Goal: Task Accomplishment & Management: Use online tool/utility

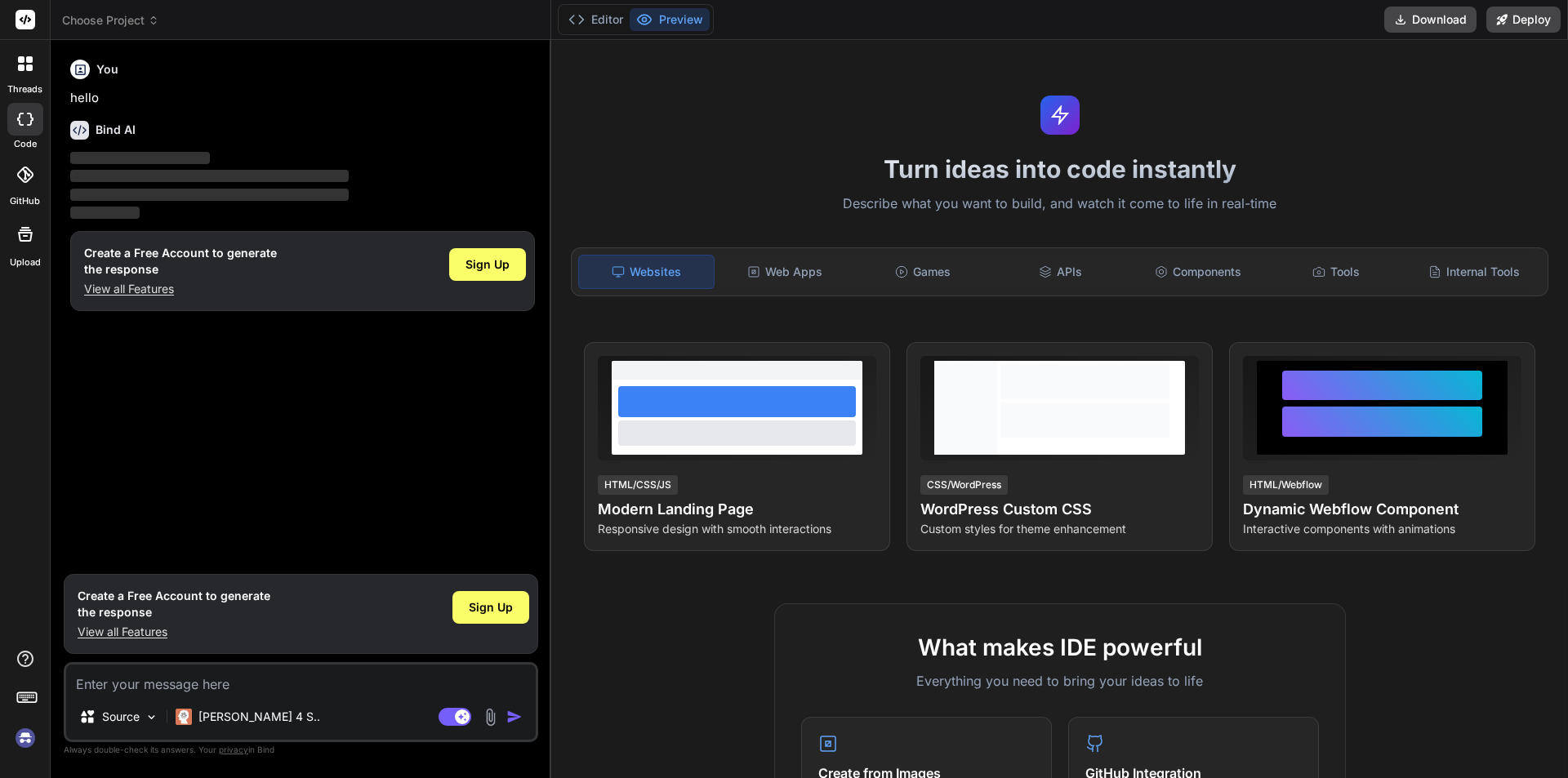
type textarea "x"
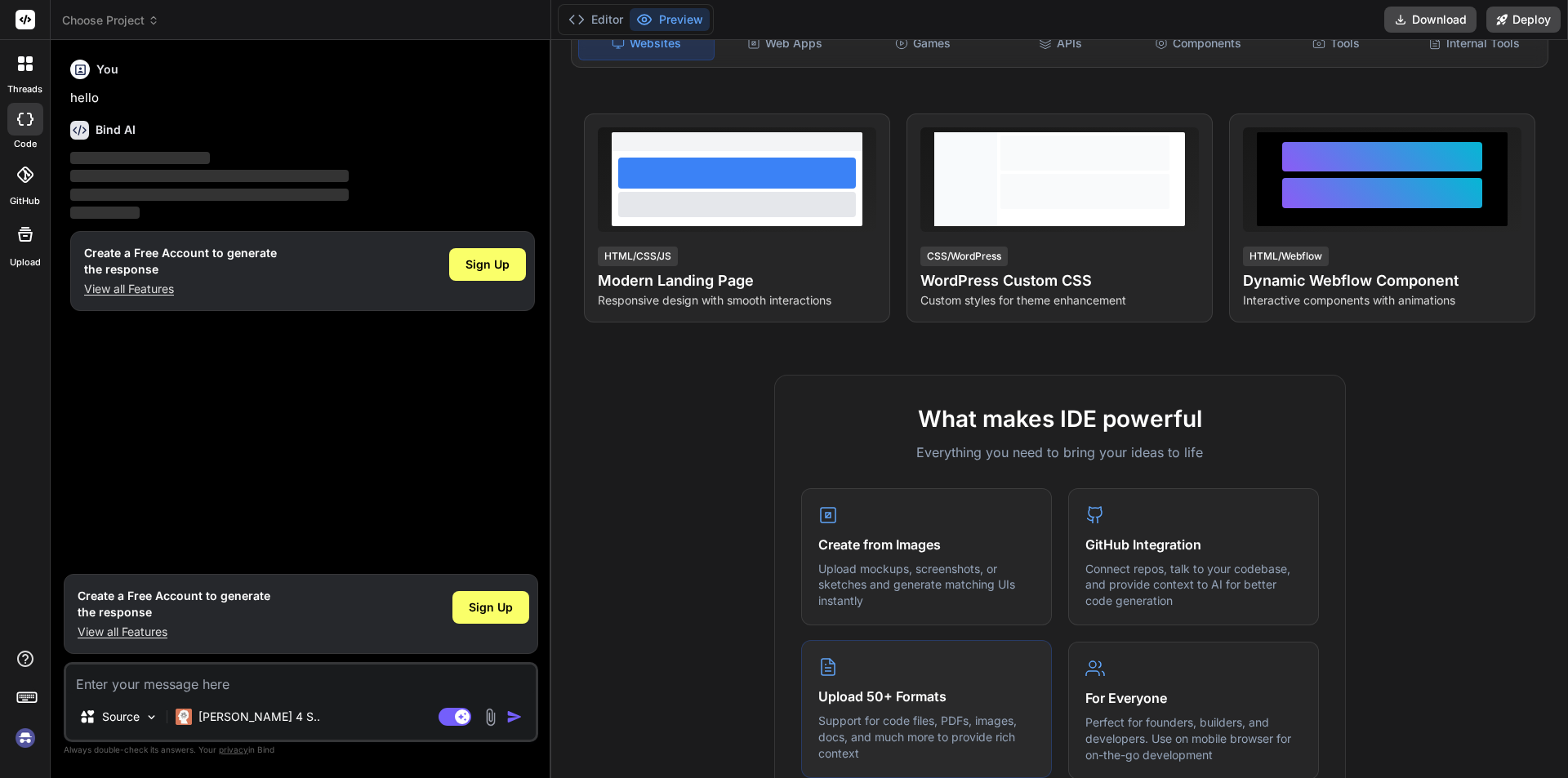
scroll to position [245, 0]
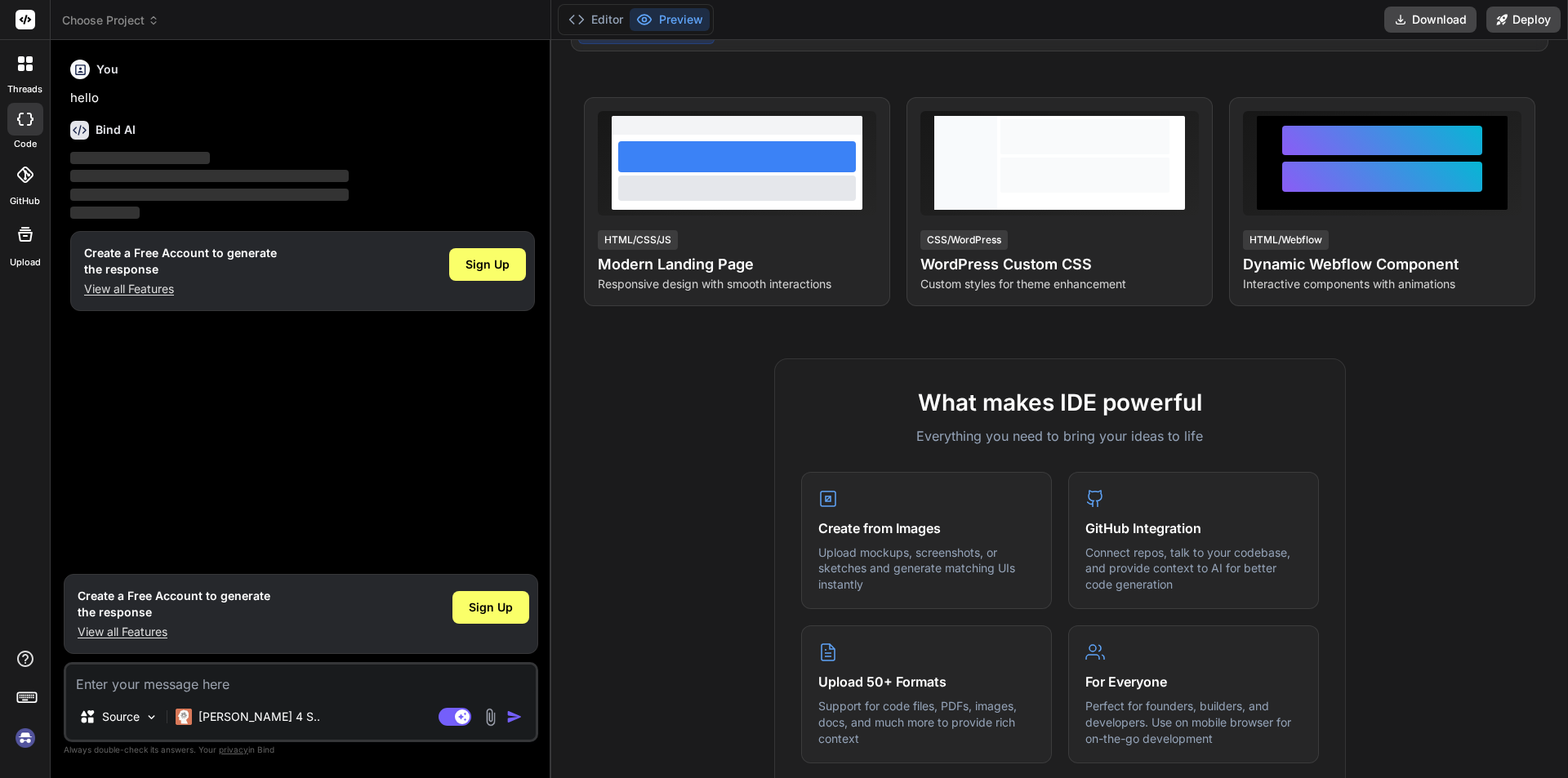
click at [95, 680] on textarea at bounding box center [301, 679] width 470 height 30
type textarea "h"
type textarea "x"
type textarea "hi"
type textarea "x"
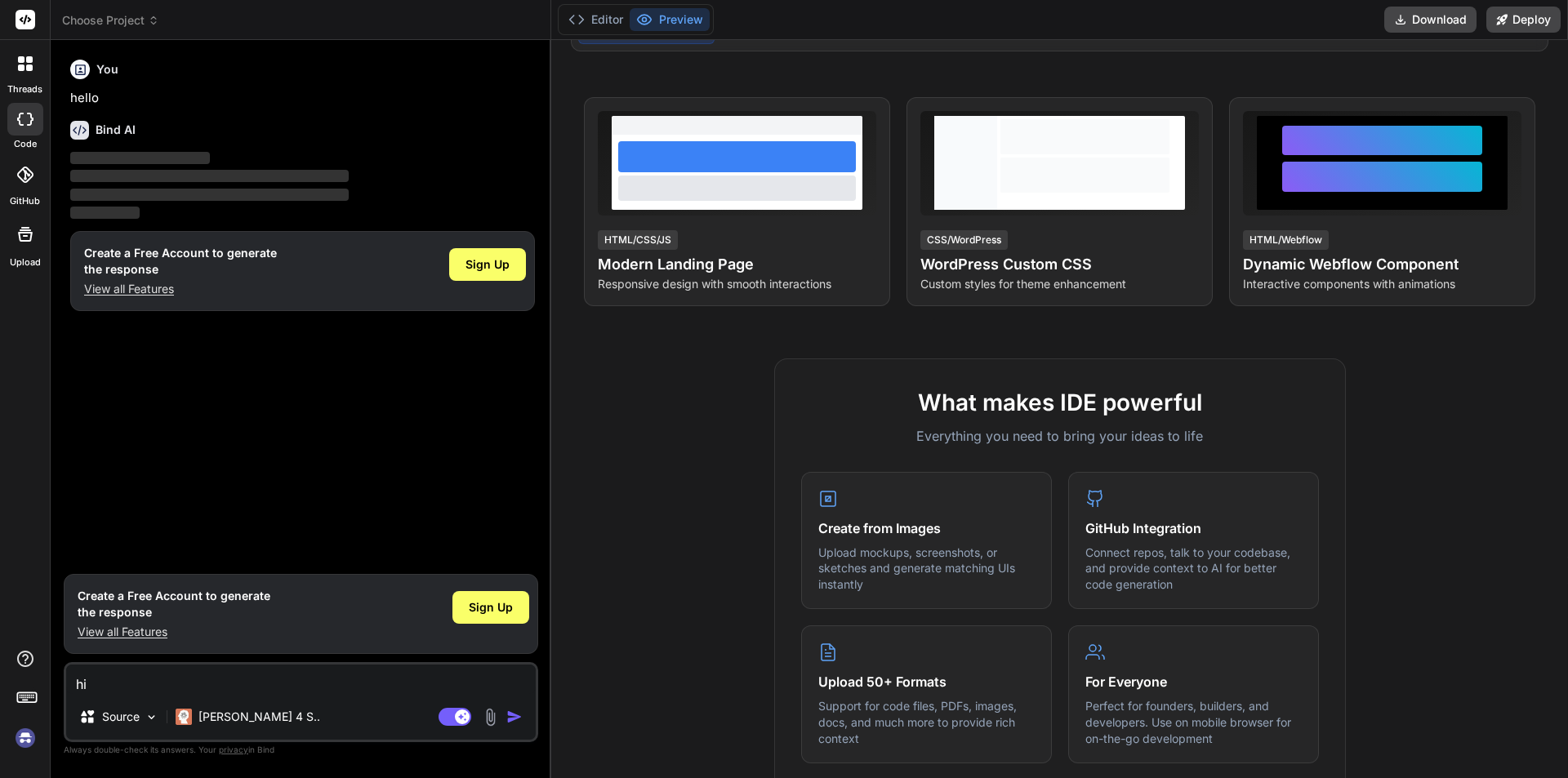
type textarea "hi"
click at [513, 711] on img "button" at bounding box center [514, 717] width 16 height 16
click at [513, 717] on img "button" at bounding box center [514, 717] width 16 height 16
click at [506, 709] on button "button" at bounding box center [517, 717] width 23 height 16
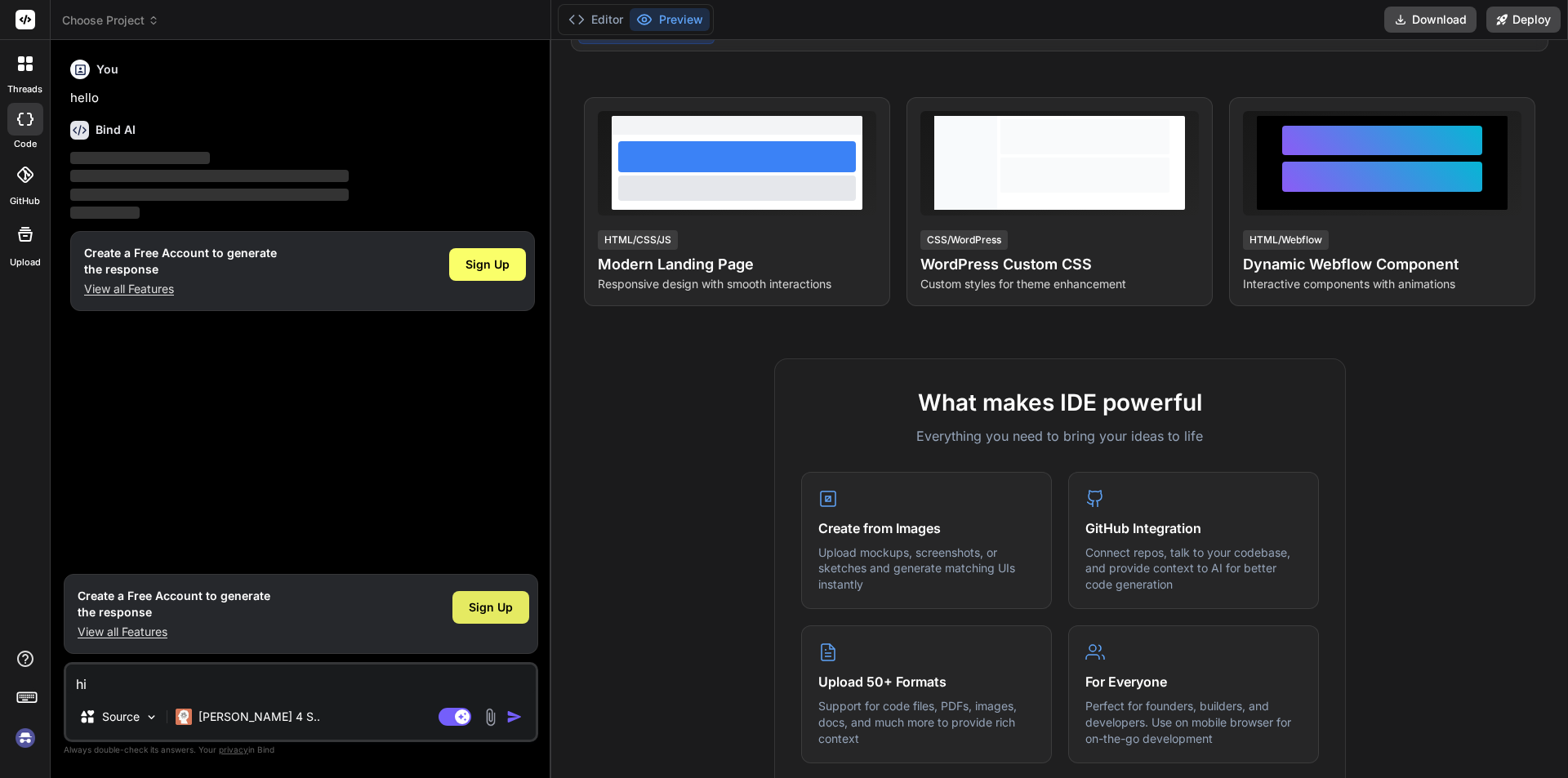
click at [475, 606] on span "Sign Up" at bounding box center [491, 607] width 44 height 16
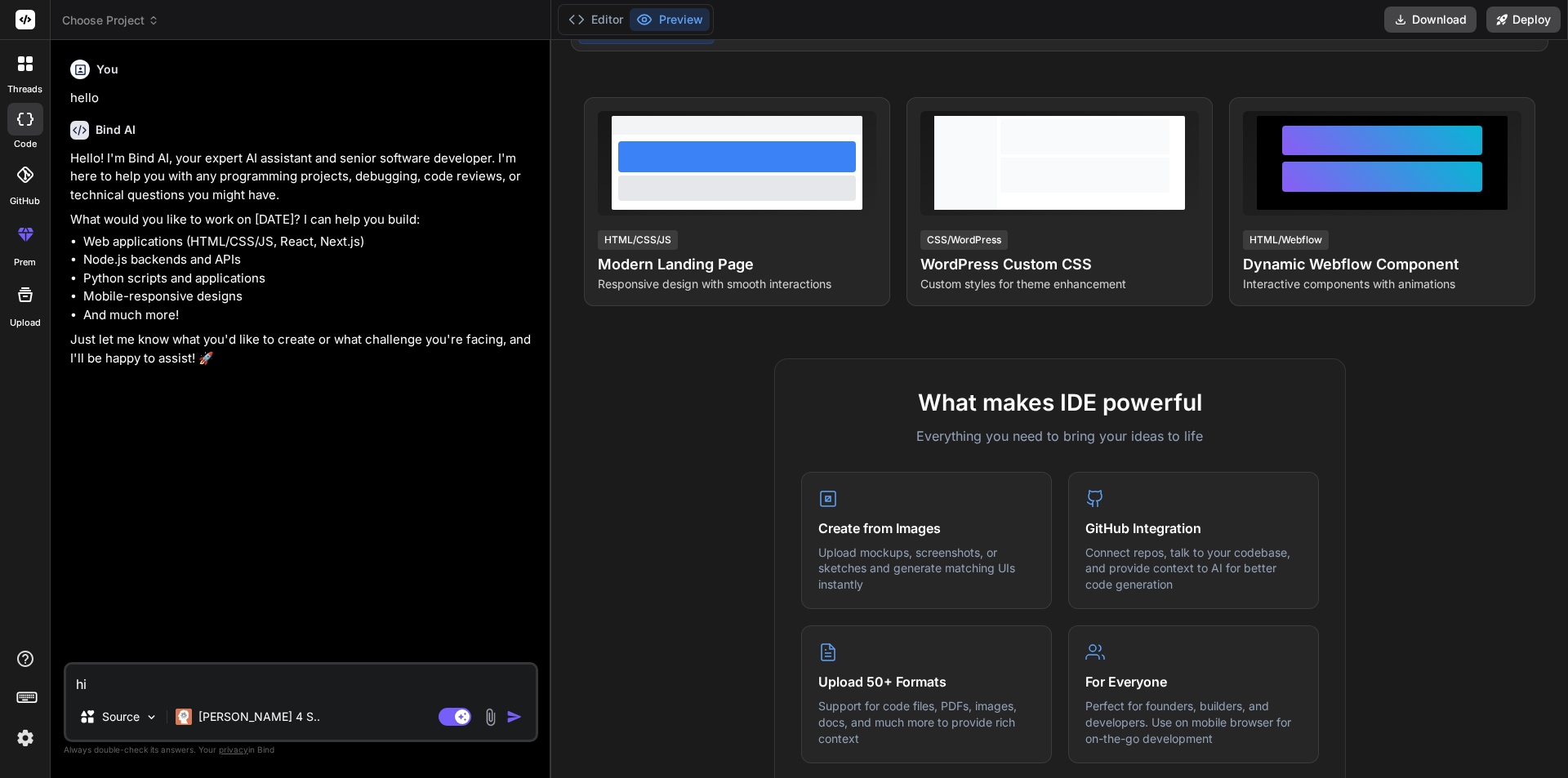
click at [414, 688] on textarea "hi" at bounding box center [301, 679] width 470 height 30
click at [505, 711] on div "Agent Mode. When this toggle is activated, AI automatically makes decisions, re…" at bounding box center [482, 717] width 94 height 20
click at [513, 717] on img "button" at bounding box center [514, 717] width 16 height 16
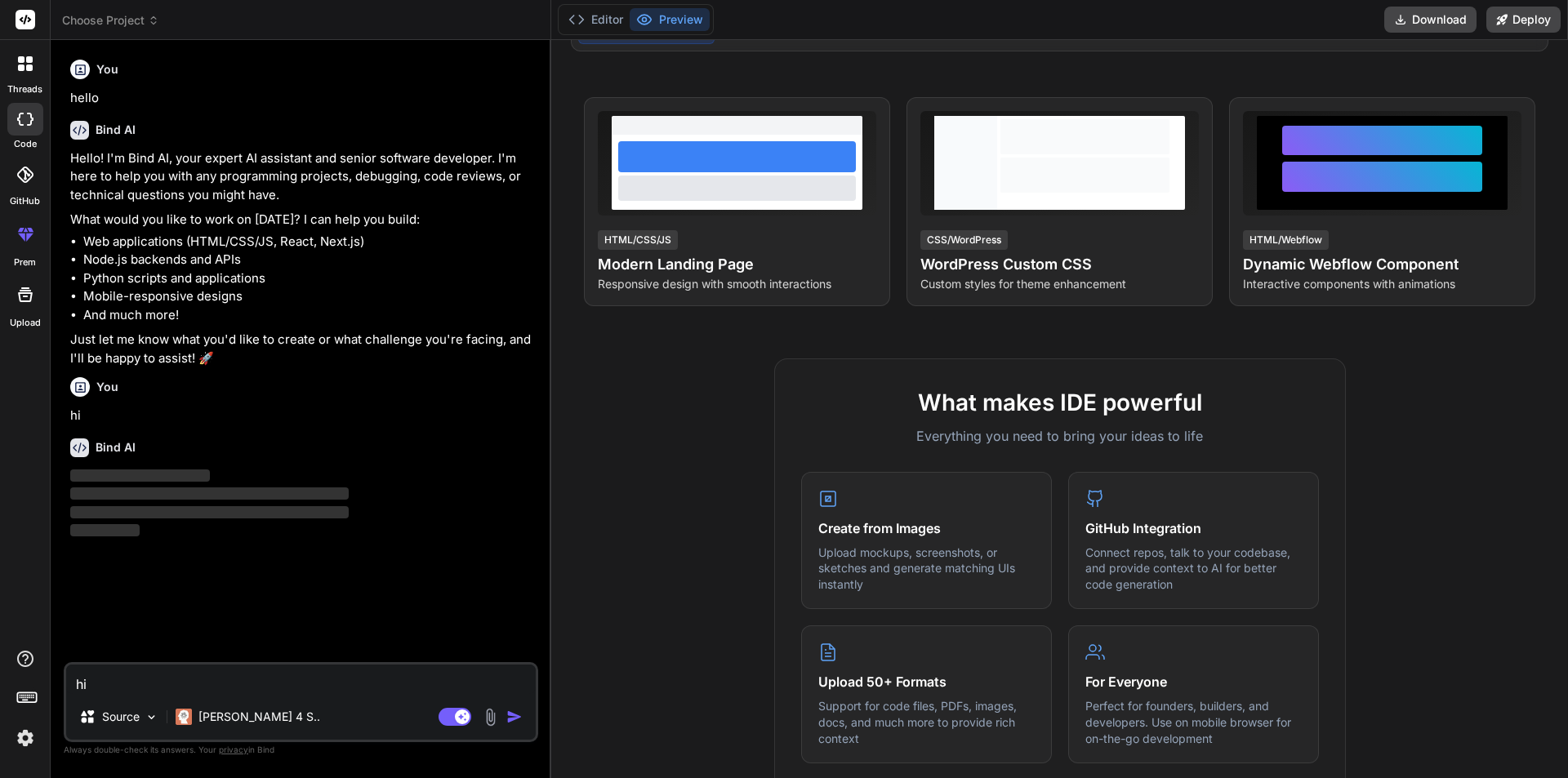
click at [336, 690] on textarea "hi" at bounding box center [301, 679] width 470 height 30
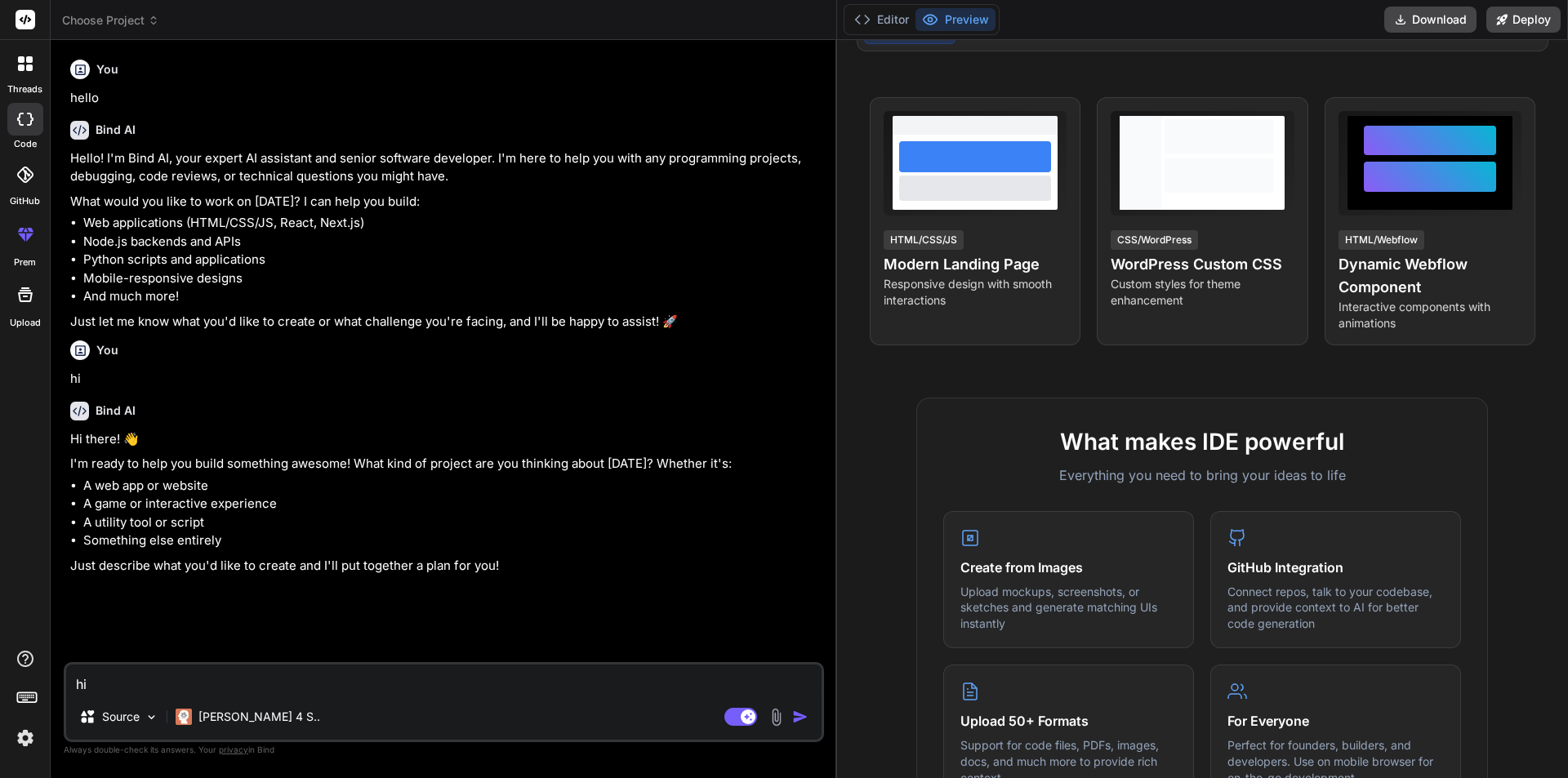
type textarea "x"
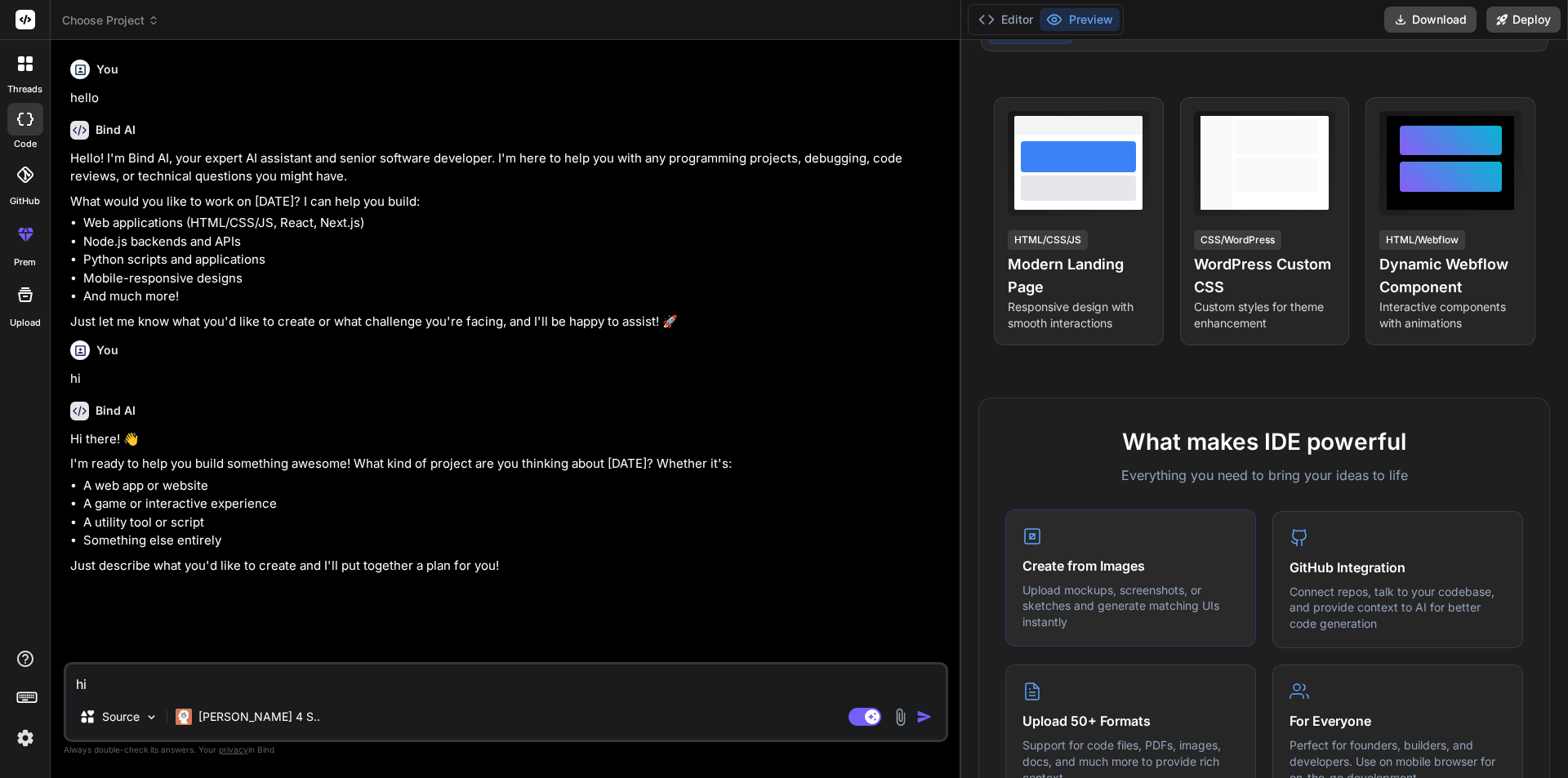
drag, startPoint x: 550, startPoint y: 606, endPoint x: 1182, endPoint y: 596, distance: 632.1
click at [1182, 596] on div "Choose Project Created with Pixso. Bind AI Web Search Created with Pixso. Code …" at bounding box center [809, 389] width 1517 height 778
click at [290, 684] on textarea "hi" at bounding box center [506, 679] width 880 height 30
paste textarea "if 'isSelected = 1' then higlight the particular StartDate on calender Modify m…"
type textarea "if 'isSelected = 1' then higlight the particular StartDate on calender Modify m…"
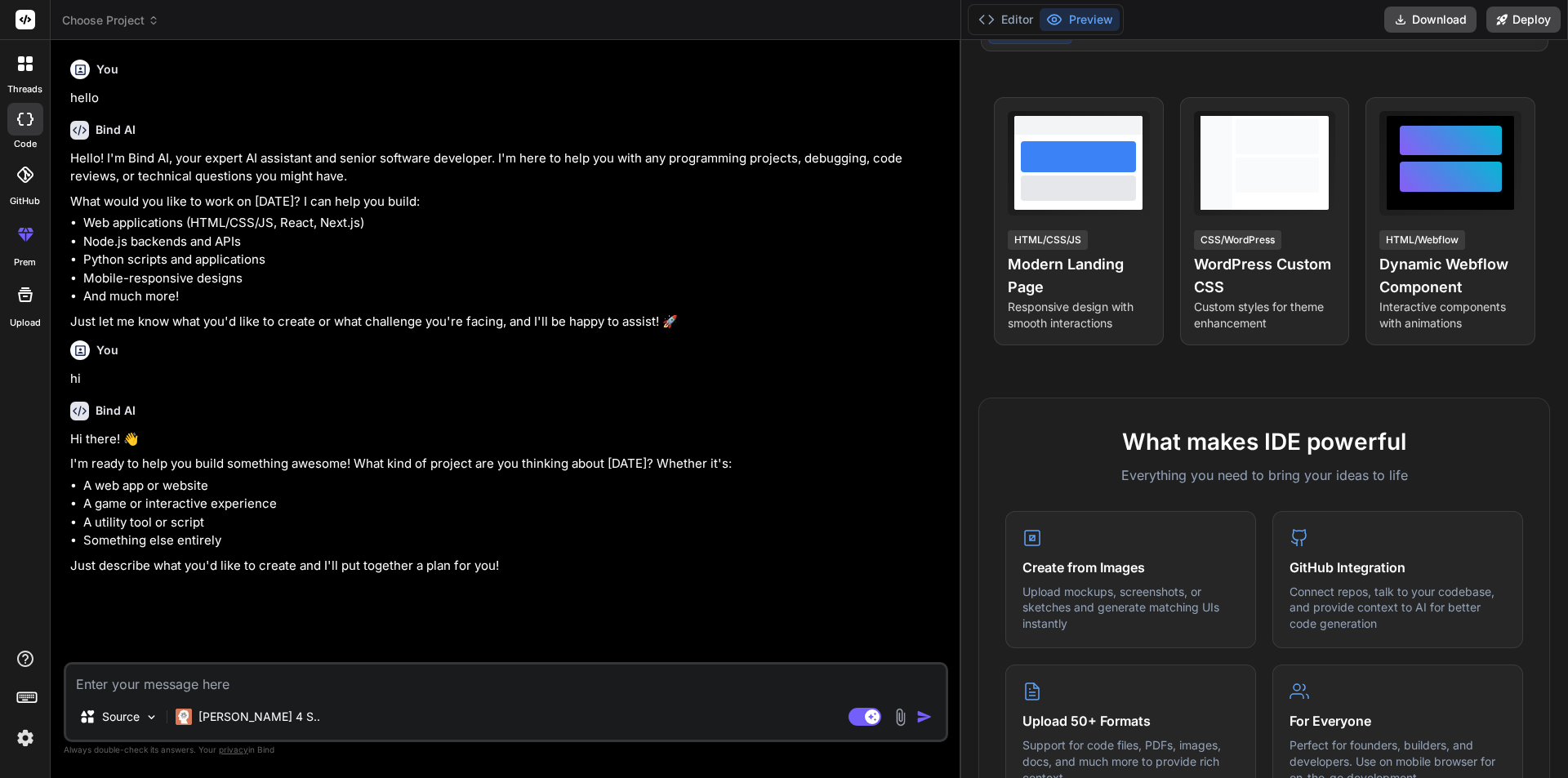
type textarea "x"
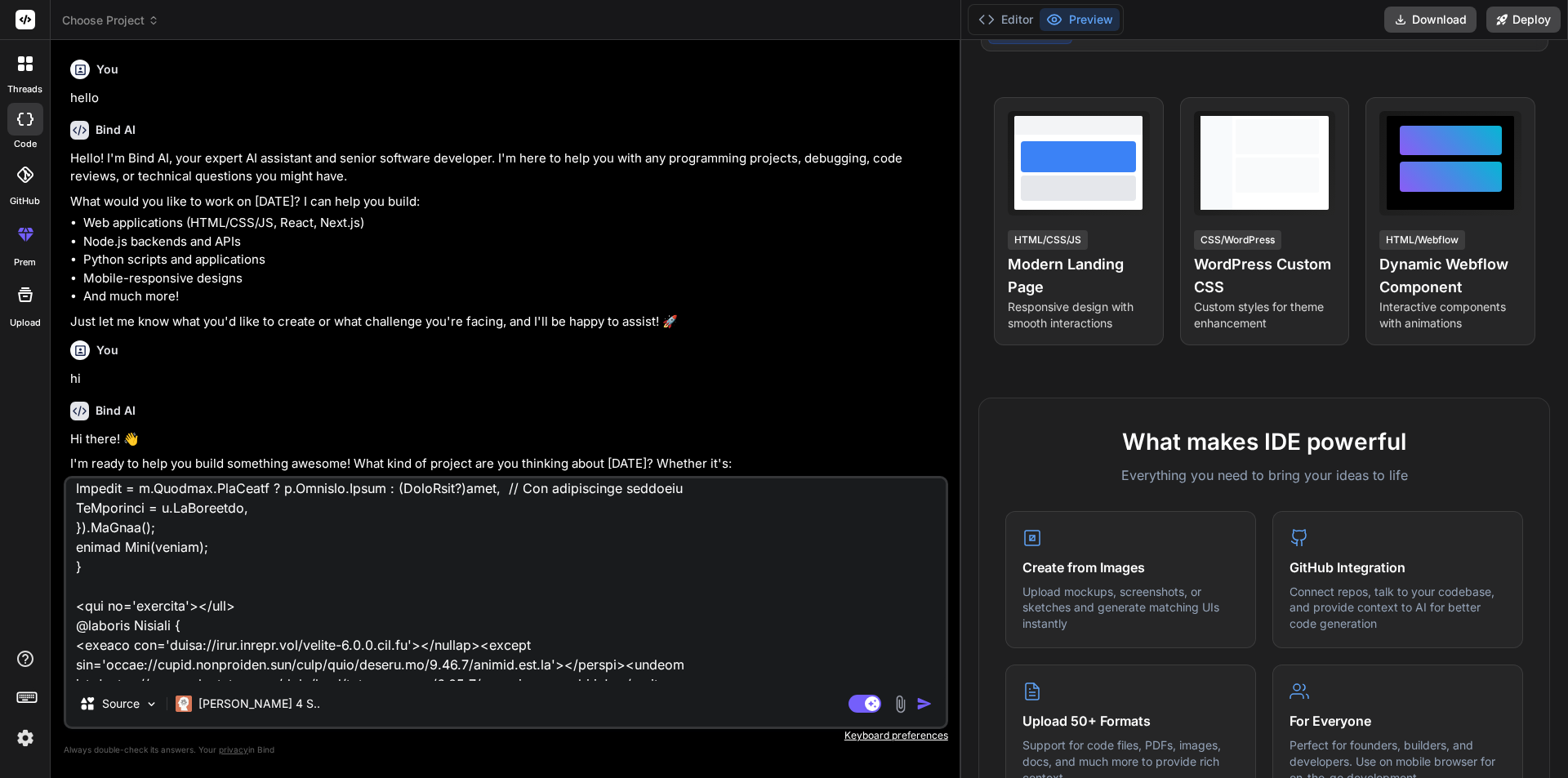
scroll to position [627, 0]
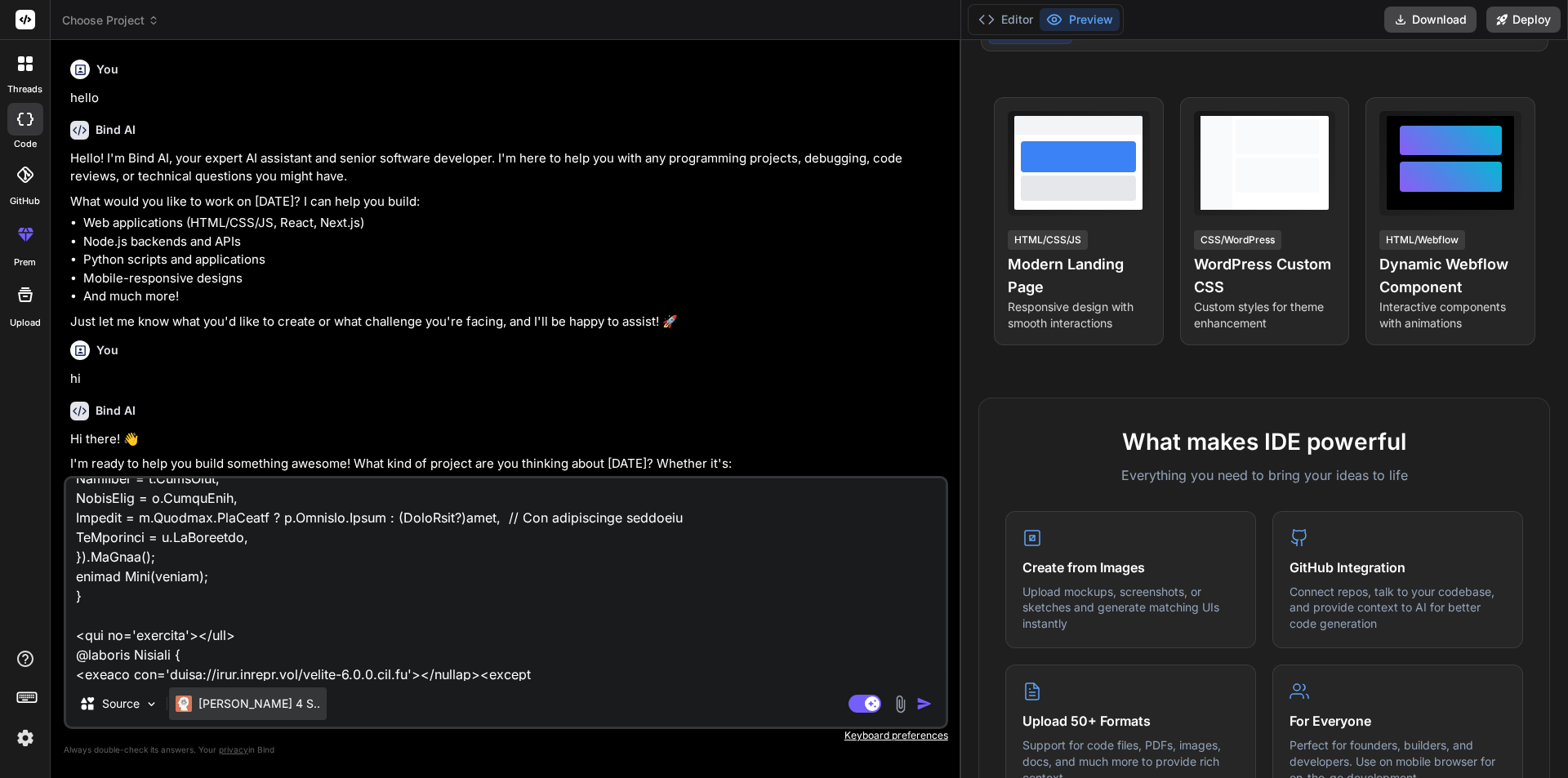
type textarea "if 'isSelected = 1' then higlight the particular StartDate on calender Modify m…"
click at [240, 700] on p "[PERSON_NAME] 4 S.." at bounding box center [259, 703] width 121 height 16
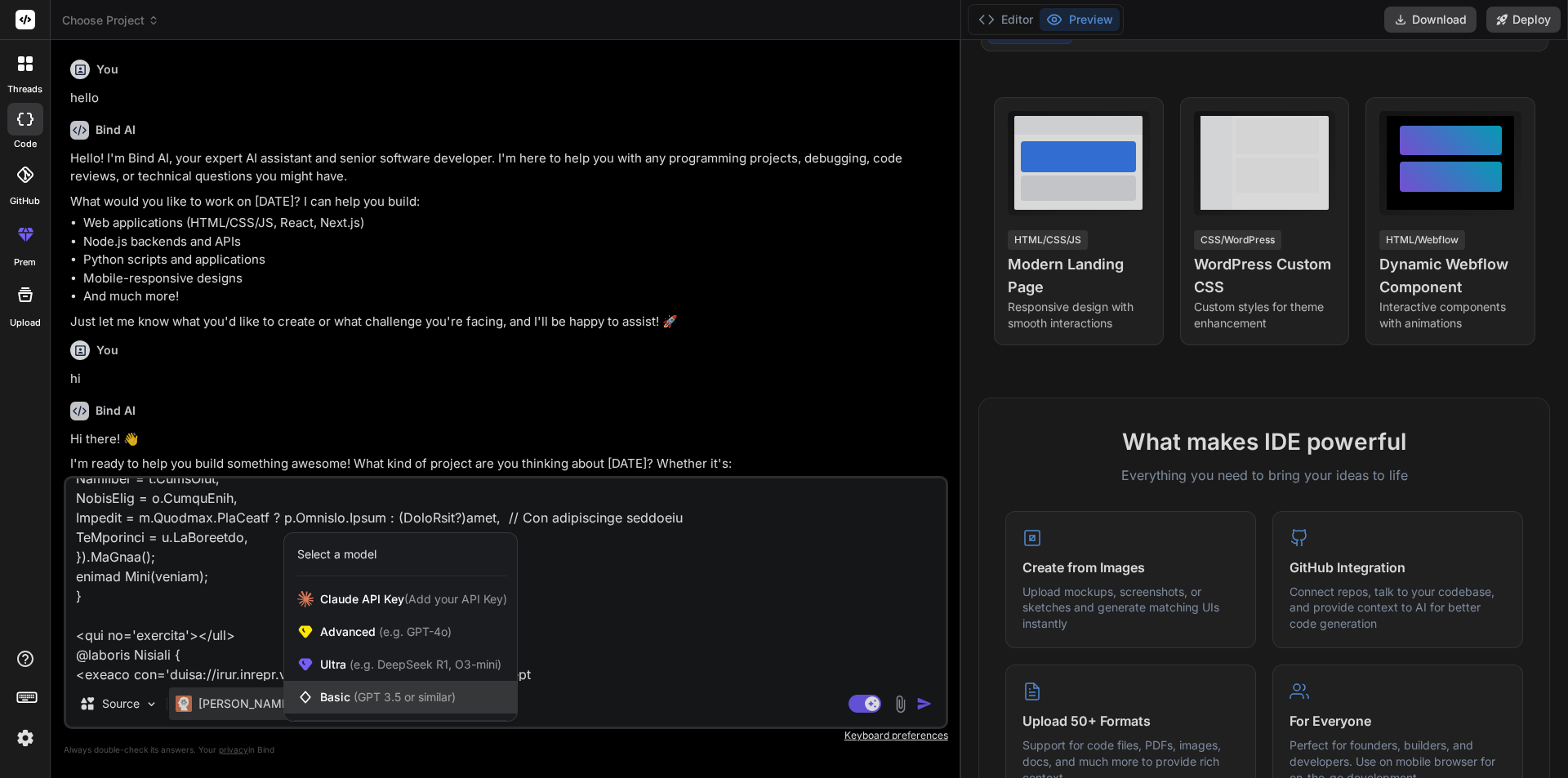
click at [349, 698] on span "Basic (GPT 3.5 or similar)" at bounding box center [388, 696] width 136 height 16
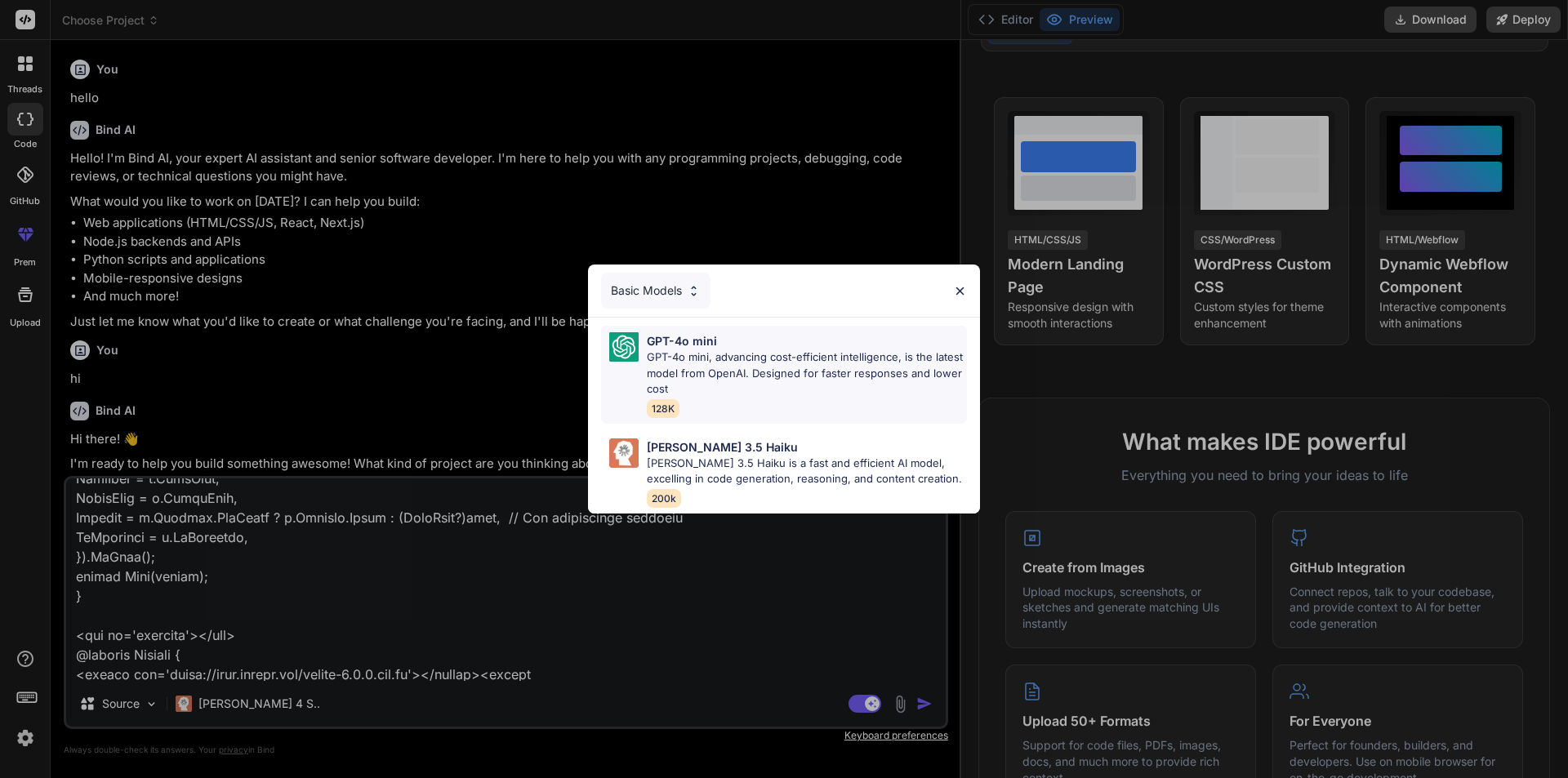
click at [686, 368] on p "GPT-4o mini, advancing cost-efficient intelligence, is the latest model from Op…" at bounding box center [806, 374] width 320 height 48
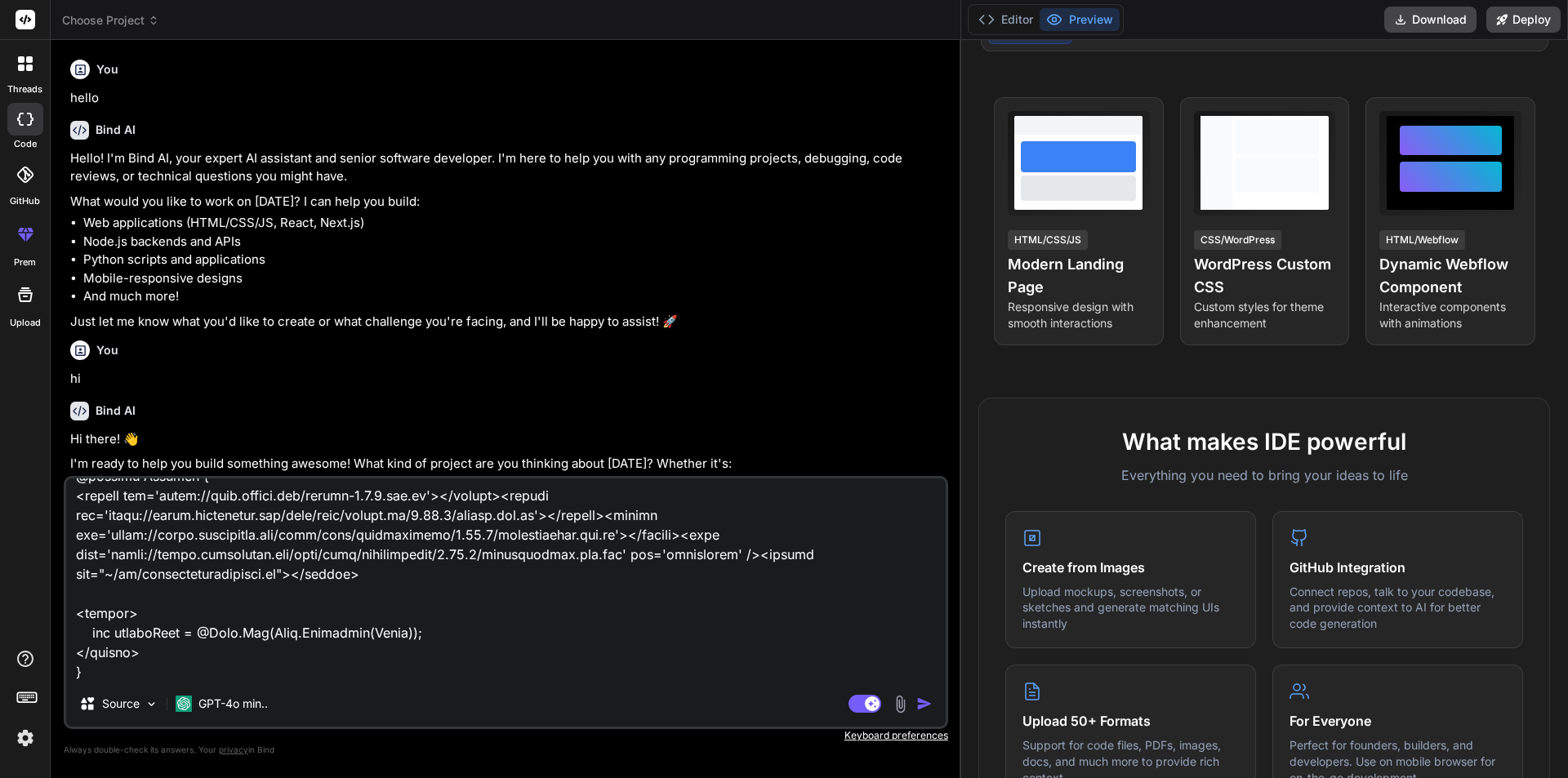
scroll to position [1198, 0]
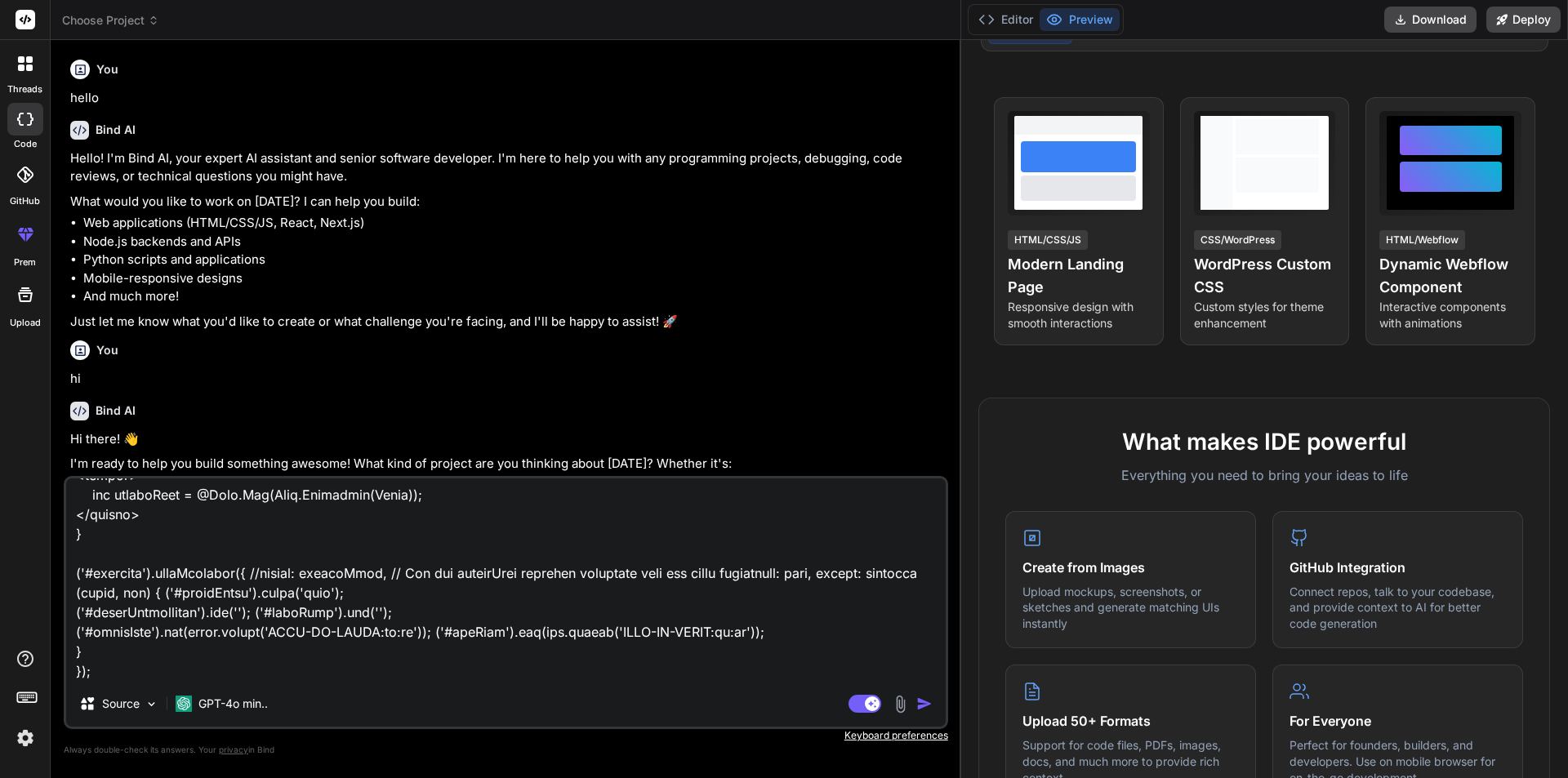
click at [917, 700] on img "button" at bounding box center [924, 703] width 16 height 16
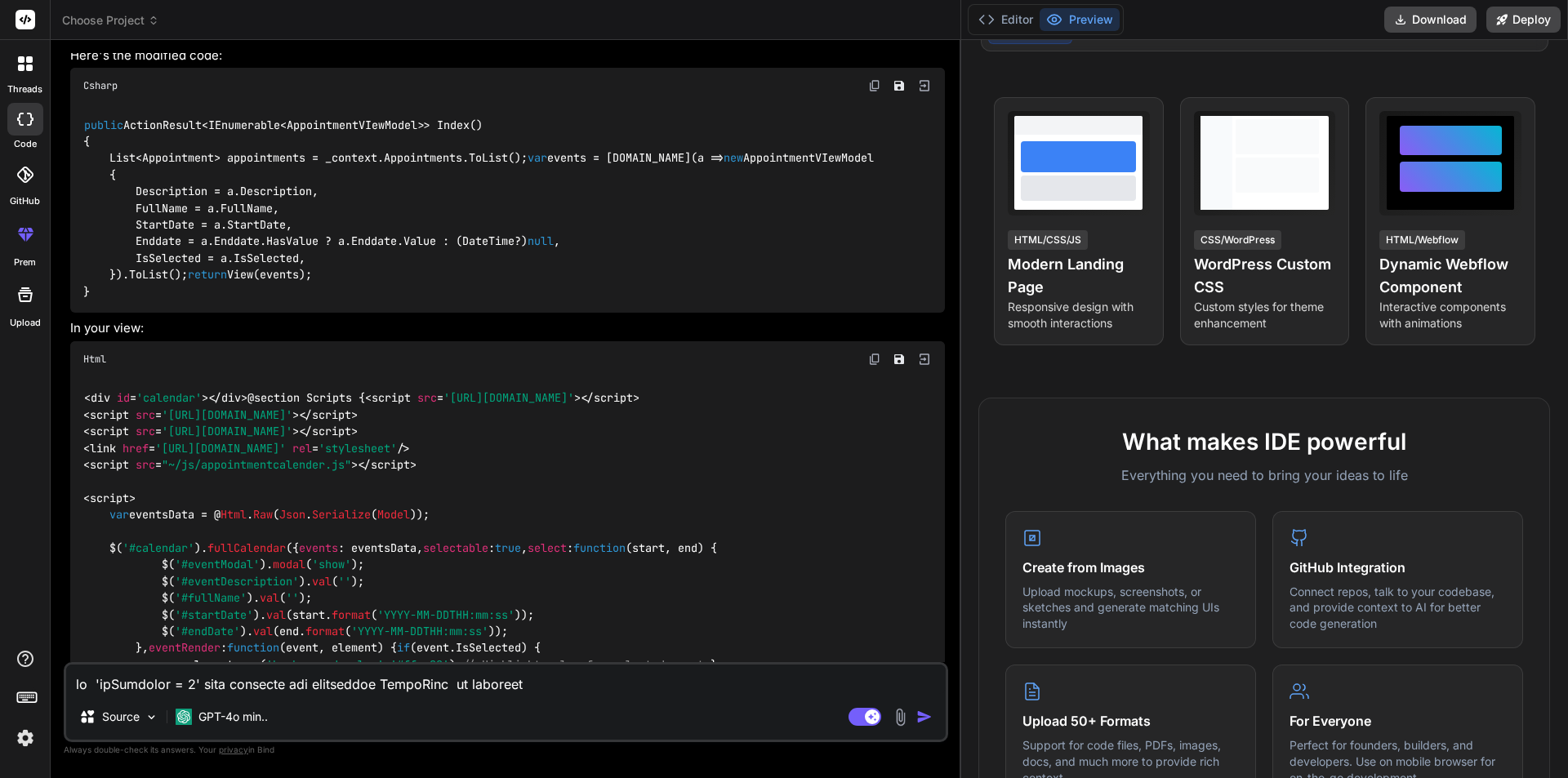
scroll to position [1251, 0]
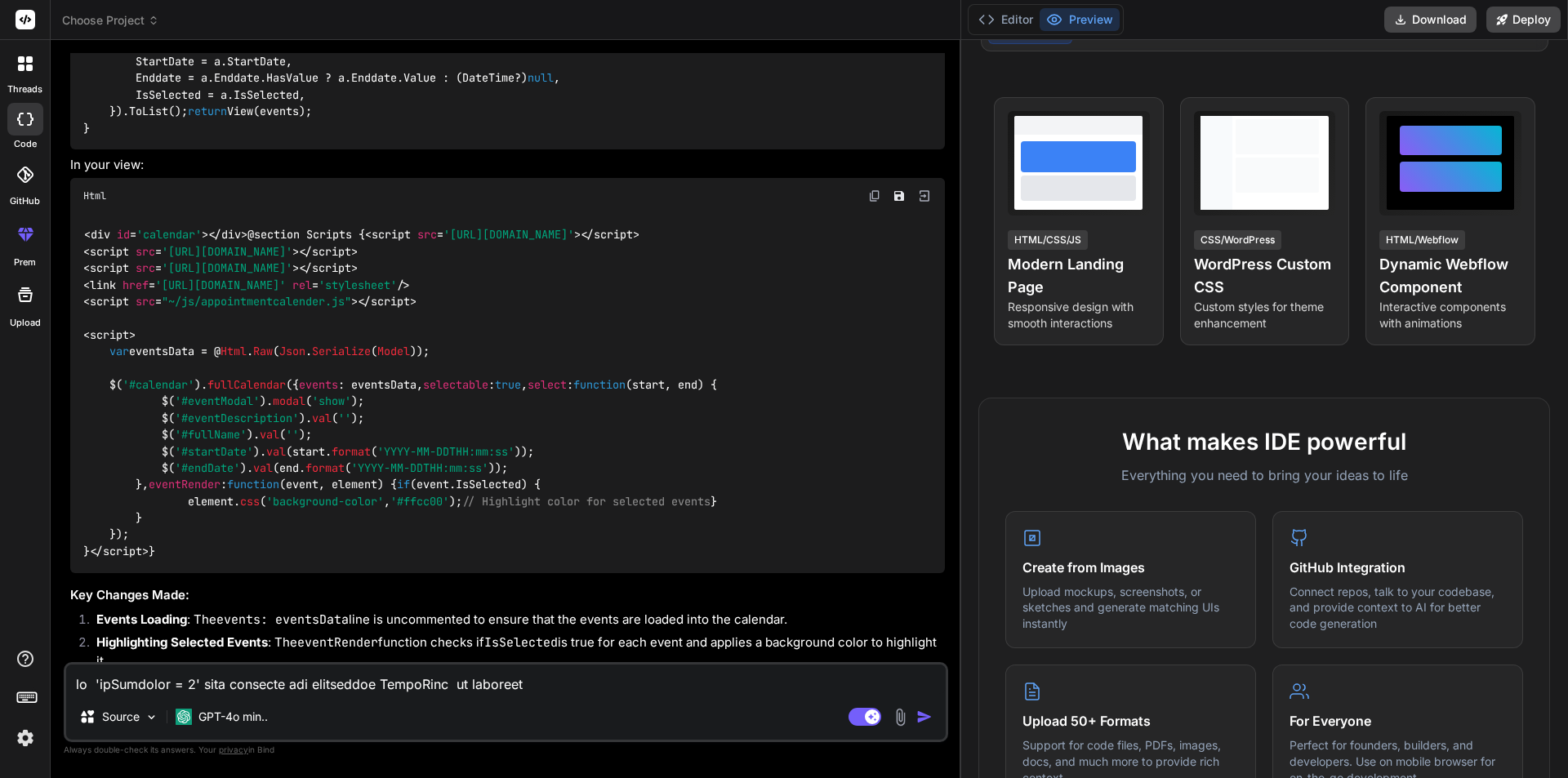
type textarea "x"
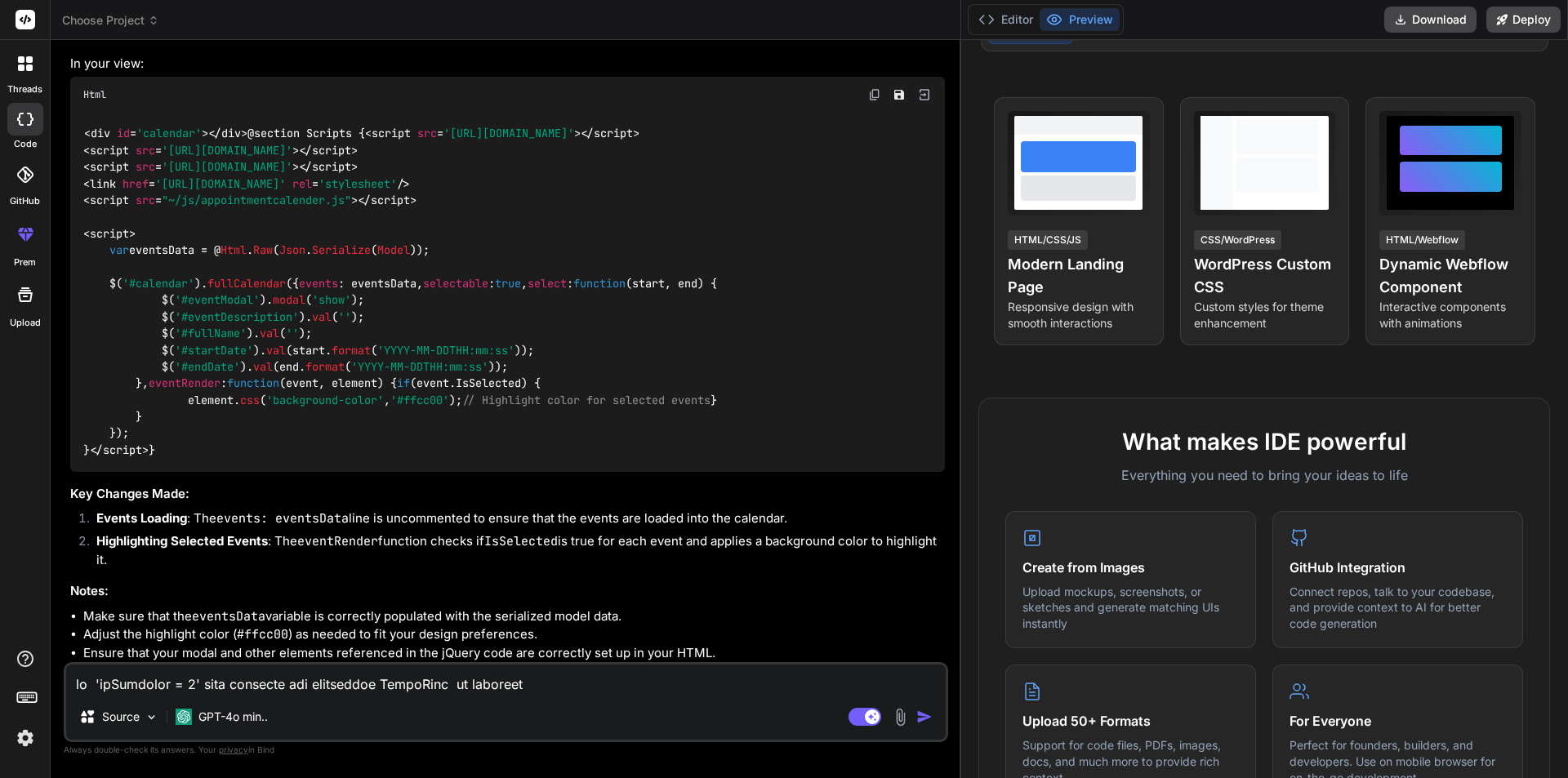
scroll to position [1370, 0]
click at [872, 93] on img at bounding box center [874, 94] width 13 height 13
click at [307, 688] on textarea at bounding box center [506, 679] width 880 height 30
paste textarea "public ActionResult<IEnumerable<AppointmentVIewModel>> Index() { //appointments…"
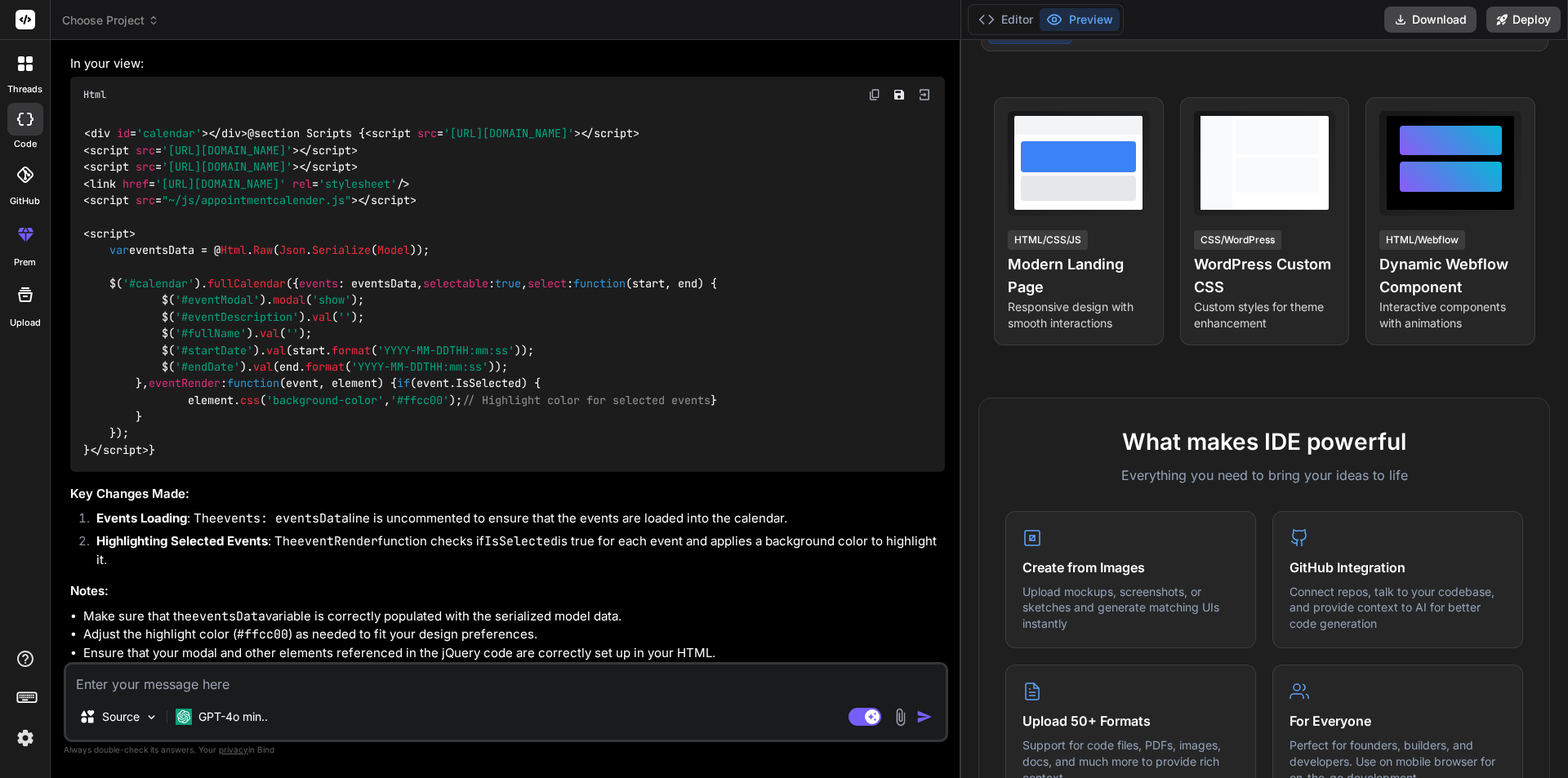
type textarea "public ActionResult<IEnumerable<AppointmentVIewModel>> Index() { //appointments…"
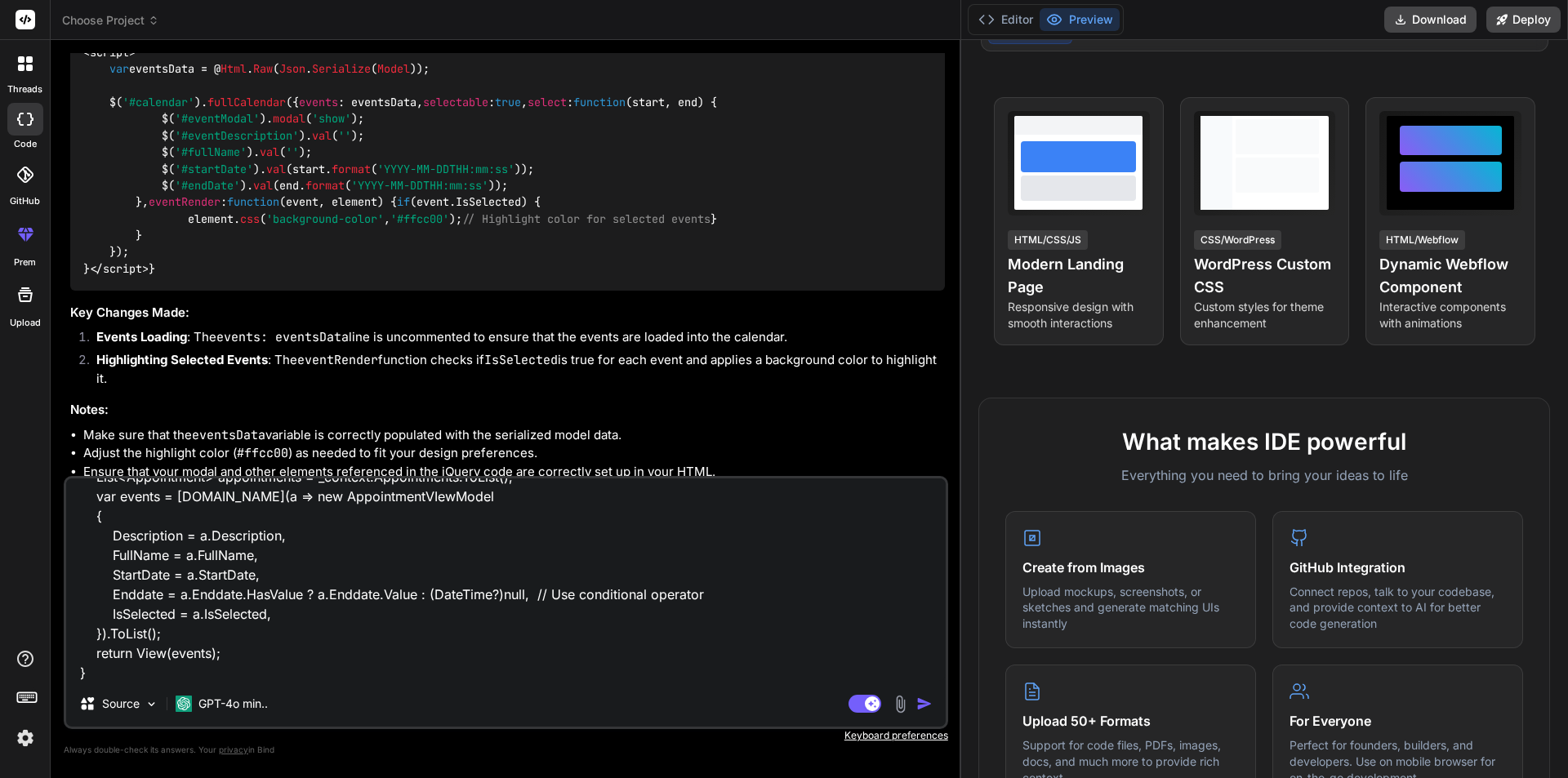
type textarea "x"
type textarea "public ActionResult<IEnumerable<AppointmentVIewModel>> Index() { //appointments…"
type textarea "x"
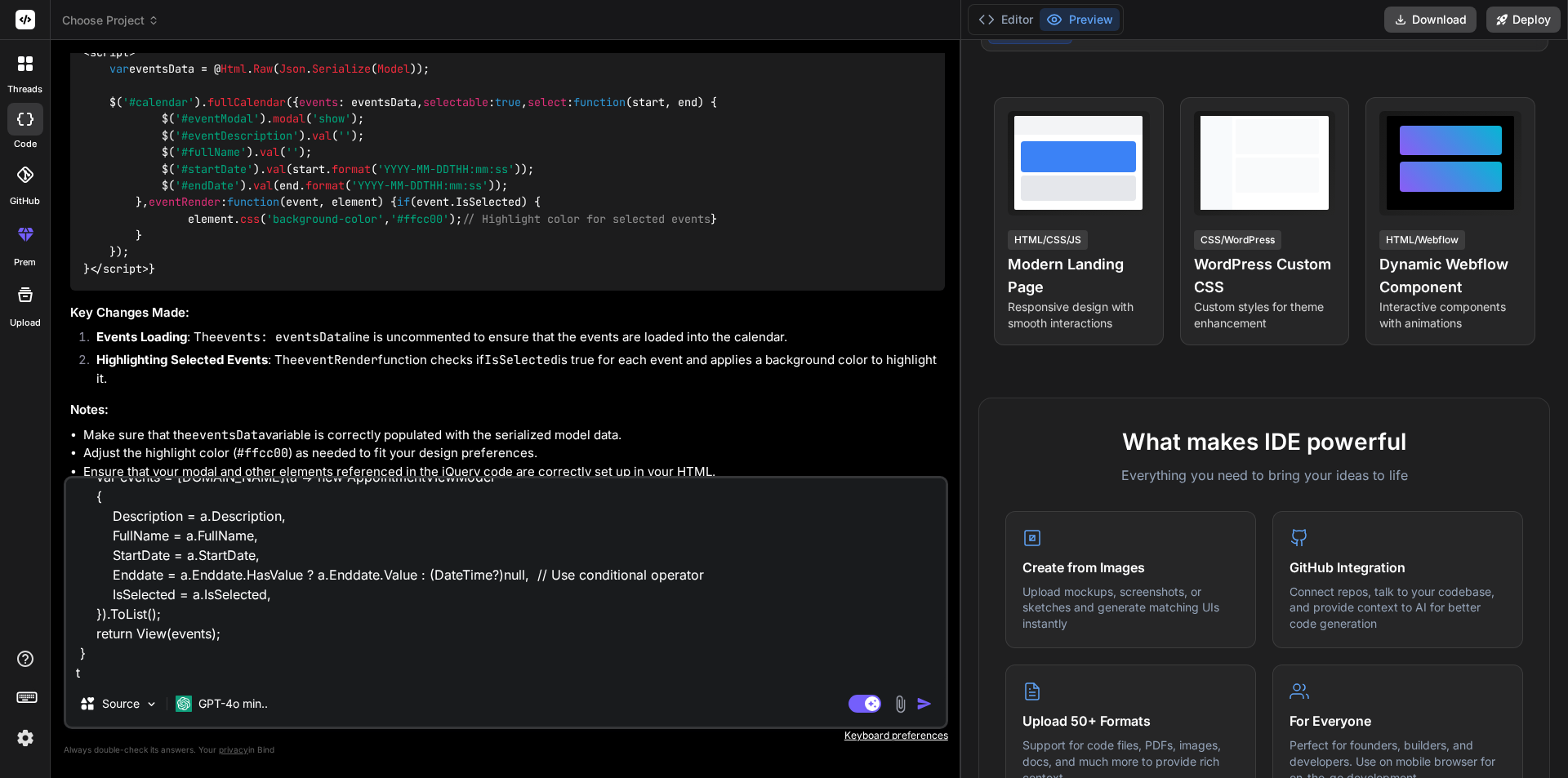
type textarea "public ActionResult<IEnumerable<AppointmentVIewModel>> Index() { //appointments…"
type textarea "x"
type textarea "public ActionResult<IEnumerable<AppointmentVIewModel>> Index() { //appointments…"
type textarea "x"
type textarea "public ActionResult<IEnumerable<AppointmentVIewModel>> Index() { //appointments…"
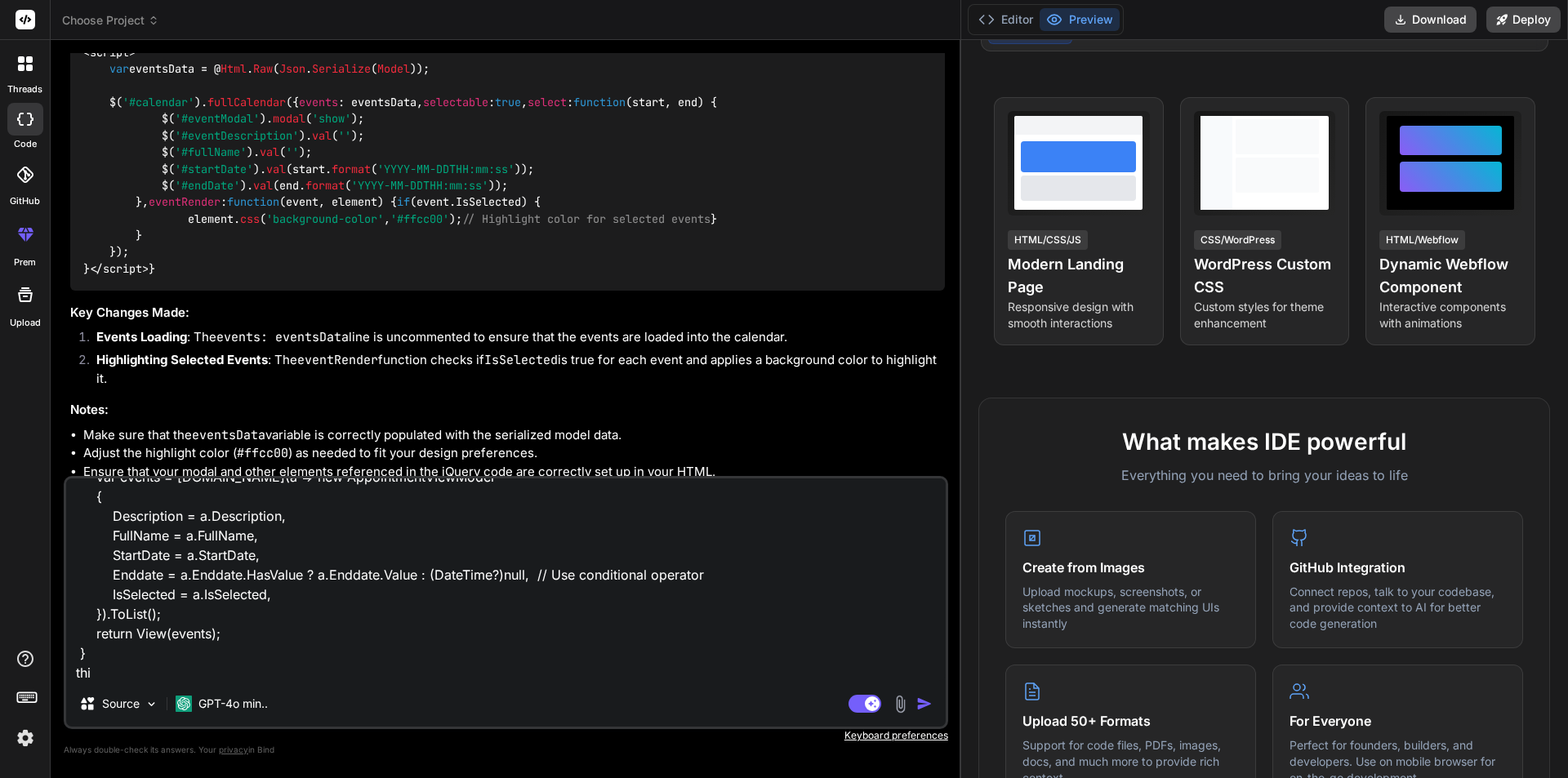
type textarea "x"
type textarea "public ActionResult<IEnumerable<AppointmentVIewModel>> Index() { //appointments…"
type textarea "x"
type textarea "public ActionResult<IEnumerable<AppointmentVIewModel>> Index() { //appointments…"
type textarea "x"
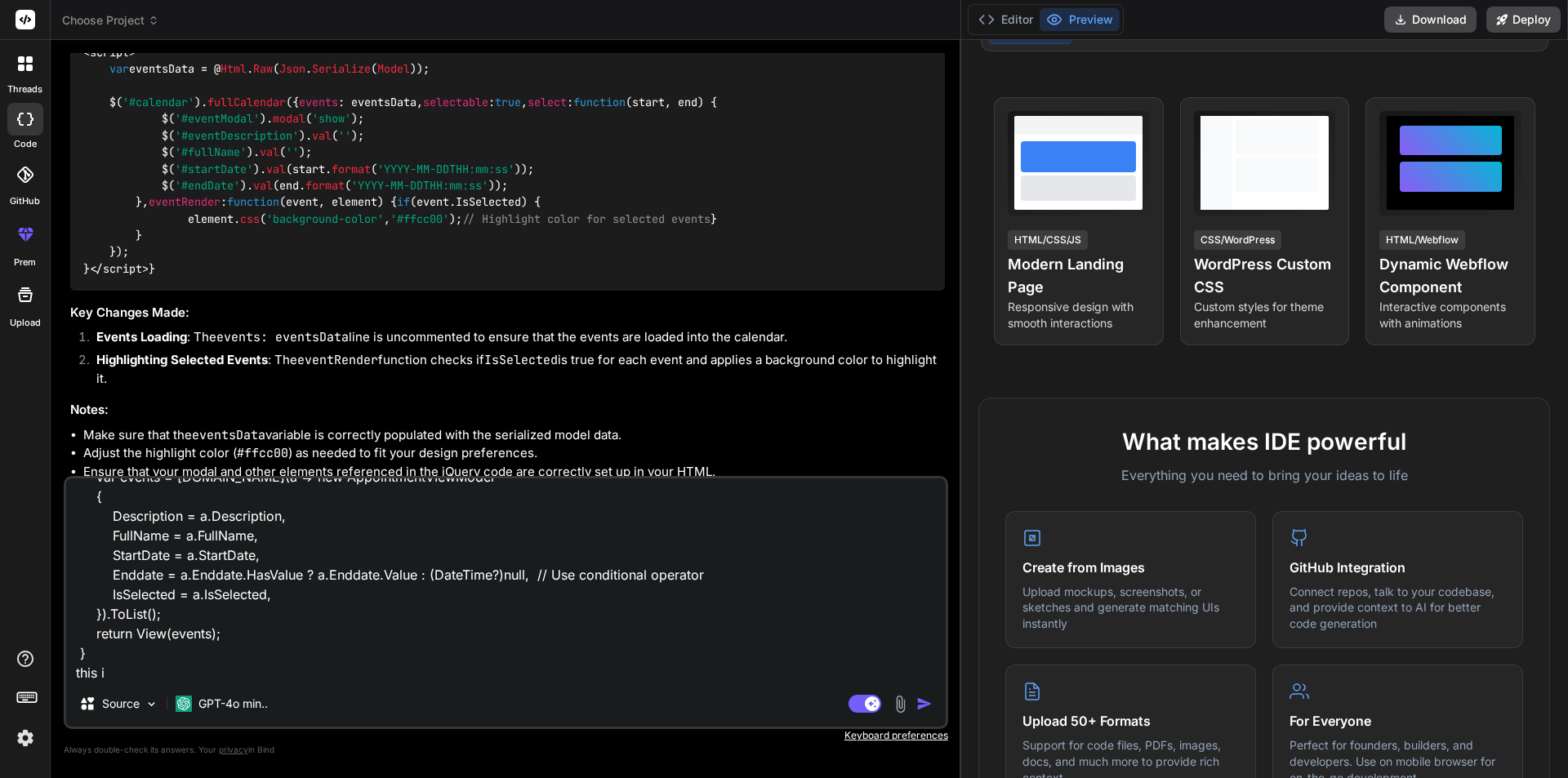
type textarea "public ActionResult<IEnumerable<AppointmentVIewModel>> Index() { //appointments…"
type textarea "x"
type textarea "public ActionResult<IEnumerable<AppointmentVIewModel>> Index() { //appointments…"
type textarea "x"
type textarea "public ActionResult<IEnumerable<AppointmentVIewModel>> Index() { //appointments…"
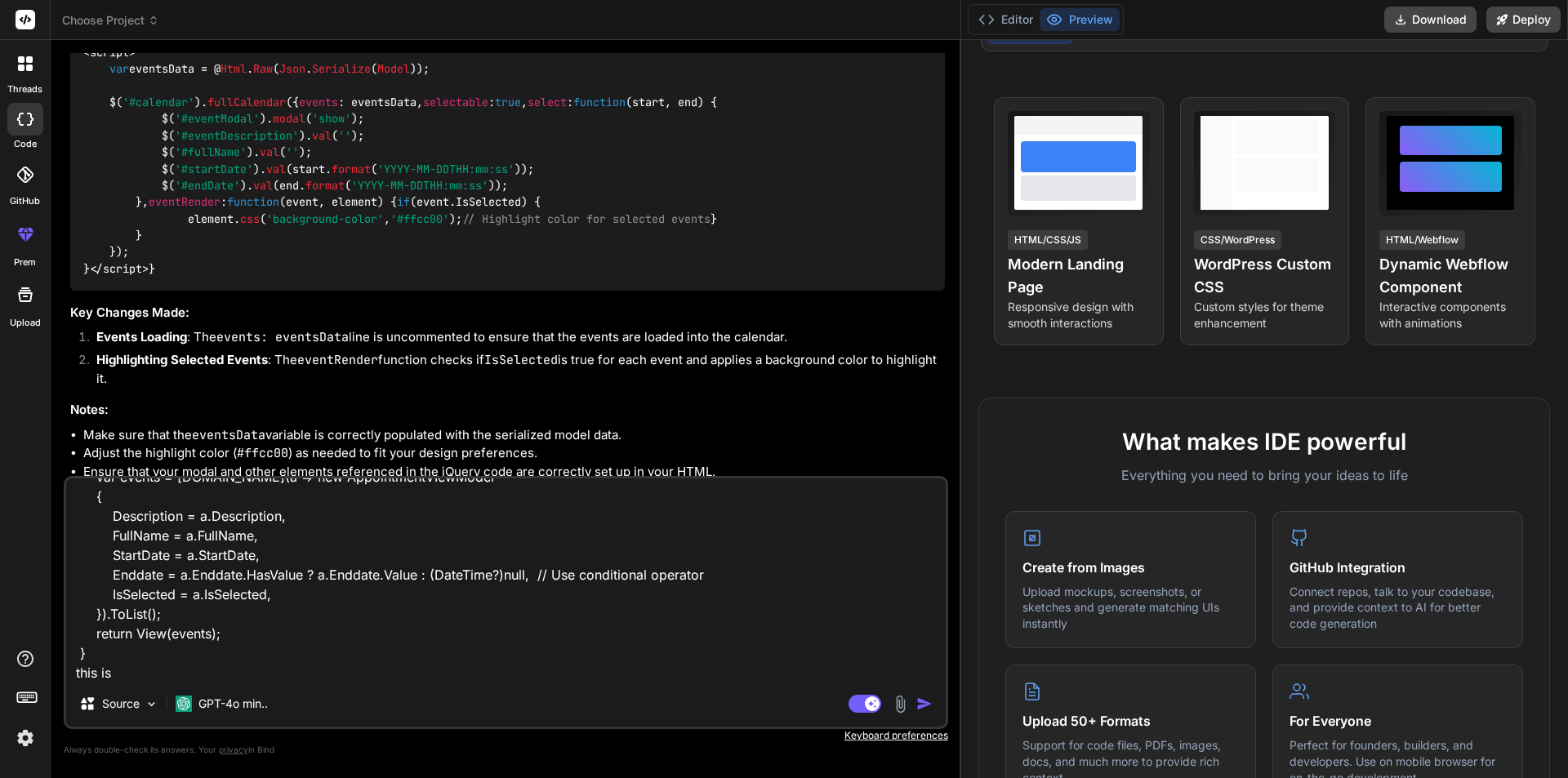
type textarea "x"
type textarea "public ActionResult<IEnumerable<AppointmentVIewModel>> Index() { //appointments…"
type textarea "x"
type textarea "public ActionResult<IEnumerable<AppointmentVIewModel>> Index() { //appointments…"
type textarea "x"
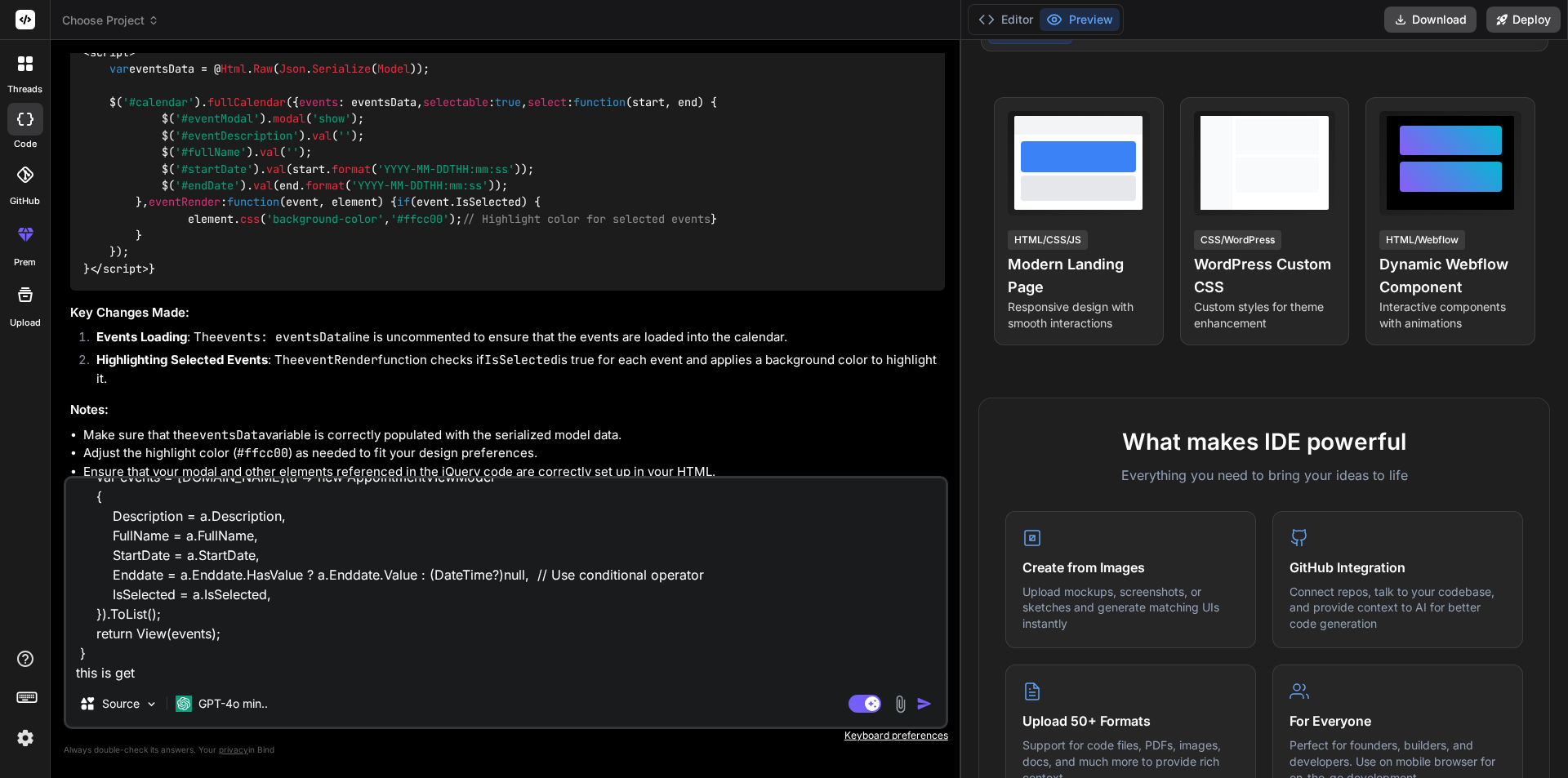
type textarea "public ActionResult<IEnumerable<AppointmentVIewModel>> Index() { //appointments…"
type textarea "x"
type textarea "public ActionResult<IEnumerable<AppointmentVIewModel>> Index() { //appointments…"
type textarea "x"
type textarea "public ActionResult<IEnumerable<AppointmentVIewModel>> Index() { //appointments…"
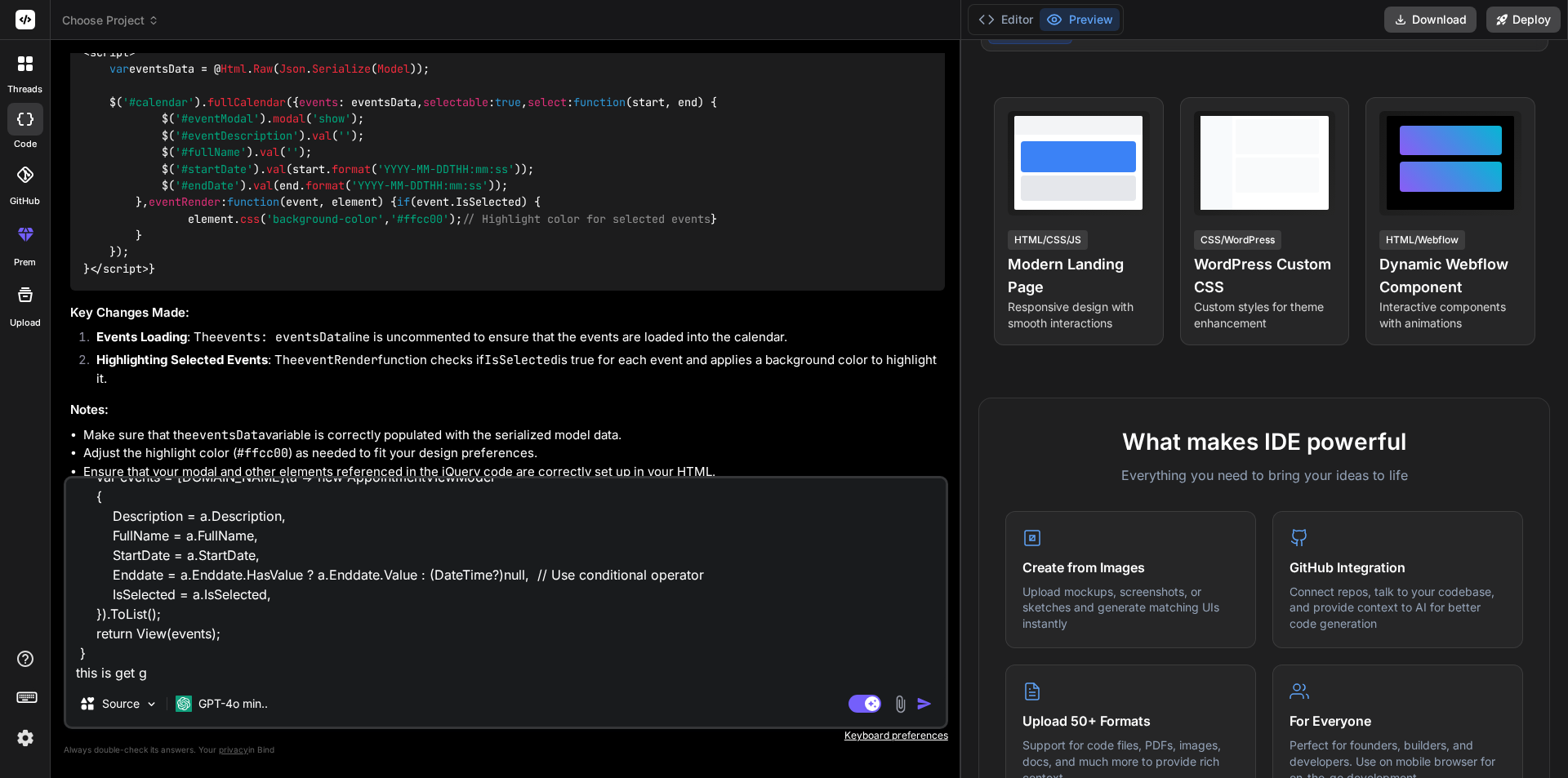
type textarea "x"
type textarea "public ActionResult<IEnumerable<AppointmentVIewModel>> Index() { //appointments…"
type textarea "x"
type textarea "public ActionResult<IEnumerable<AppointmentVIewModel>> Index() { //appointments…"
type textarea "x"
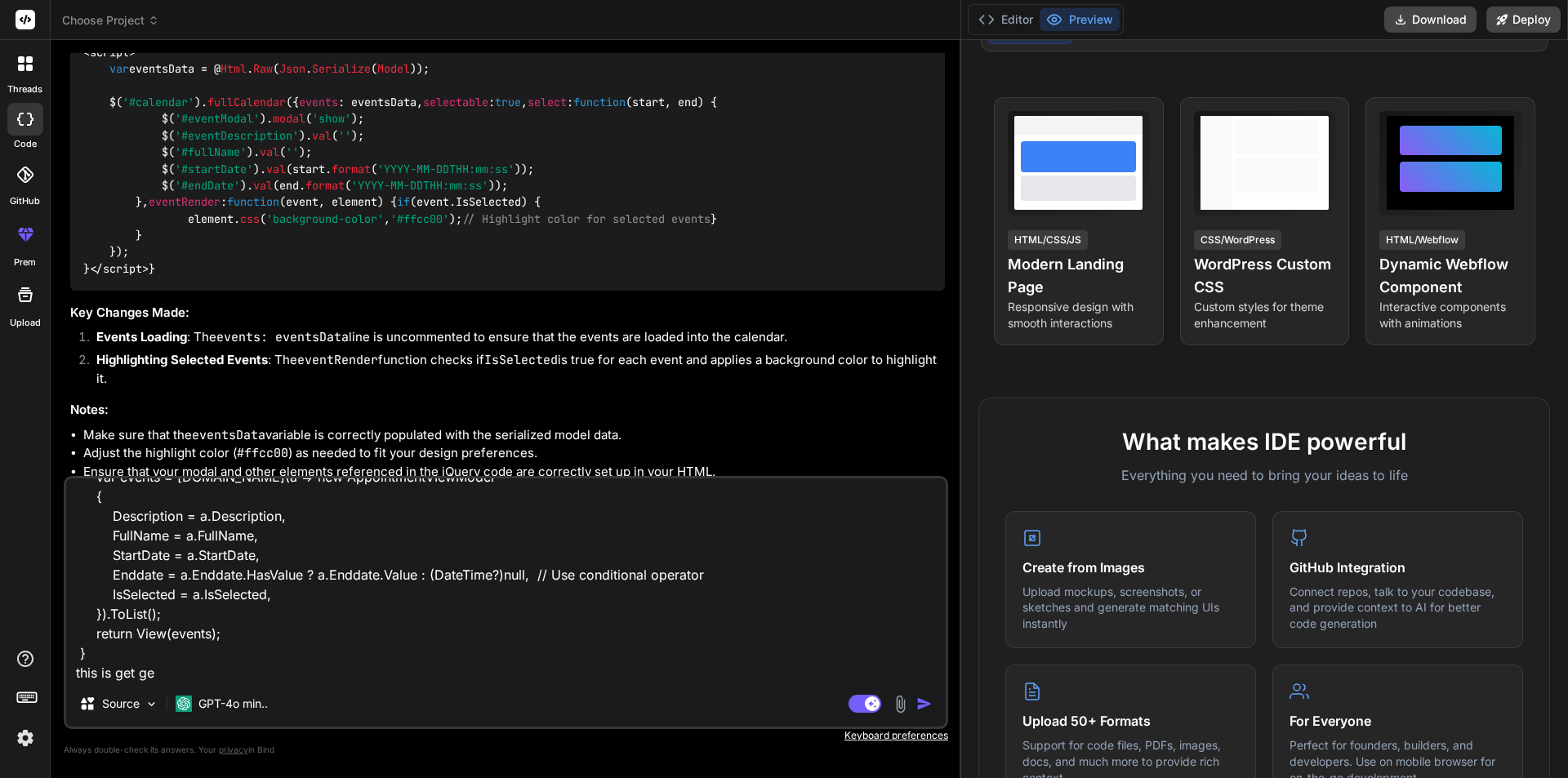
type textarea "public ActionResult<IEnumerable<AppointmentVIewModel>> Index() { //appointments…"
type textarea "x"
type textarea "public ActionResult<IEnumerable<AppointmentVIewModel>> Index() { //appointments…"
type textarea "x"
type textarea "public ActionResult<IEnumerable<AppointmentVIewModel>> Index() { //appointments…"
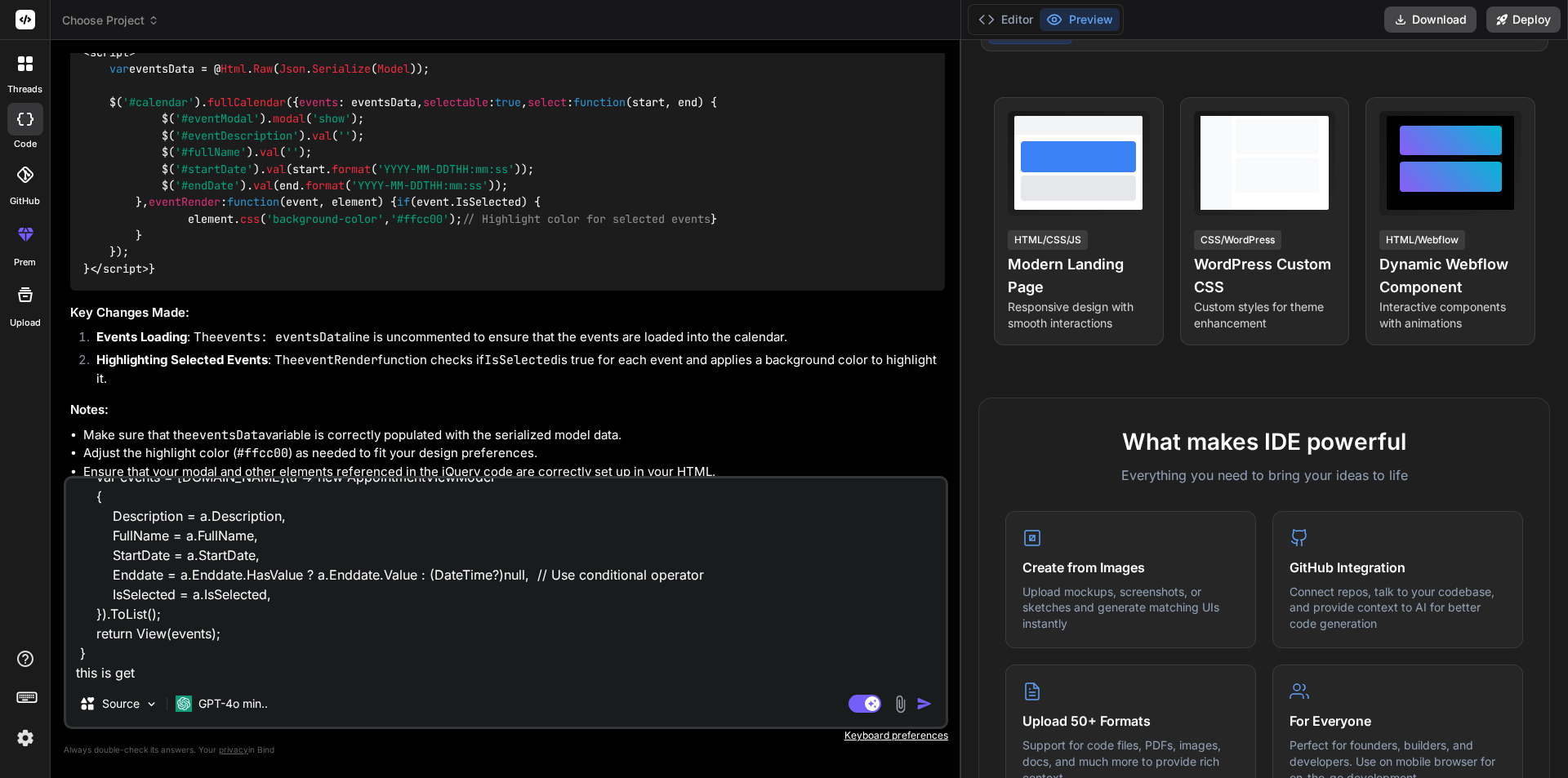
type textarea "x"
type textarea "public ActionResult<IEnumerable<AppointmentVIewModel>> Index() { //appointments…"
type textarea "x"
type textarea "public ActionResult<IEnumerable<AppointmentVIewModel>> Index() { //appointments…"
type textarea "x"
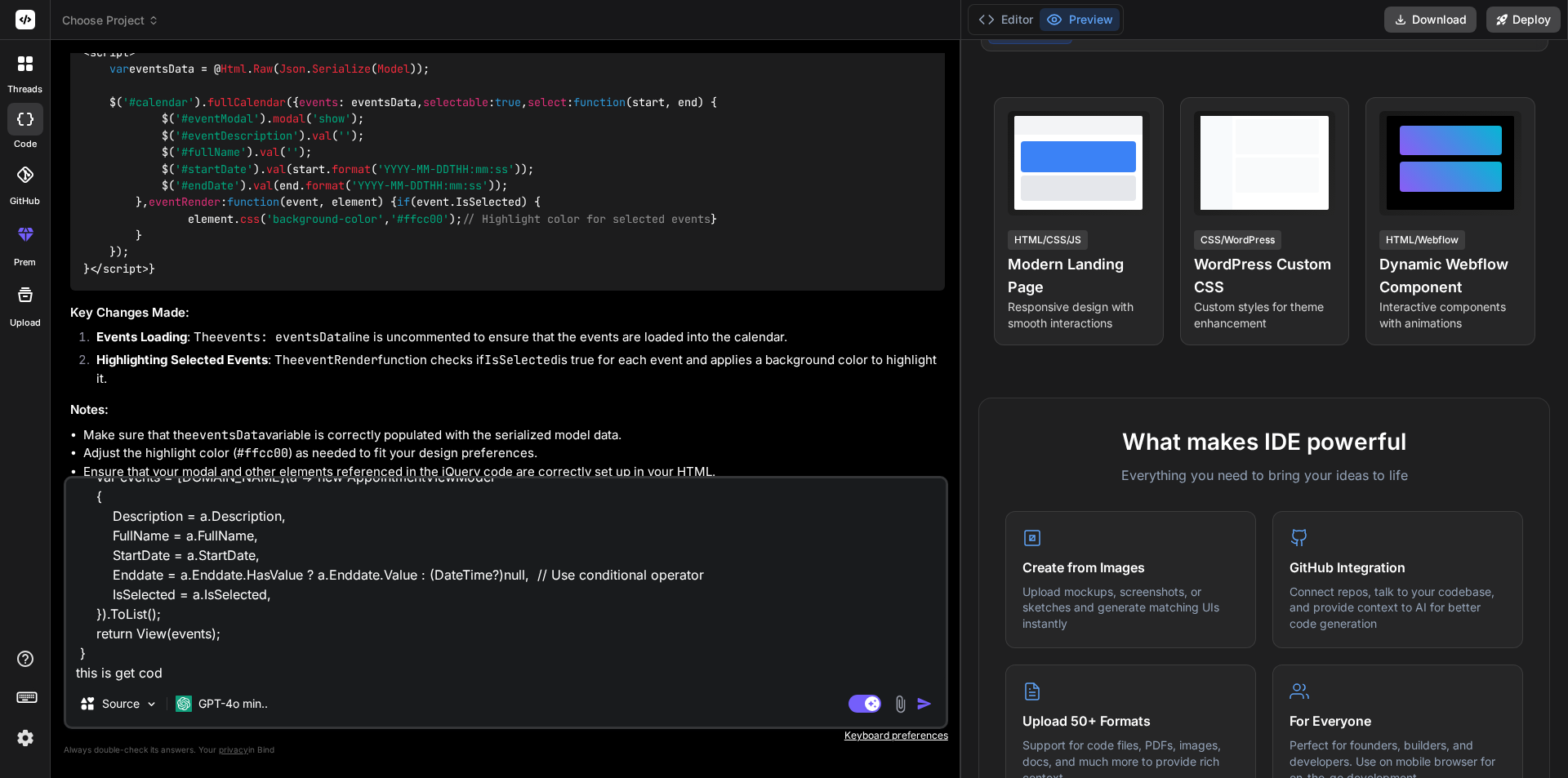
type textarea "public ActionResult<IEnumerable<AppointmentVIewModel>> Index() { //appointments…"
type textarea "x"
type textarea "public ActionResult<IEnumerable<AppointmentVIewModel>> Index() { //appointments…"
type textarea "x"
type textarea "public ActionResult<IEnumerable<AppointmentVIewModel>> Index() { //appointments…"
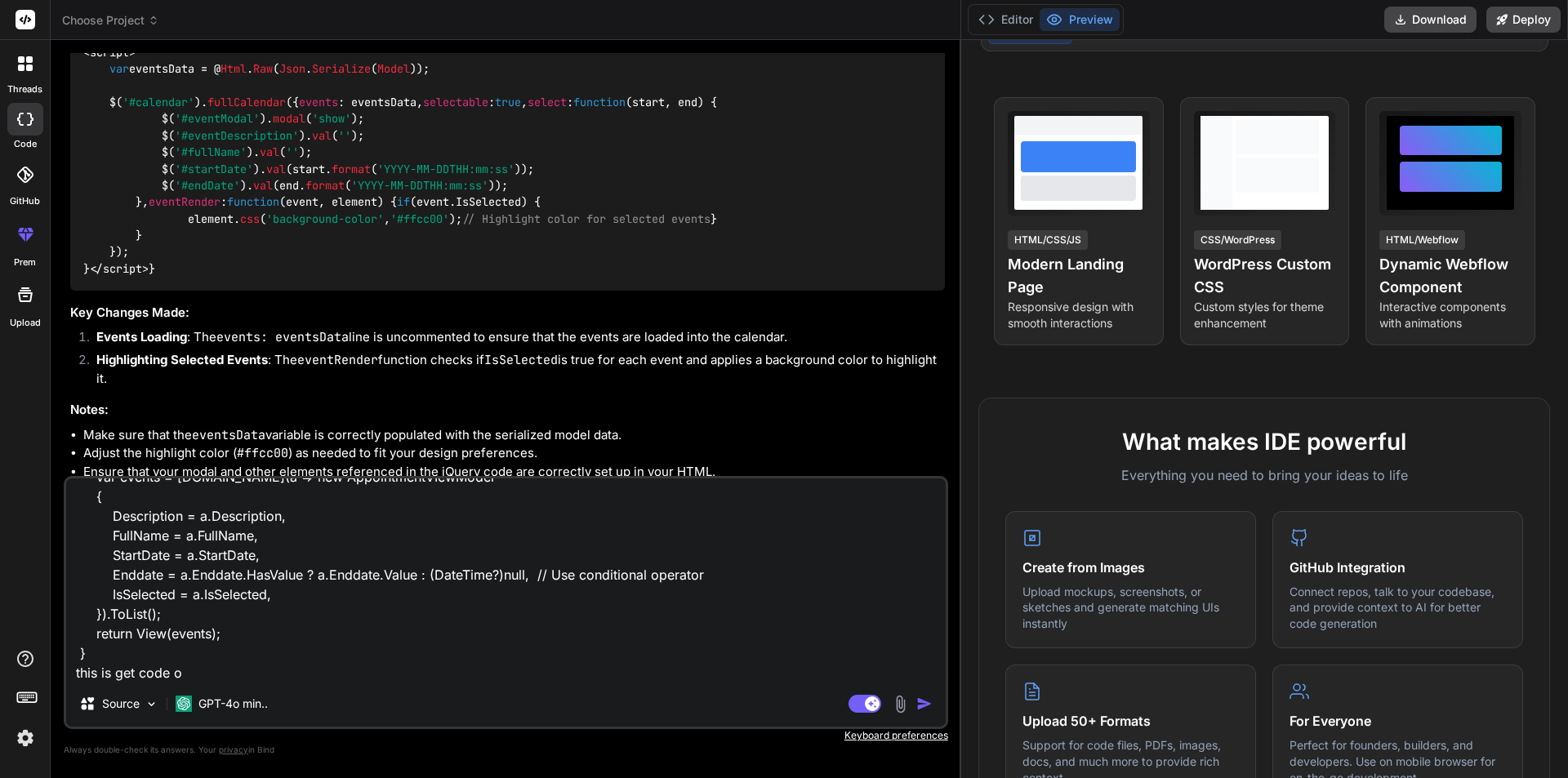
type textarea "x"
type textarea "public ActionResult<IEnumerable<AppointmentVIewModel>> Index() { //appointments…"
type textarea "x"
type textarea "public ActionResult<IEnumerable<AppointmentVIewModel>> Index() { //appointments…"
type textarea "x"
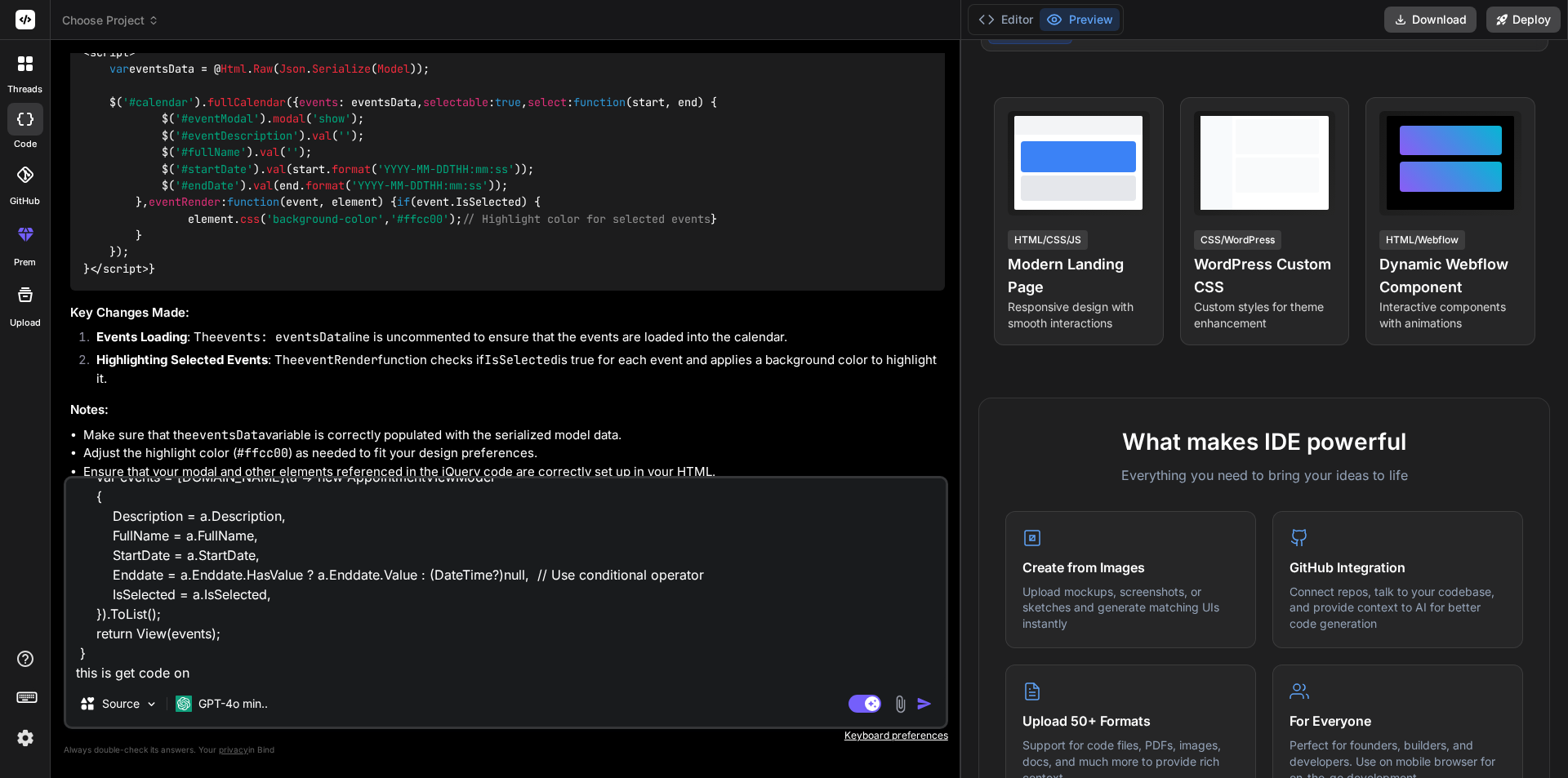
type textarea "public ActionResult<IEnumerable<AppointmentVIewModel>> Index() { //appointments…"
type textarea "x"
type textarea "public ActionResult<IEnumerable<AppointmentVIewModel>> Index() { //appointments…"
type textarea "x"
type textarea "public ActionResult<IEnumerable<AppointmentVIewModel>> Index() { //appointments…"
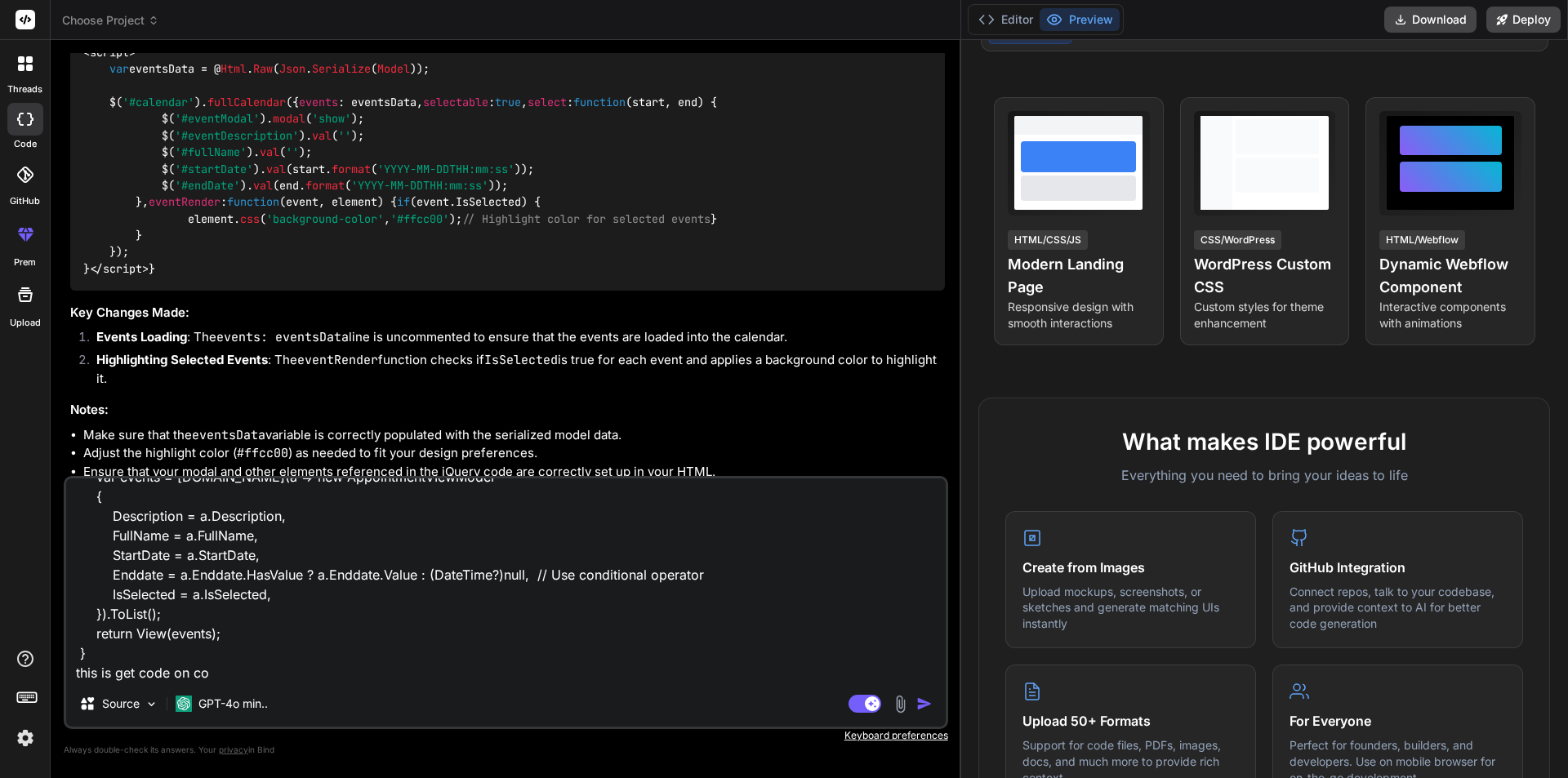
type textarea "x"
type textarea "public ActionResult<IEnumerable<AppointmentVIewModel>> Index() { //appointments…"
type textarea "x"
type textarea "public ActionResult<IEnumerable<AppointmentVIewModel>> Index() { //appointments…"
type textarea "x"
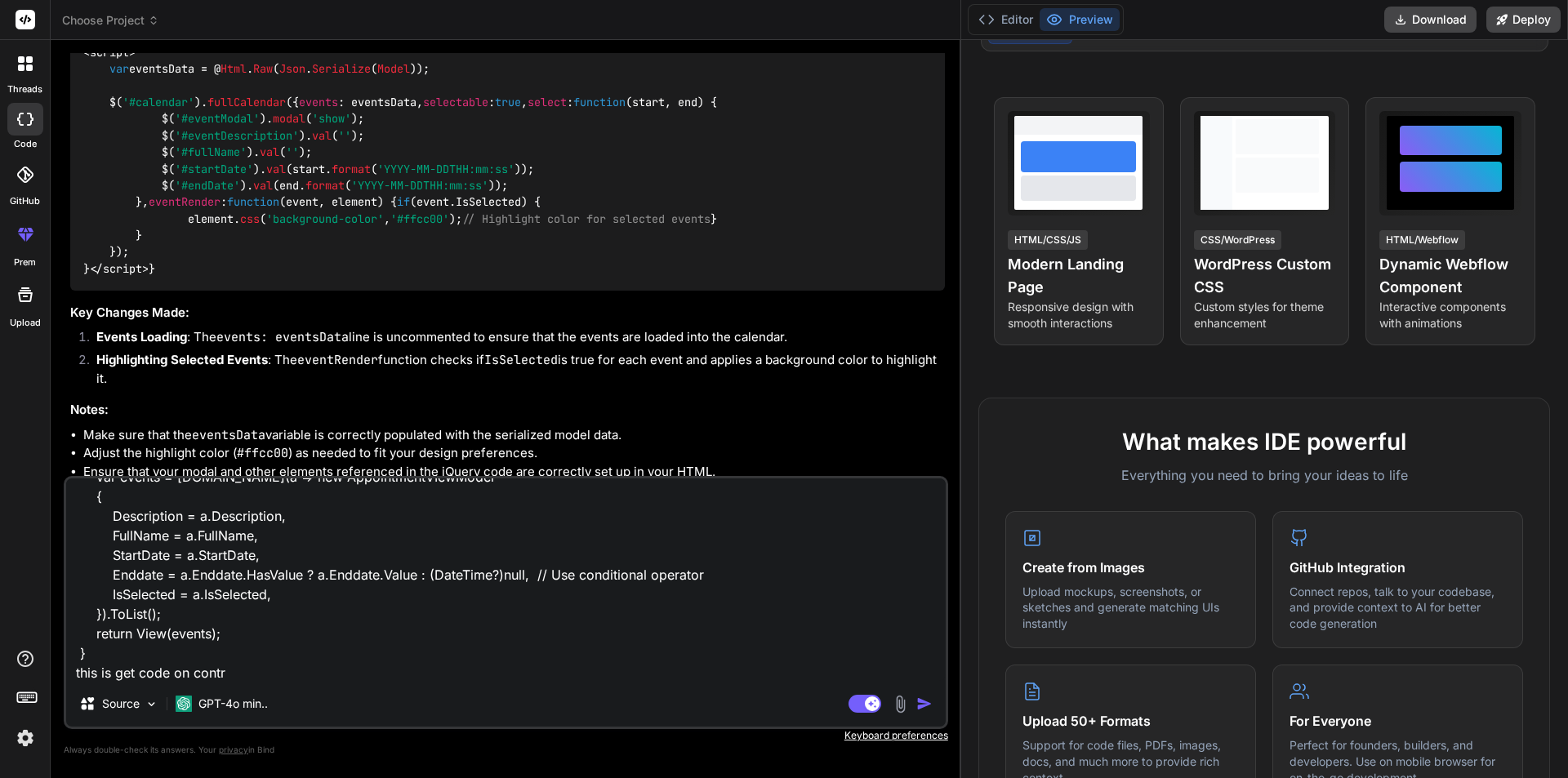
type textarea "public ActionResult<IEnumerable<AppointmentVIewModel>> Index() { //appointments…"
type textarea "x"
type textarea "public ActionResult<IEnumerable<AppointmentVIewModel>> Index() { //appointments…"
type textarea "x"
type textarea "public ActionResult<IEnumerable<AppointmentVIewModel>> Index() { //appointments…"
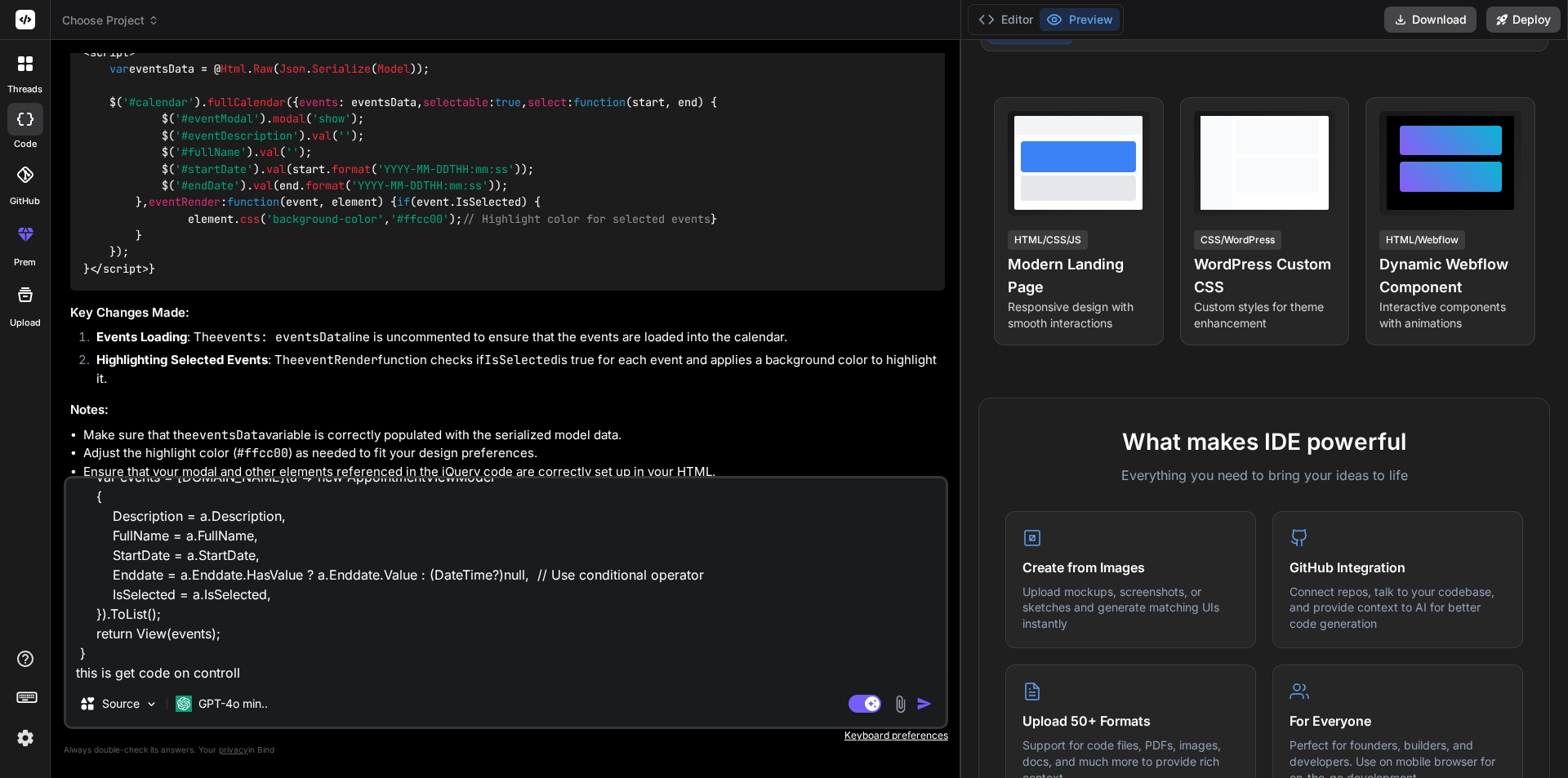
type textarea "x"
type textarea "public ActionResult<IEnumerable<AppointmentVIewModel>> Index() { //appointments…"
type textarea "x"
type textarea "public ActionResult<IEnumerable<AppointmentVIewModel>> Index() { //appointments…"
type textarea "x"
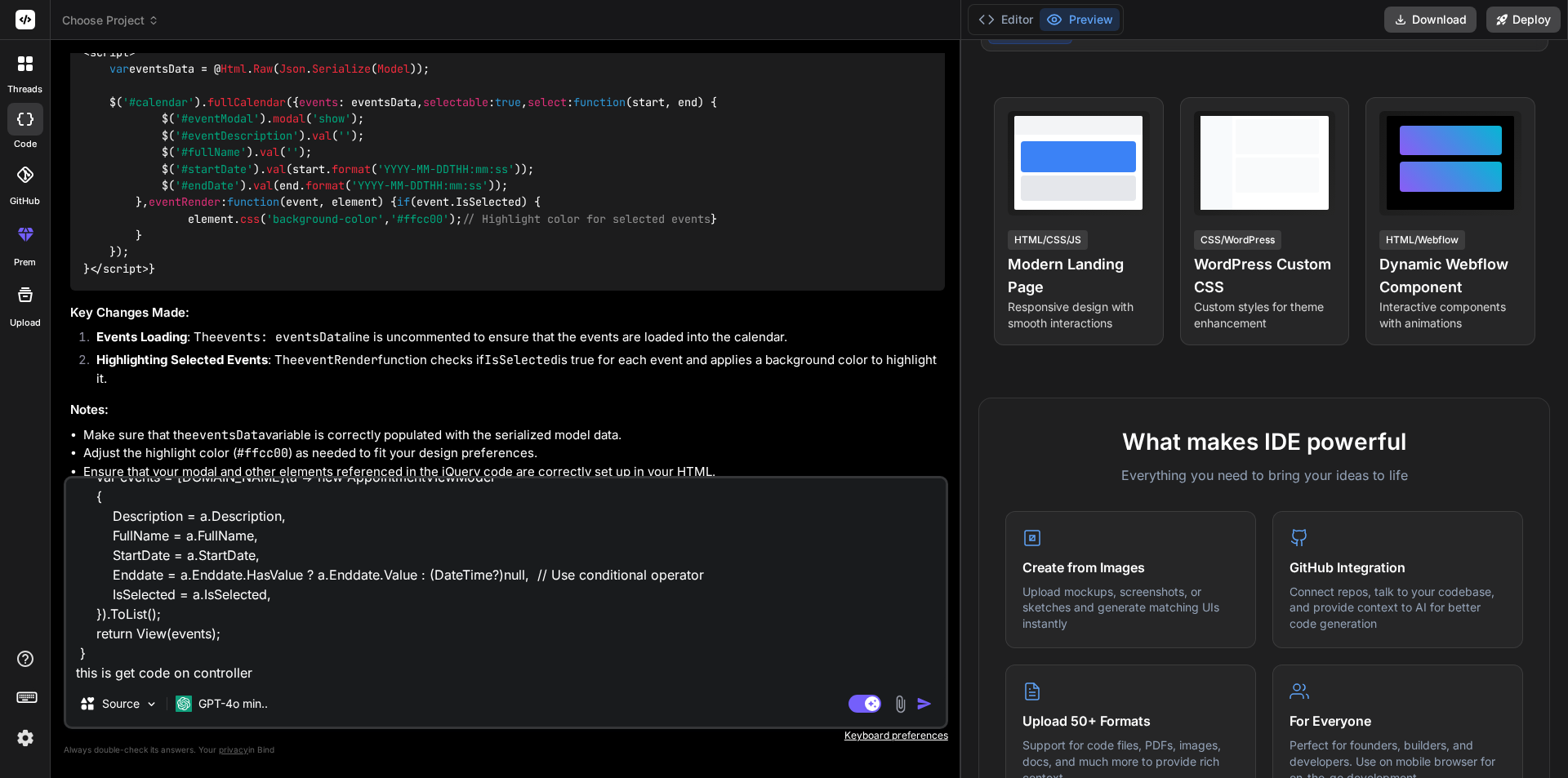
type textarea "public ActionResult<IEnumerable<AppointmentVIewModel>> Index() { //appointments…"
type textarea "x"
type textarea "public ActionResult<IEnumerable<AppointmentVIewModel>> Index() { //appointments…"
type textarea "x"
type textarea "public ActionResult<IEnumerable<AppointmentVIewModel>> Index() { //appointments…"
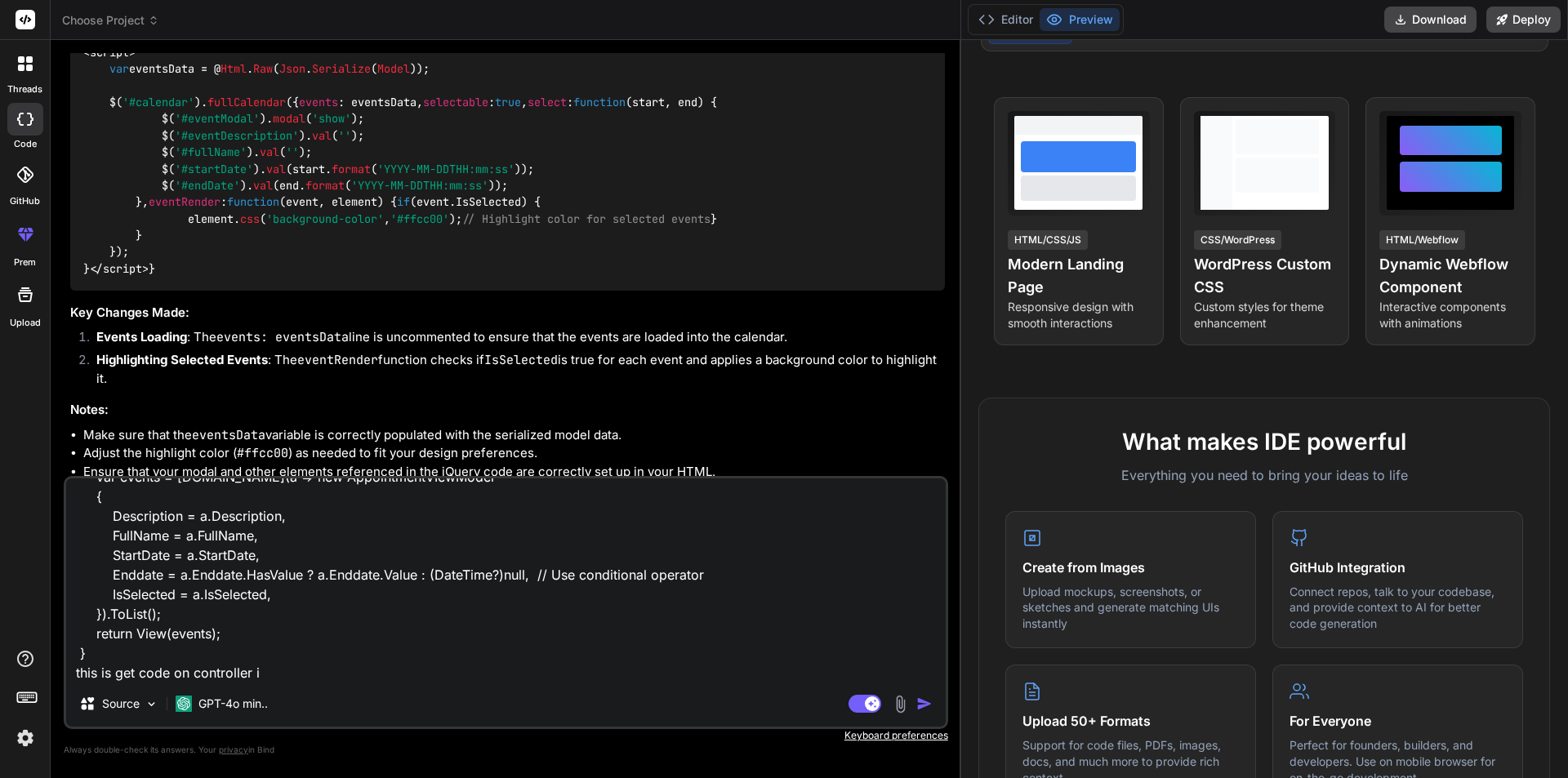
type textarea "x"
type textarea "public ActionResult<IEnumerable<AppointmentVIewModel>> Index() { //appointments…"
type textarea "x"
type textarea "public ActionResult<IEnumerable<AppointmentVIewModel>> Index() { //appointments…"
type textarea "x"
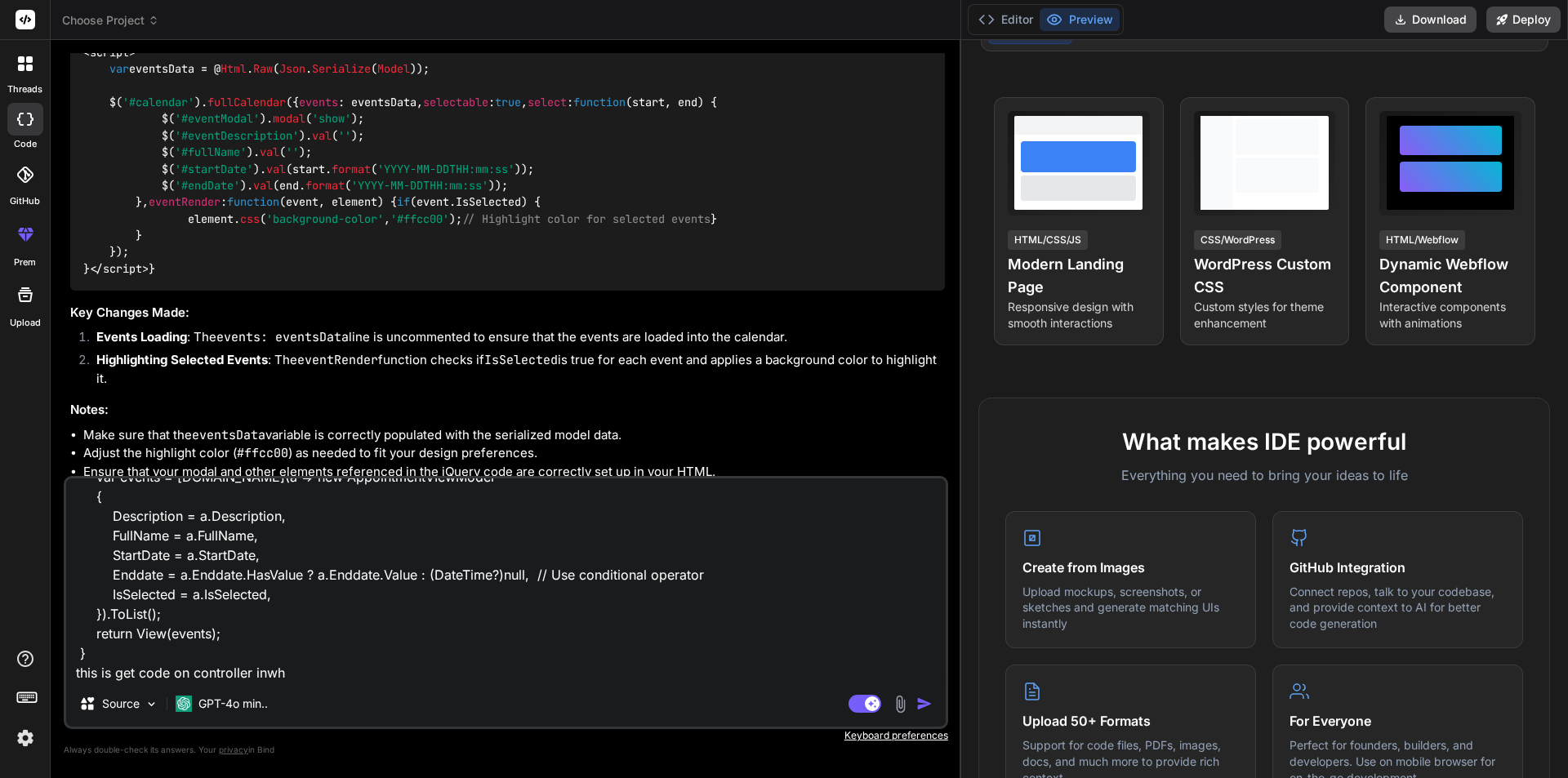
type textarea "public ActionResult<IEnumerable<AppointmentVIewModel>> Index() { //appointments…"
type textarea "x"
type textarea "public ActionResult<IEnumerable<AppointmentVIewModel>> Index() { //appointments…"
type textarea "x"
type textarea "public ActionResult<IEnumerable<AppointmentVIewModel>> Index() { //appointments…"
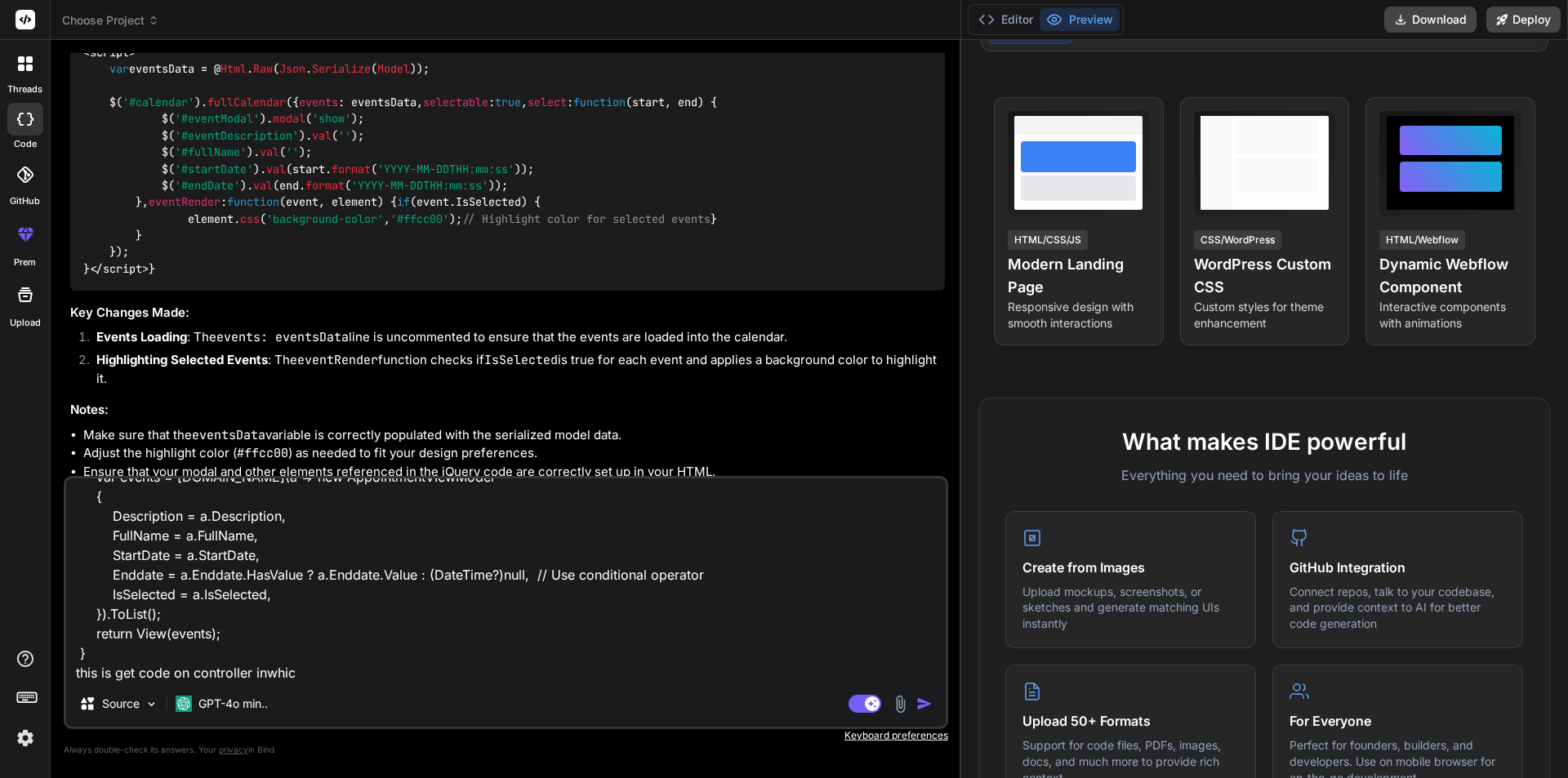
type textarea "x"
type textarea "public ActionResult<IEnumerable<AppointmentVIewModel>> Index() { //appointments…"
type textarea "x"
type textarea "public ActionResult<IEnumerable<AppointmentVIewModel>> Index() { //appointments…"
type textarea "x"
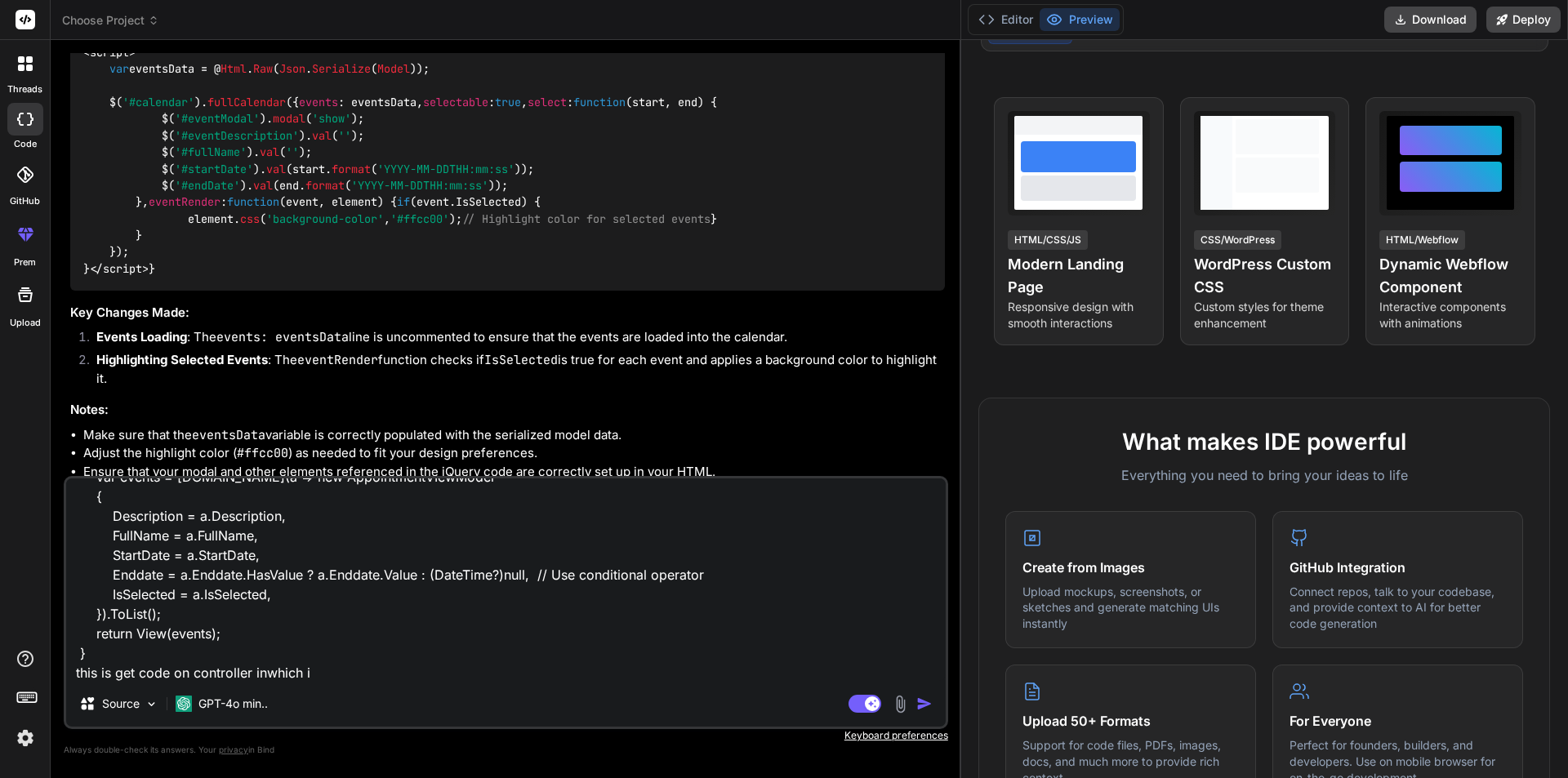
type textarea "public ActionResult<IEnumerable<AppointmentVIewModel>> Index() { //appointments…"
type textarea "x"
type textarea "public ActionResult<IEnumerable<AppointmentVIewModel>> Index() { //appointments…"
type textarea "x"
type textarea "public ActionResult<IEnumerable<AppointmentVIewModel>> Index() { //appointments…"
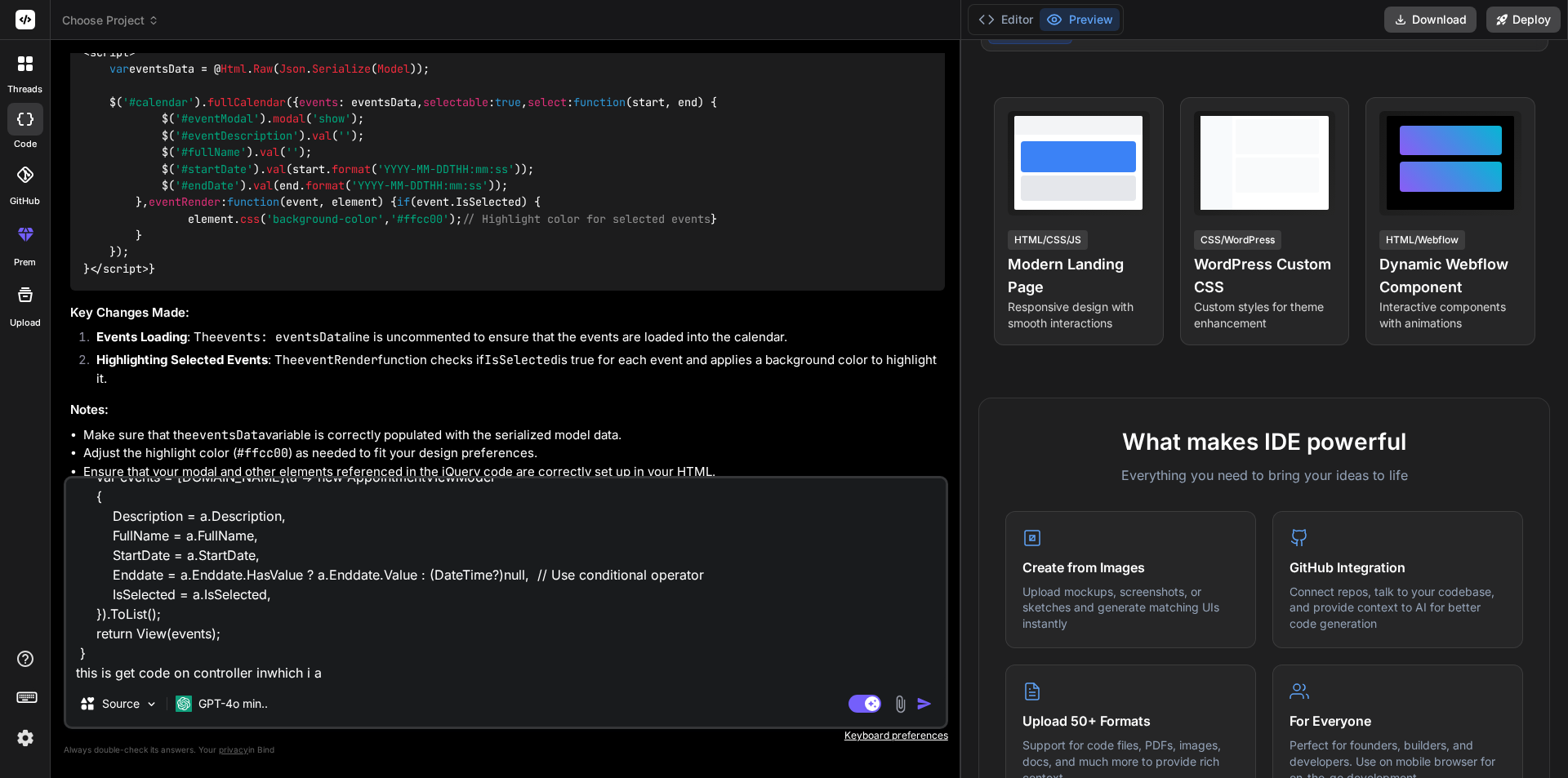
type textarea "x"
type textarea "public ActionResult<IEnumerable<AppointmentVIewModel>> Index() { //appointments…"
type textarea "x"
type textarea "public ActionResult<IEnumerable<AppointmentVIewModel>> Index() { //appointments…"
type textarea "x"
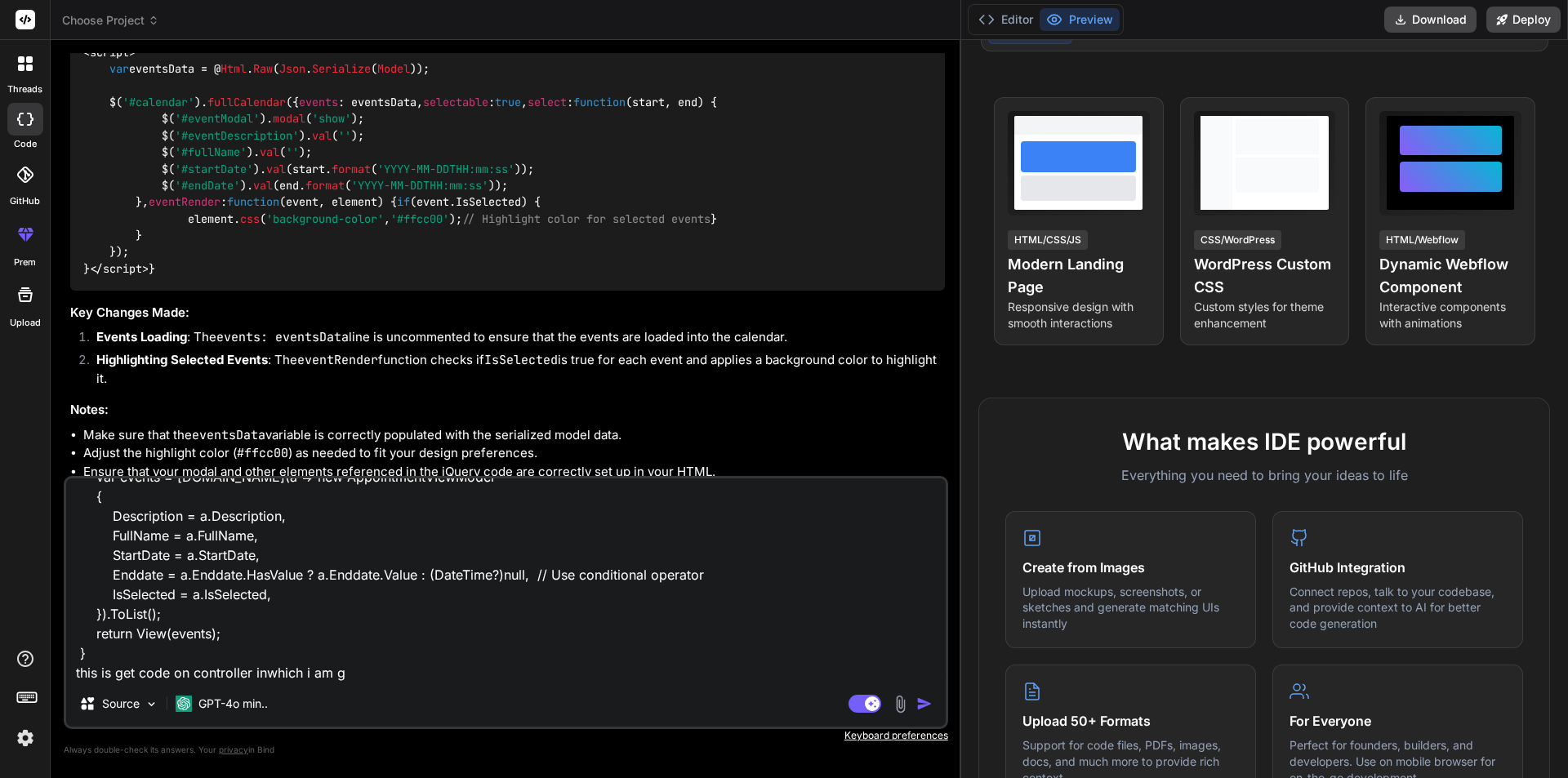
type textarea "public ActionResult<IEnumerable<AppointmentVIewModel>> Index() { //appointments…"
type textarea "x"
type textarea "public ActionResult<IEnumerable<AppointmentVIewModel>> Index() { //appointments…"
type textarea "x"
type textarea "public ActionResult<IEnumerable<AppointmentVIewModel>> Index() { //appointments…"
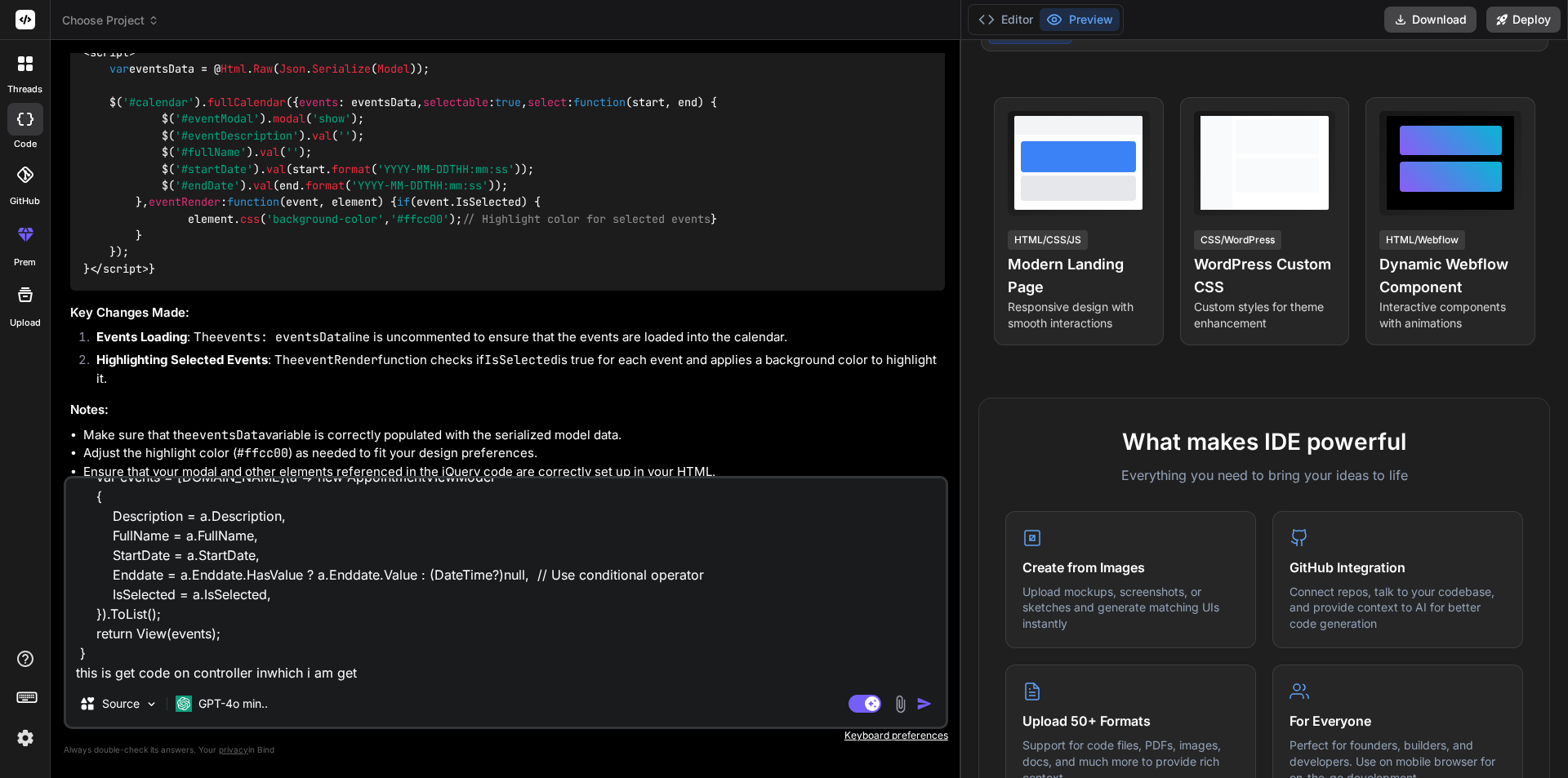
type textarea "x"
type textarea "public ActionResult<IEnumerable<AppointmentVIewModel>> Index() { //appointments…"
type textarea "x"
type textarea "public ActionResult<IEnumerable<AppointmentVIewModel>> Index() { //appointments…"
type textarea "x"
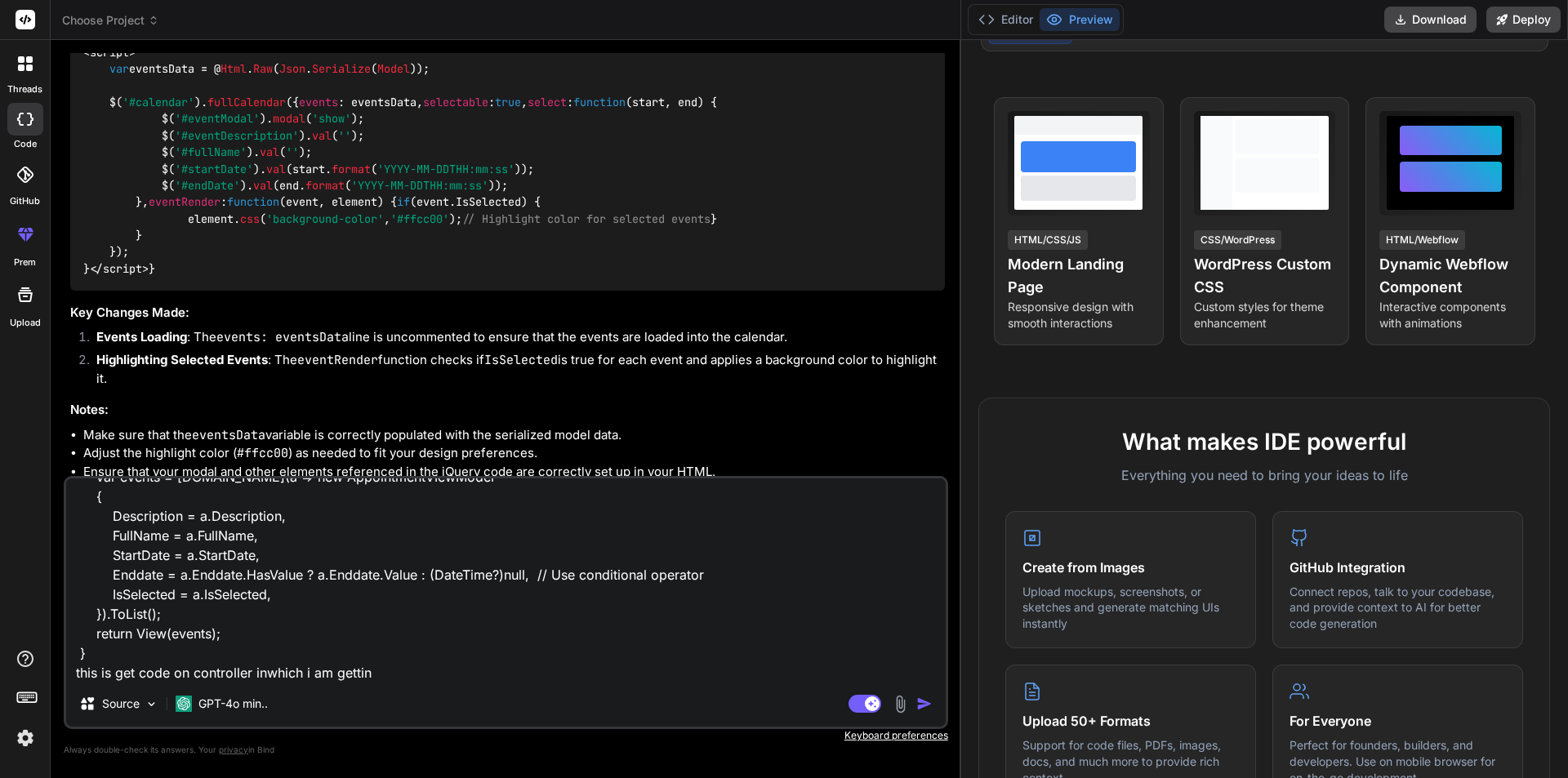
type textarea "public ActionResult<IEnumerable<AppointmentVIewModel>> Index() { //appointments…"
type textarea "x"
type textarea "public ActionResult<IEnumerable<AppointmentVIewModel>> Index() { //appointments…"
type textarea "x"
type textarea "public ActionResult<IEnumerable<AppointmentVIewModel>> Index() { //appointments…"
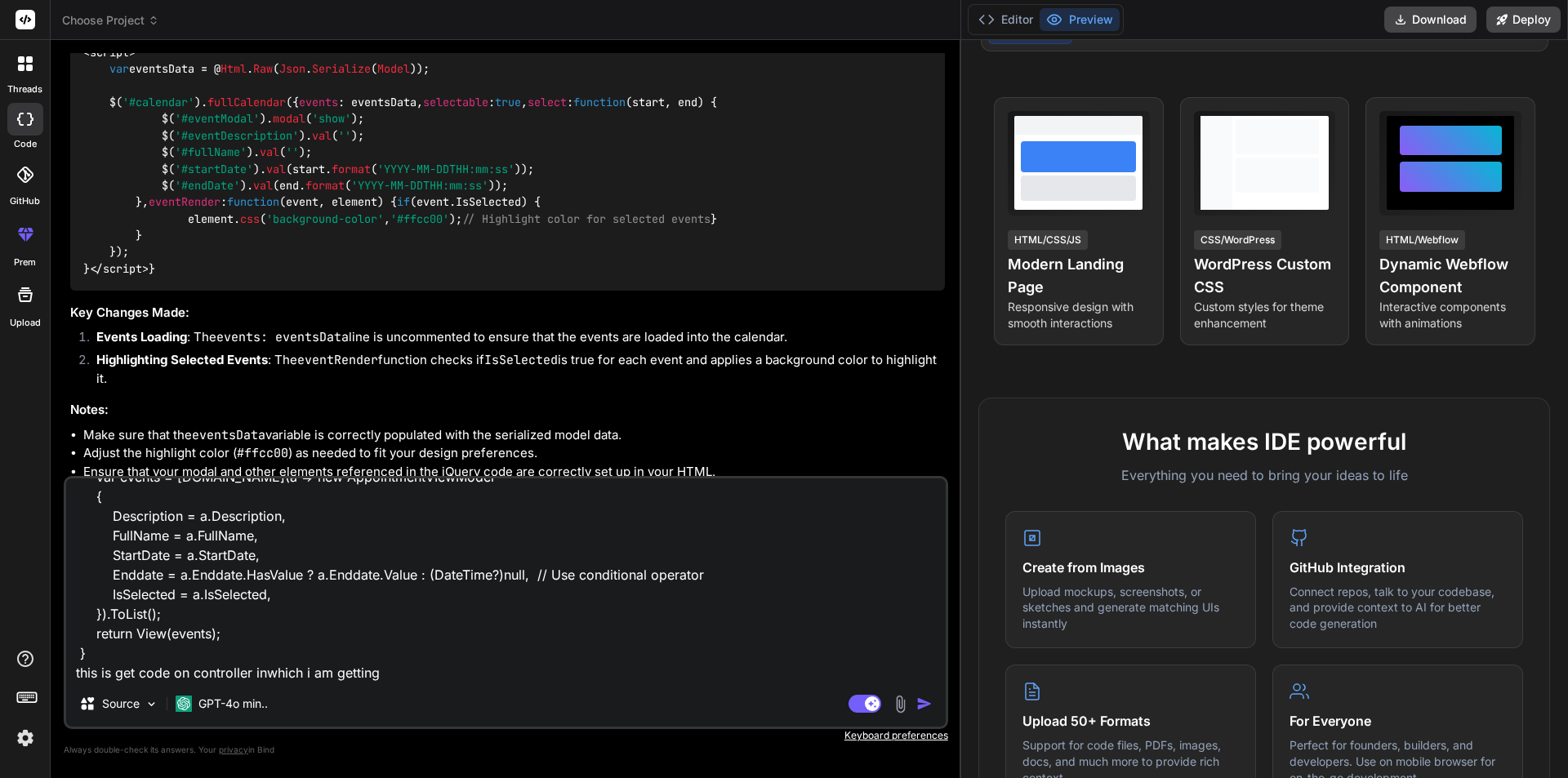
type textarea "x"
type textarea "public ActionResult<IEnumerable<AppointmentVIewModel>> Index() { //appointments…"
type textarea "x"
type textarea "public ActionResult<IEnumerable<AppointmentVIewModel>> Index() { //appointments…"
type textarea "x"
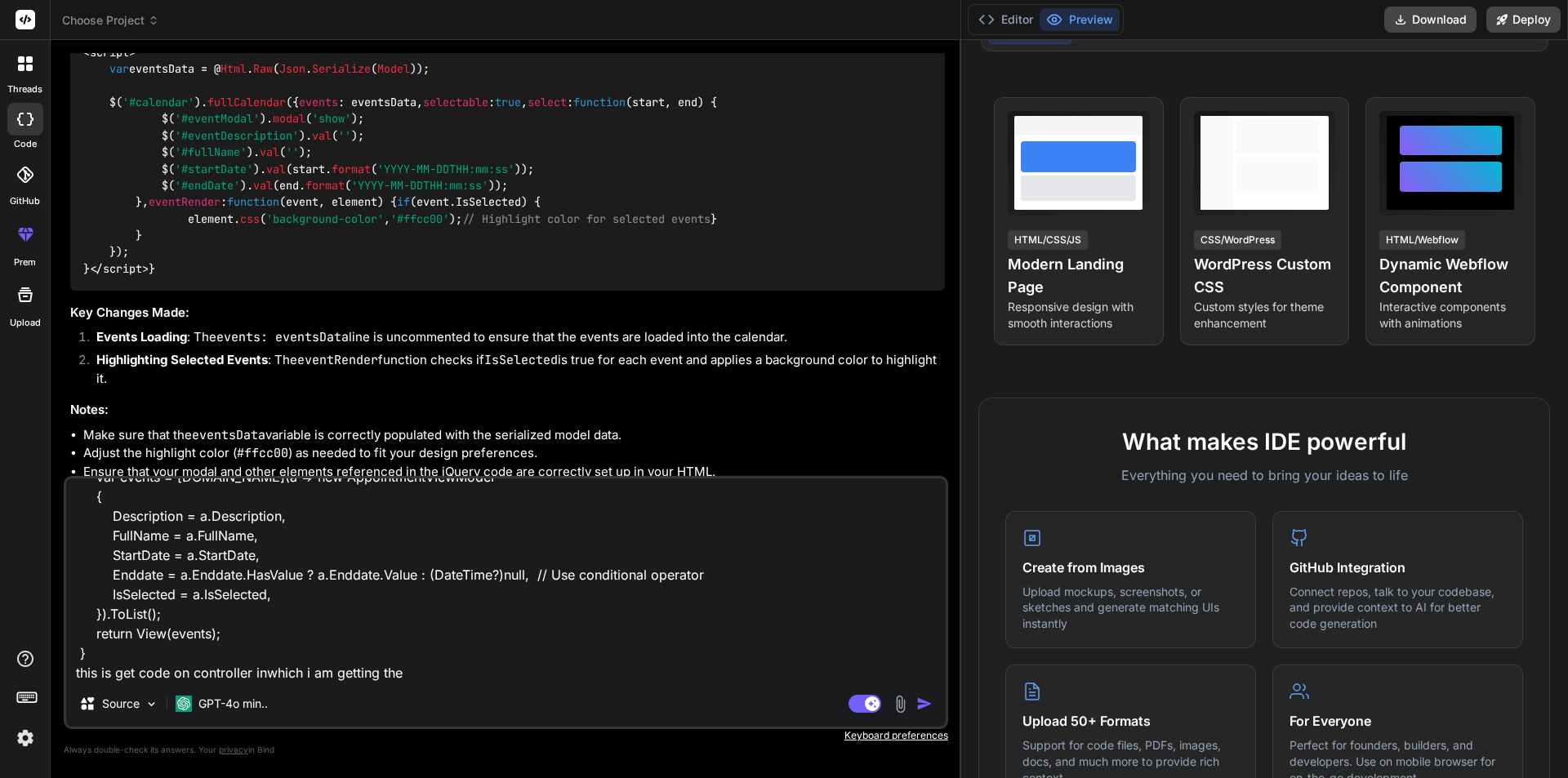
type textarea "public ActionResult<IEnumerable<AppointmentVIewModel>> Index() { //appointments…"
type textarea "x"
type textarea "public ActionResult<IEnumerable<AppointmentVIewModel>> Index() { //appointments…"
type textarea "x"
type textarea "public ActionResult<IEnumerable<AppointmentVIewModel>> Index() { //appointments…"
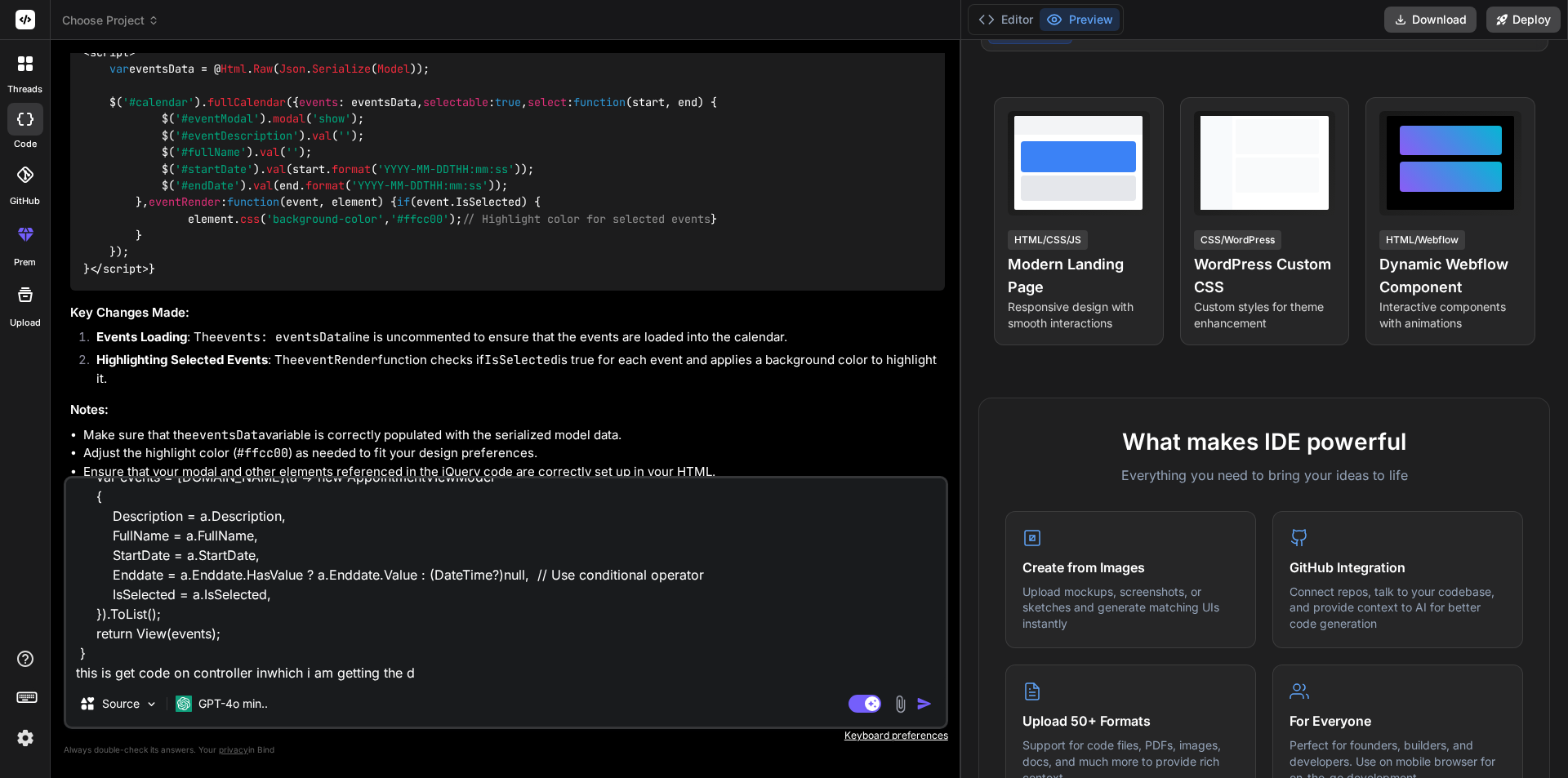
type textarea "x"
type textarea "public ActionResult<IEnumerable<AppointmentVIewModel>> Index() { //appointments…"
type textarea "x"
type textarea "public ActionResult<IEnumerable<AppointmentVIewModel>> Index() { //appointments…"
type textarea "x"
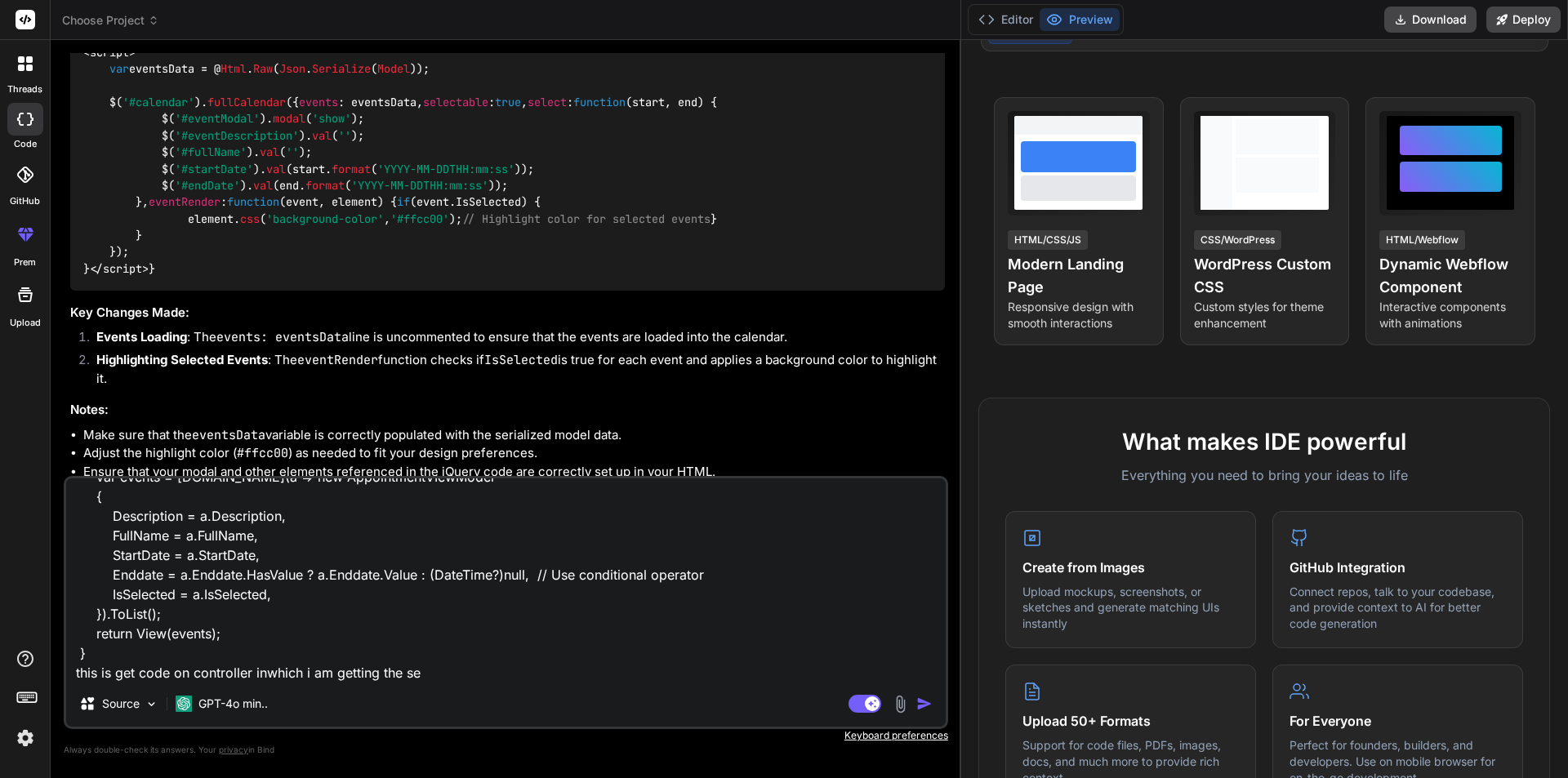
type textarea "public ActionResult<IEnumerable<AppointmentVIewModel>> Index() { //appointments…"
type textarea "x"
type textarea "public ActionResult<IEnumerable<AppointmentVIewModel>> Index() { //appointments…"
type textarea "x"
type textarea "public ActionResult<IEnumerable<AppointmentVIewModel>> Index() { //appointments…"
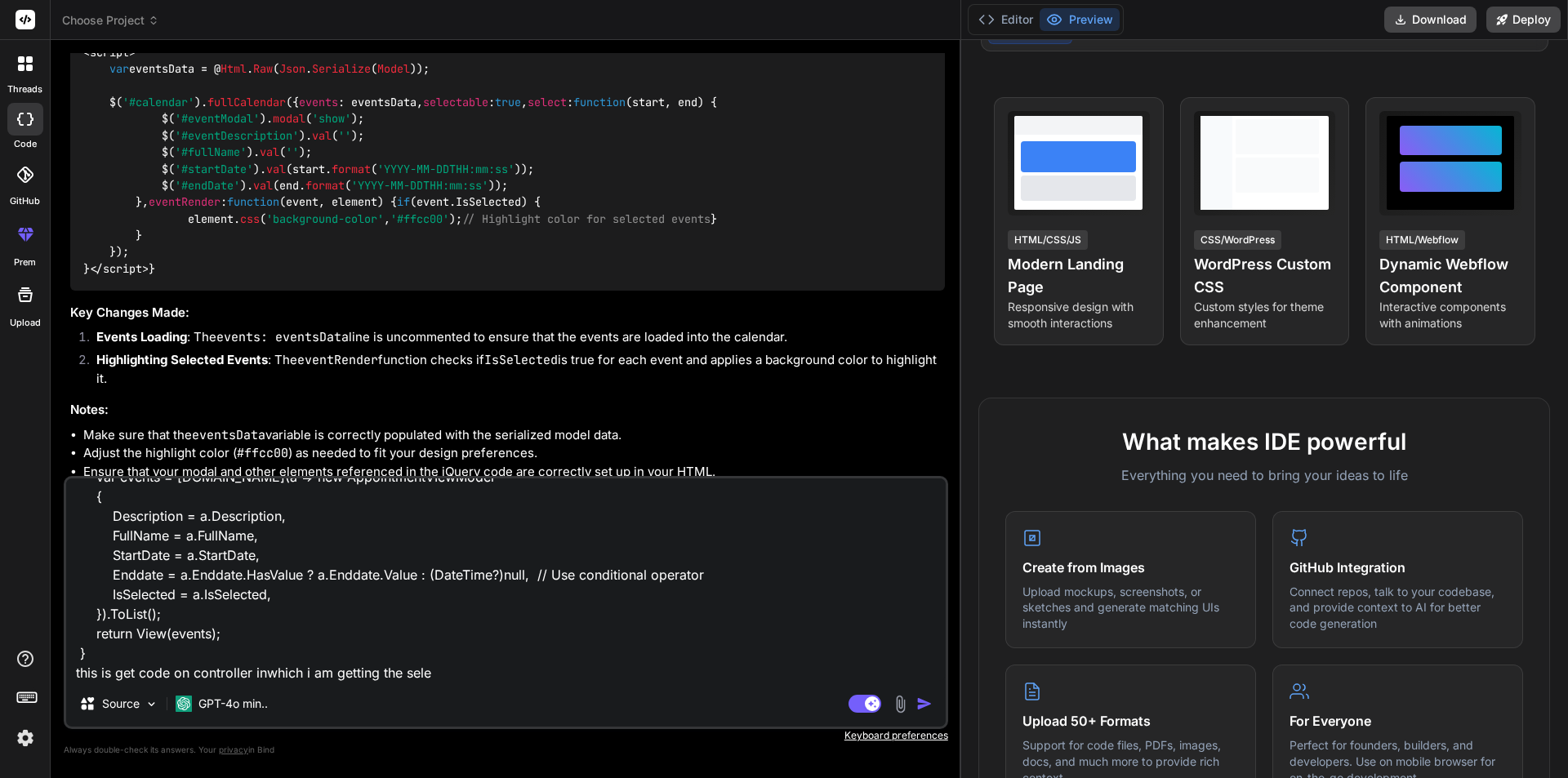
type textarea "x"
type textarea "public ActionResult<IEnumerable<AppointmentVIewModel>> Index() { //appointments…"
type textarea "x"
type textarea "public ActionResult<IEnumerable<AppointmentVIewModel>> Index() { //appointments…"
type textarea "x"
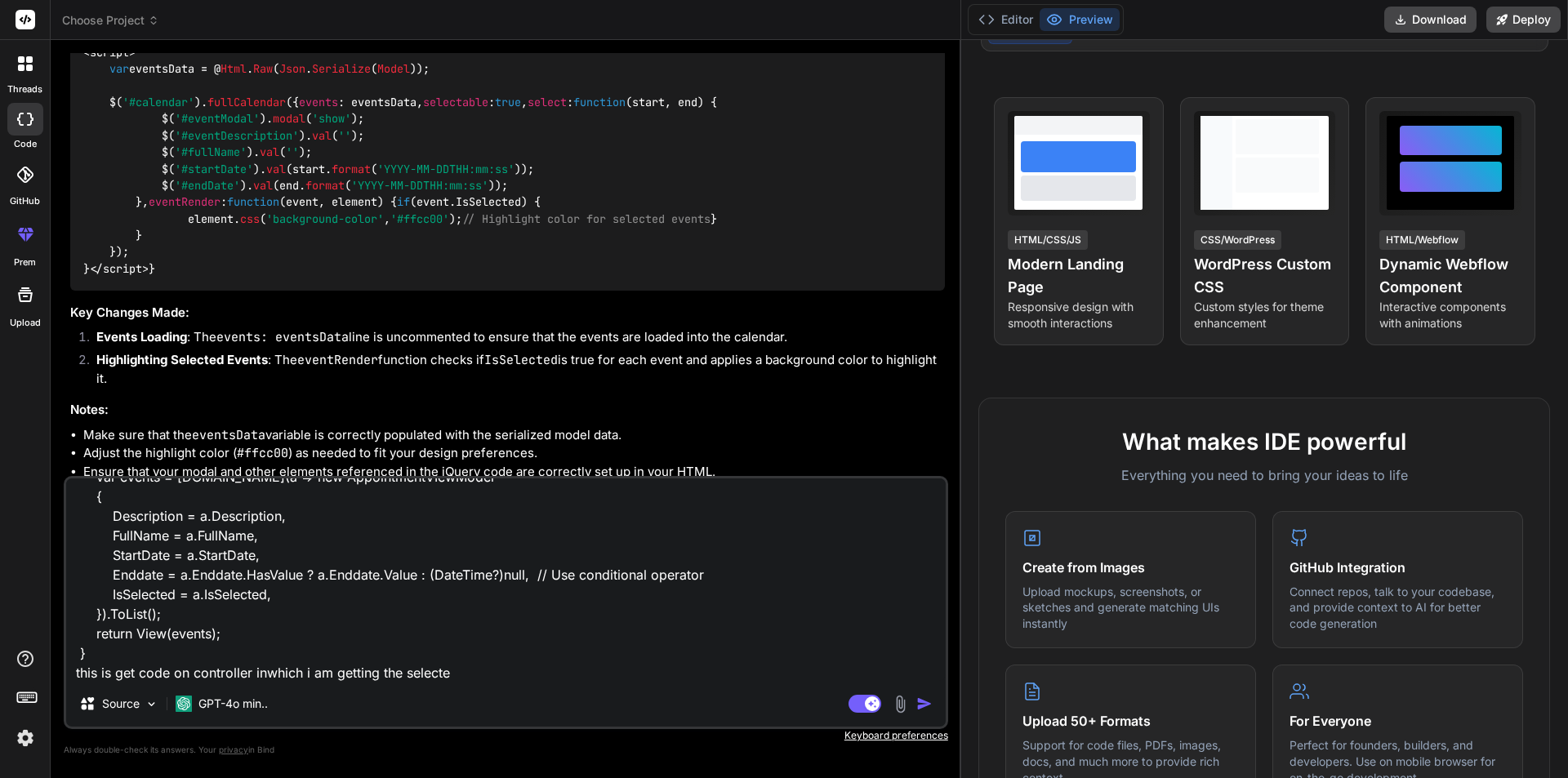
type textarea "public ActionResult<IEnumerable<AppointmentVIewModel>> Index() { //appointments…"
type textarea "x"
type textarea "public ActionResult<IEnumerable<AppointmentVIewModel>> Index() { //appointments…"
type textarea "x"
type textarea "public ActionResult<IEnumerable<AppointmentVIewModel>> Index() { //appointments…"
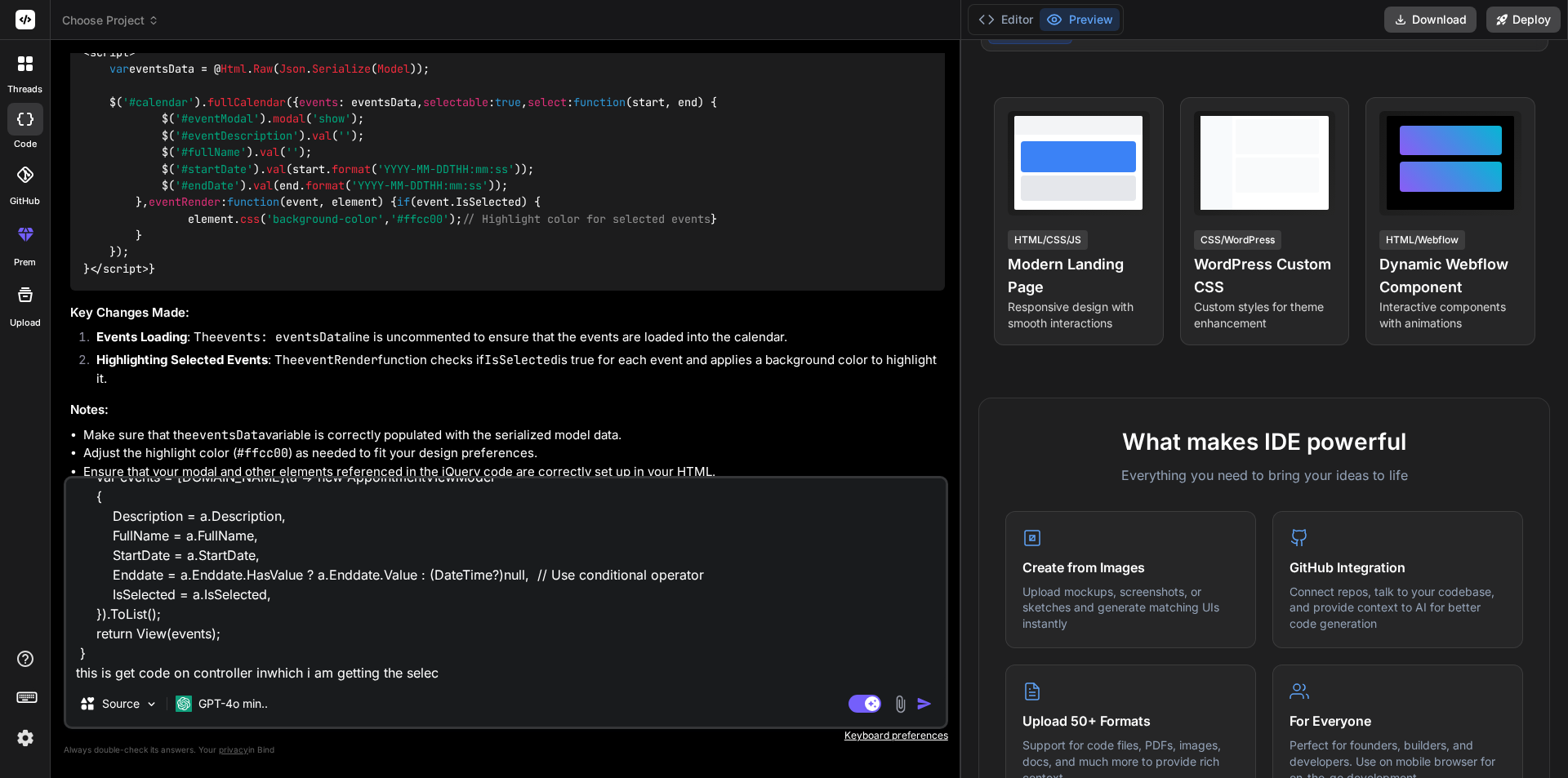
type textarea "x"
type textarea "public ActionResult<IEnumerable<AppointmentVIewModel>> Index() { //appointments…"
type textarea "x"
type textarea "public ActionResult<IEnumerable<AppointmentVIewModel>> Index() { //appointments…"
type textarea "x"
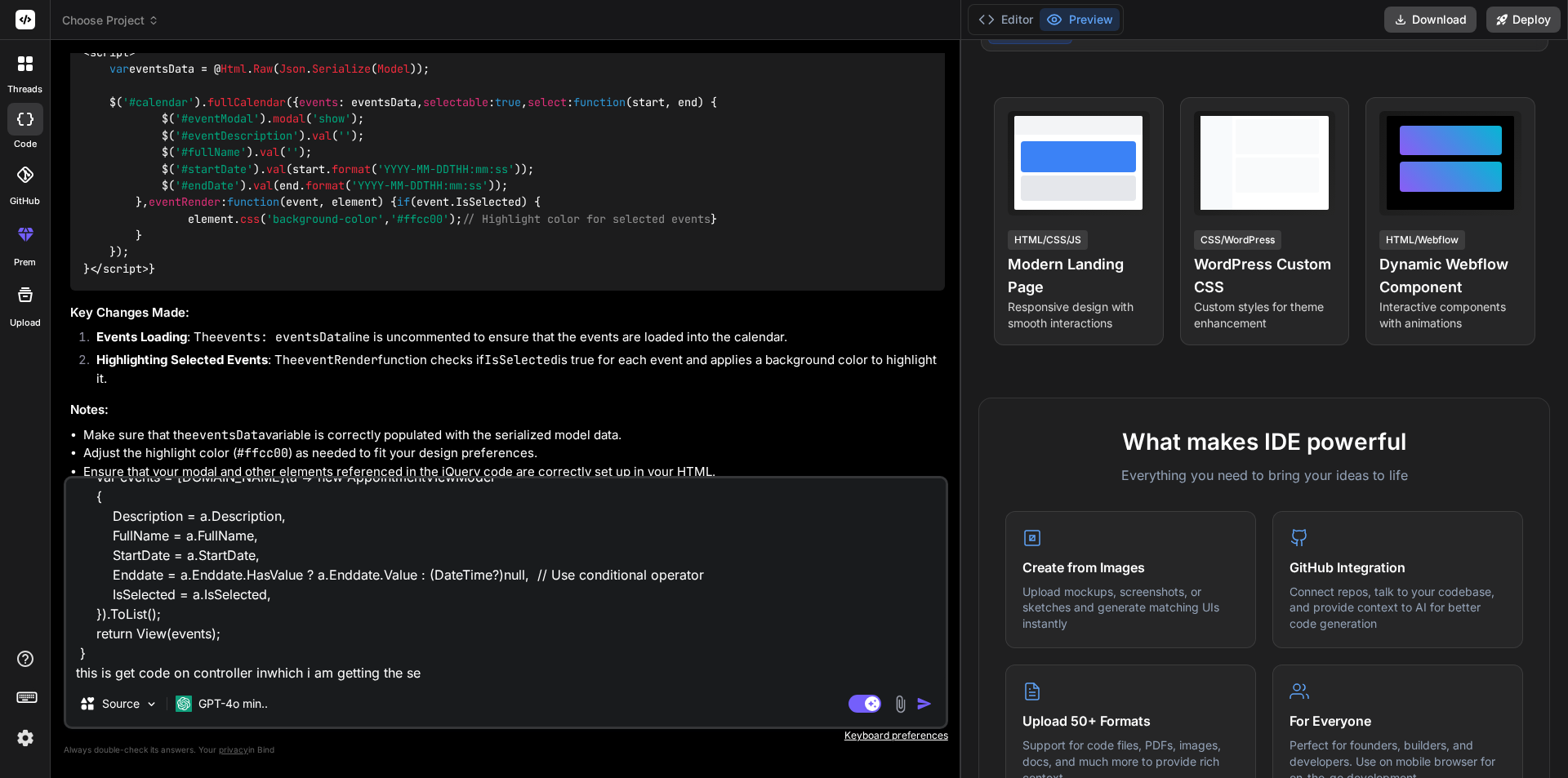
type textarea "public ActionResult<IEnumerable<AppointmentVIewModel>> Index() { //appointments…"
type textarea "x"
type textarea "public ActionResult<IEnumerable<AppointmentVIewModel>> Index() { //appointments…"
type textarea "x"
type textarea "public ActionResult<IEnumerable<AppointmentVIewModel>> Index() { //appointments…"
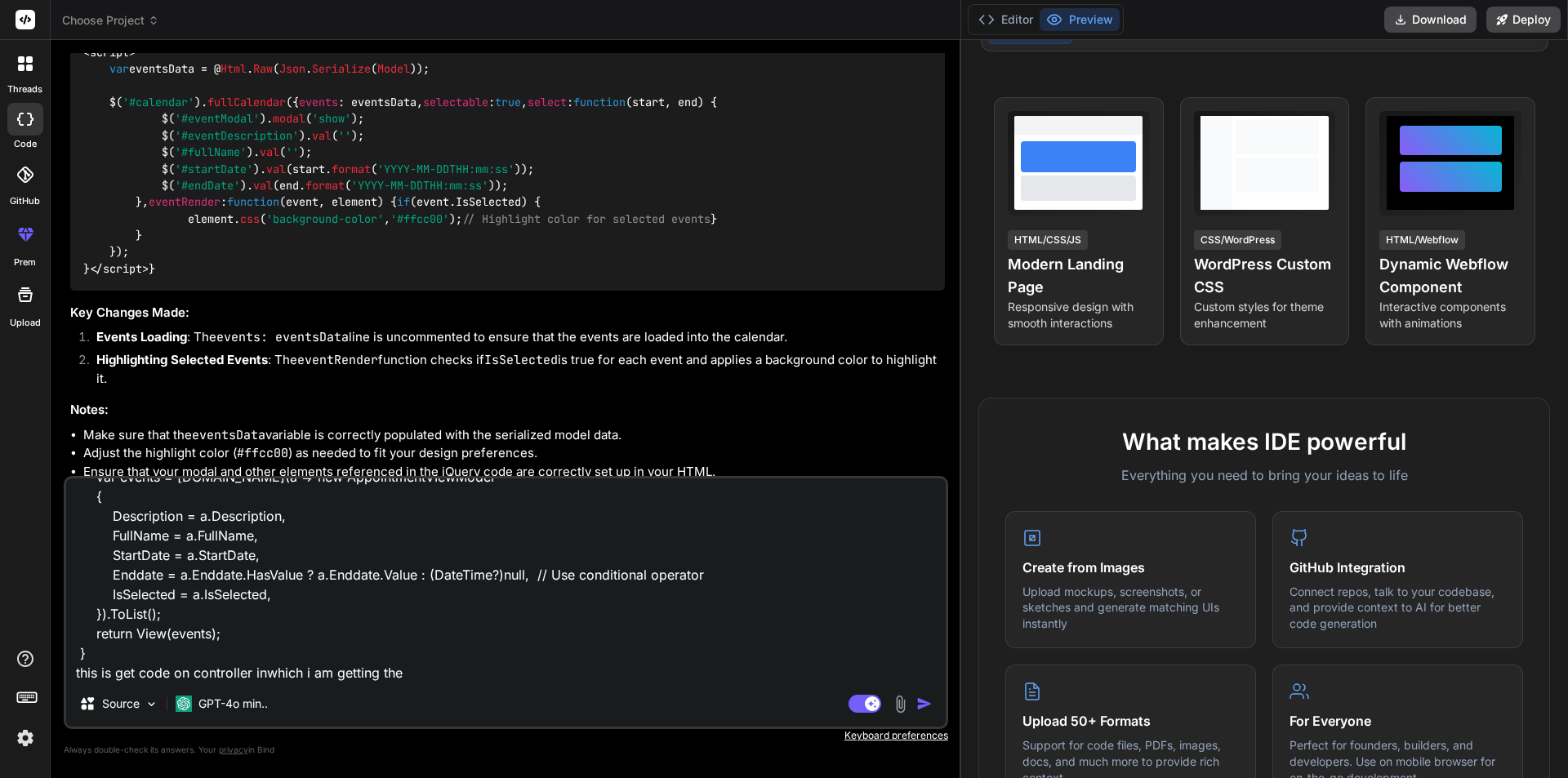
type textarea "x"
type textarea "public ActionResult<IEnumerable<AppointmentVIewModel>> Index() { //appointments…"
type textarea "x"
type textarea "public ActionResult<IEnumerable<AppointmentVIewModel>> Index() { //appointments…"
type textarea "x"
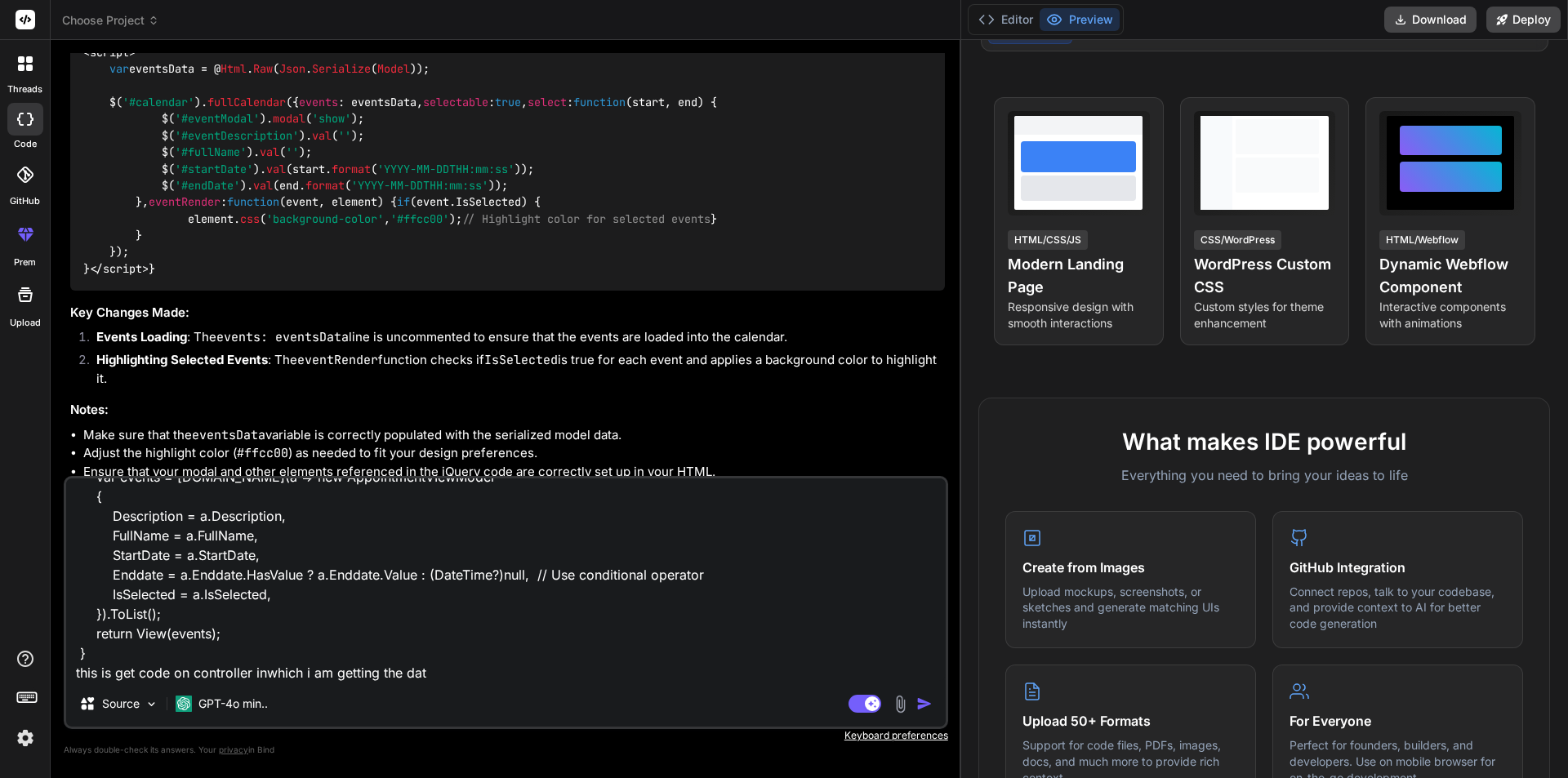
type textarea "public ActionResult<IEnumerable<AppointmentVIewModel>> Index() { //appointments…"
type textarea "x"
type textarea "public ActionResult<IEnumerable<AppointmentVIewModel>> Index() { //appointments…"
type textarea "x"
type textarea "public ActionResult<IEnumerable<AppointmentVIewModel>> Index() { //appointments…"
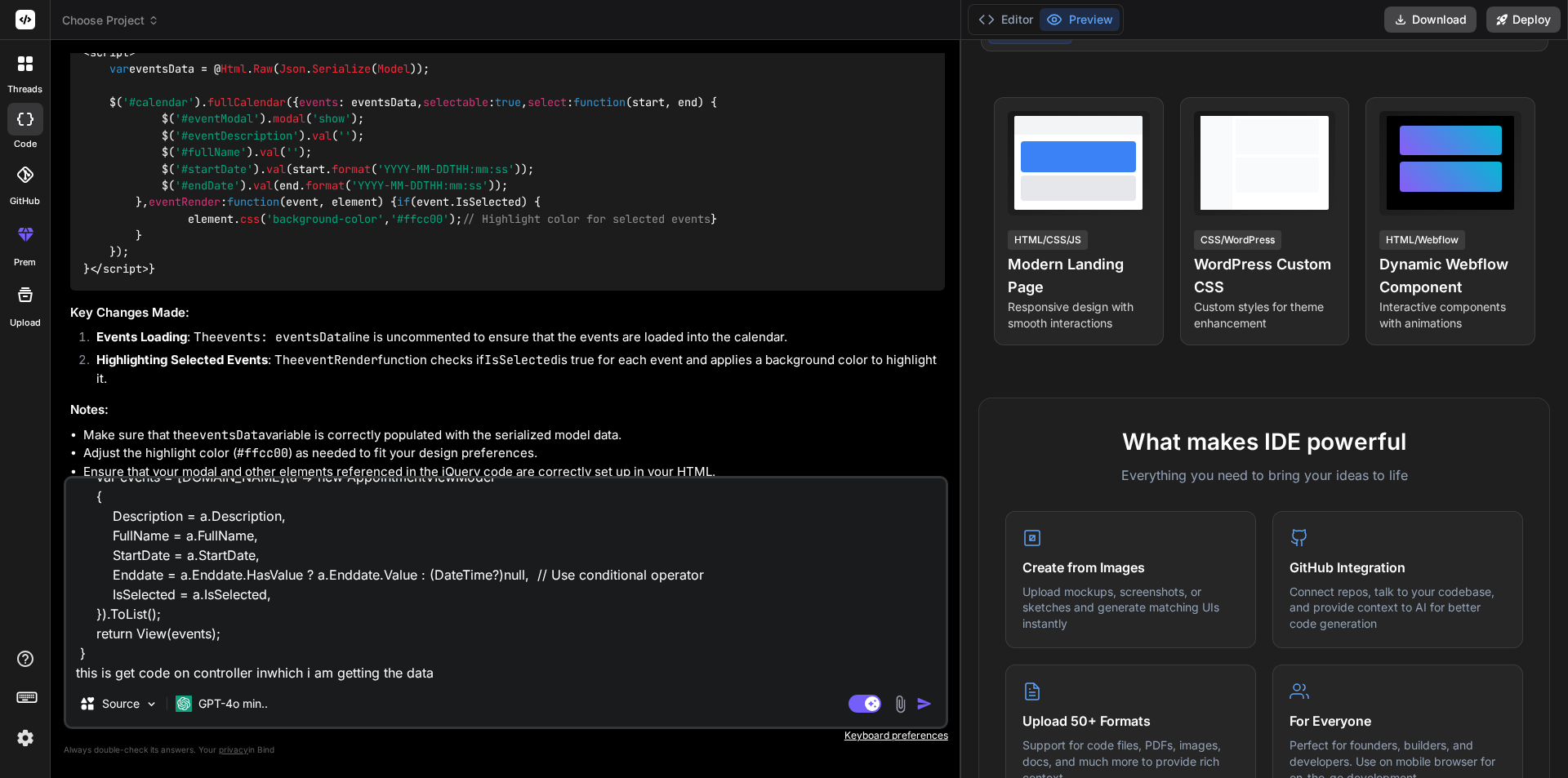
type textarea "x"
type textarea "public ActionResult<IEnumerable<AppointmentVIewModel>> Index() { //appointments…"
type textarea "x"
type textarea "public ActionResult<IEnumerable<AppointmentVIewModel>> Index() { //appointments…"
type textarea "x"
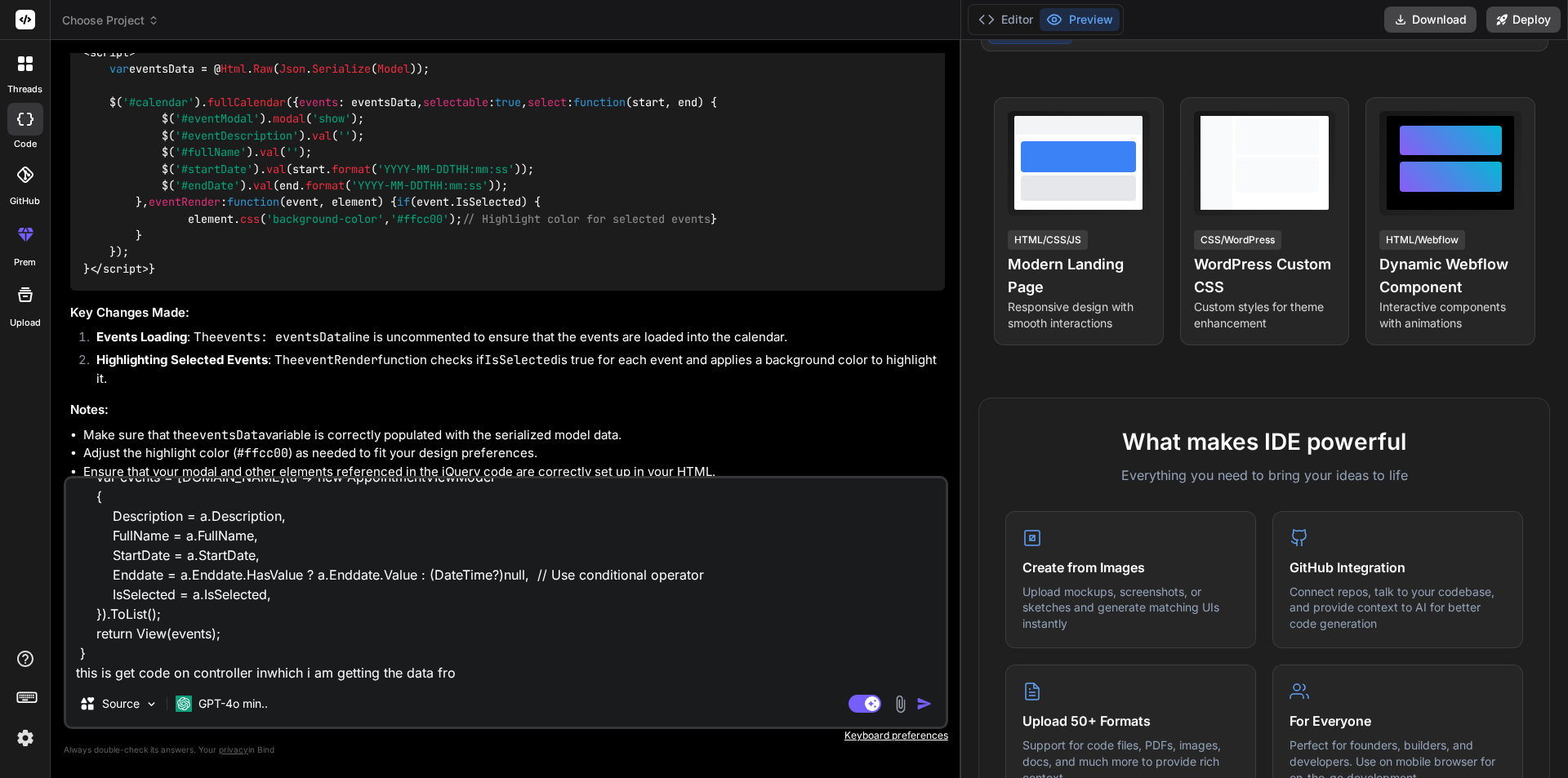
type textarea "public ActionResult<IEnumerable<AppointmentVIewModel>> Index() { //appointments…"
type textarea "x"
type textarea "public ActionResult<IEnumerable<AppointmentVIewModel>> Index() { //appointments…"
type textarea "x"
type textarea "public ActionResult<IEnumerable<AppointmentVIewModel>> Index() { //appointments…"
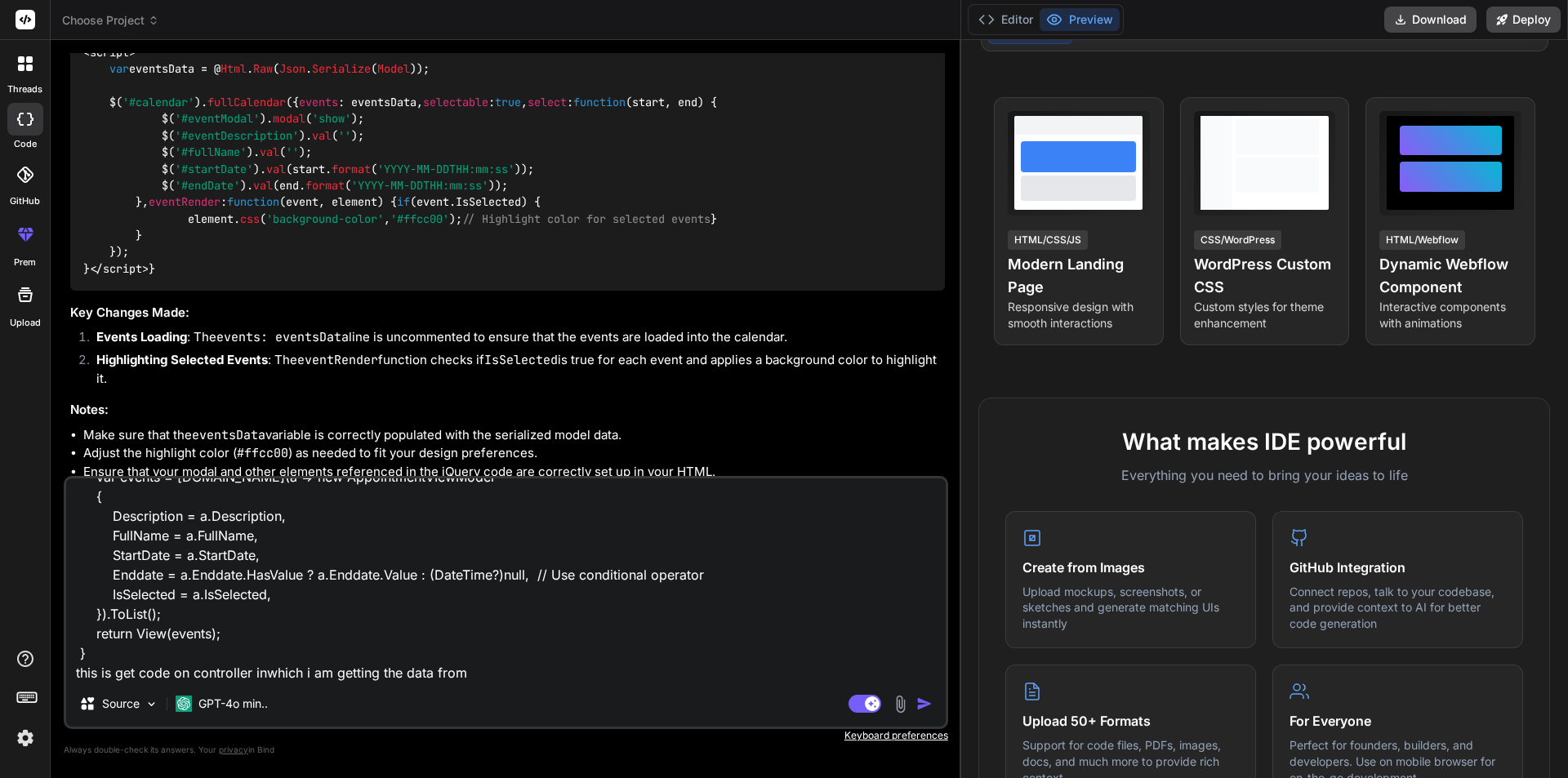
type textarea "x"
type textarea "public ActionResult<IEnumerable<AppointmentVIewModel>> Index() { //appointments…"
type textarea "x"
type textarea "public ActionResult<IEnumerable<AppointmentVIewModel>> Index() { //appointments…"
type textarea "x"
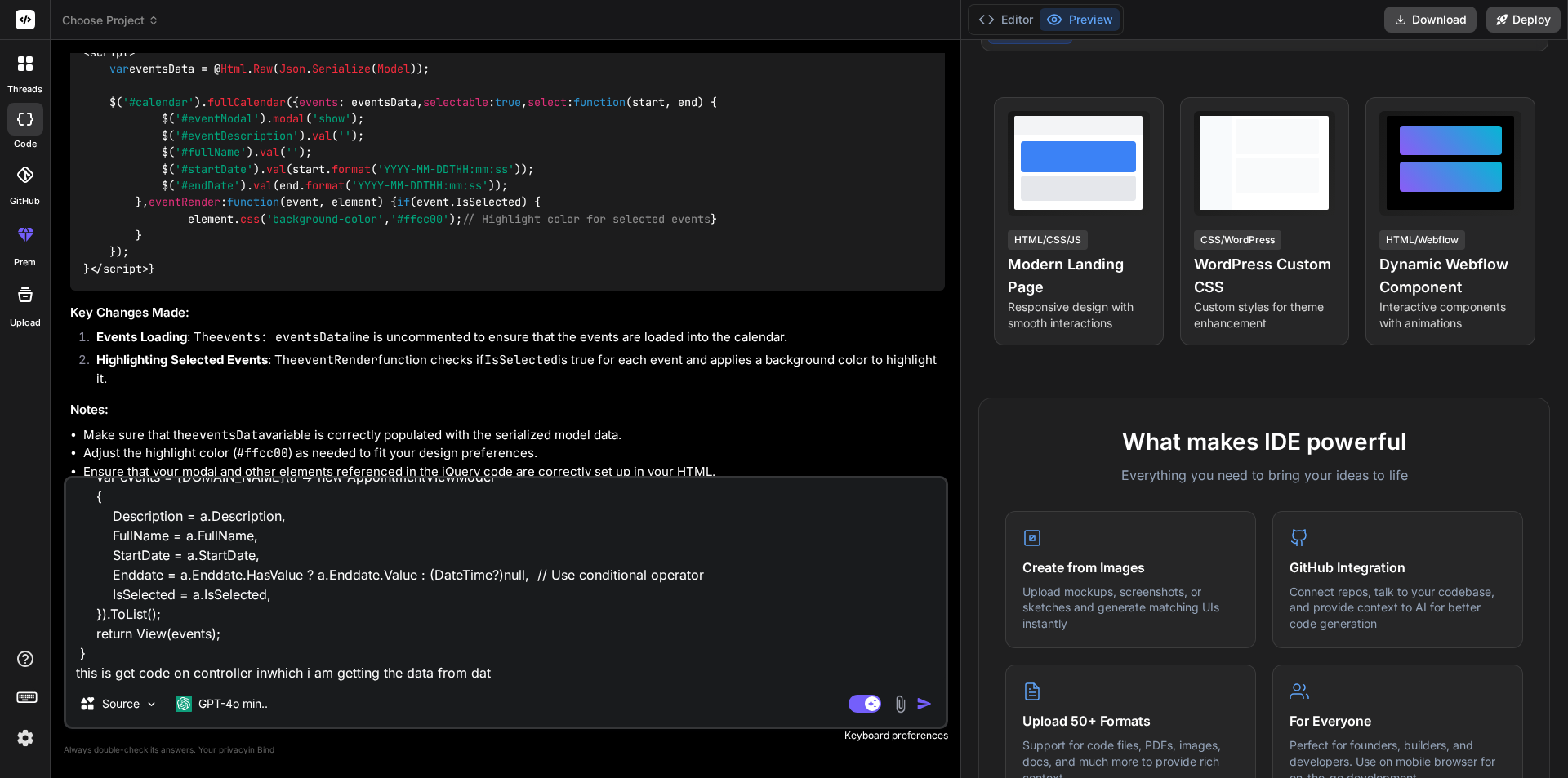
type textarea "public ActionResult<IEnumerable<AppointmentVIewModel>> Index() { //appointments…"
type textarea "x"
type textarea "public ActionResult<IEnumerable<AppointmentVIewModel>> Index() { //appointments…"
type textarea "x"
click at [827, 616] on textarea "public ActionResult<IEnumerable<AppointmentVIewModel>> Index() { //appointments…" at bounding box center [506, 579] width 880 height 202
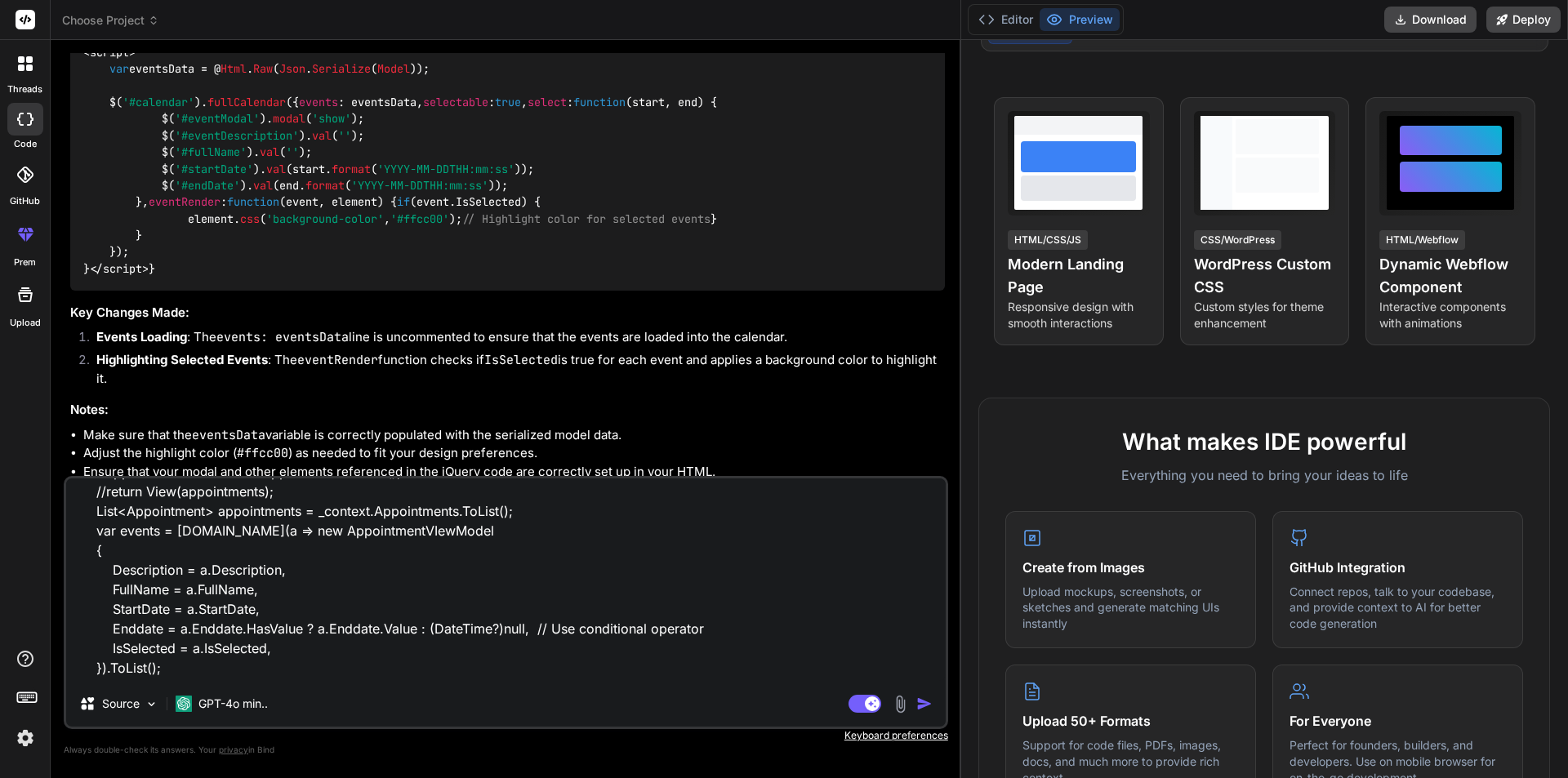
scroll to position [0, 0]
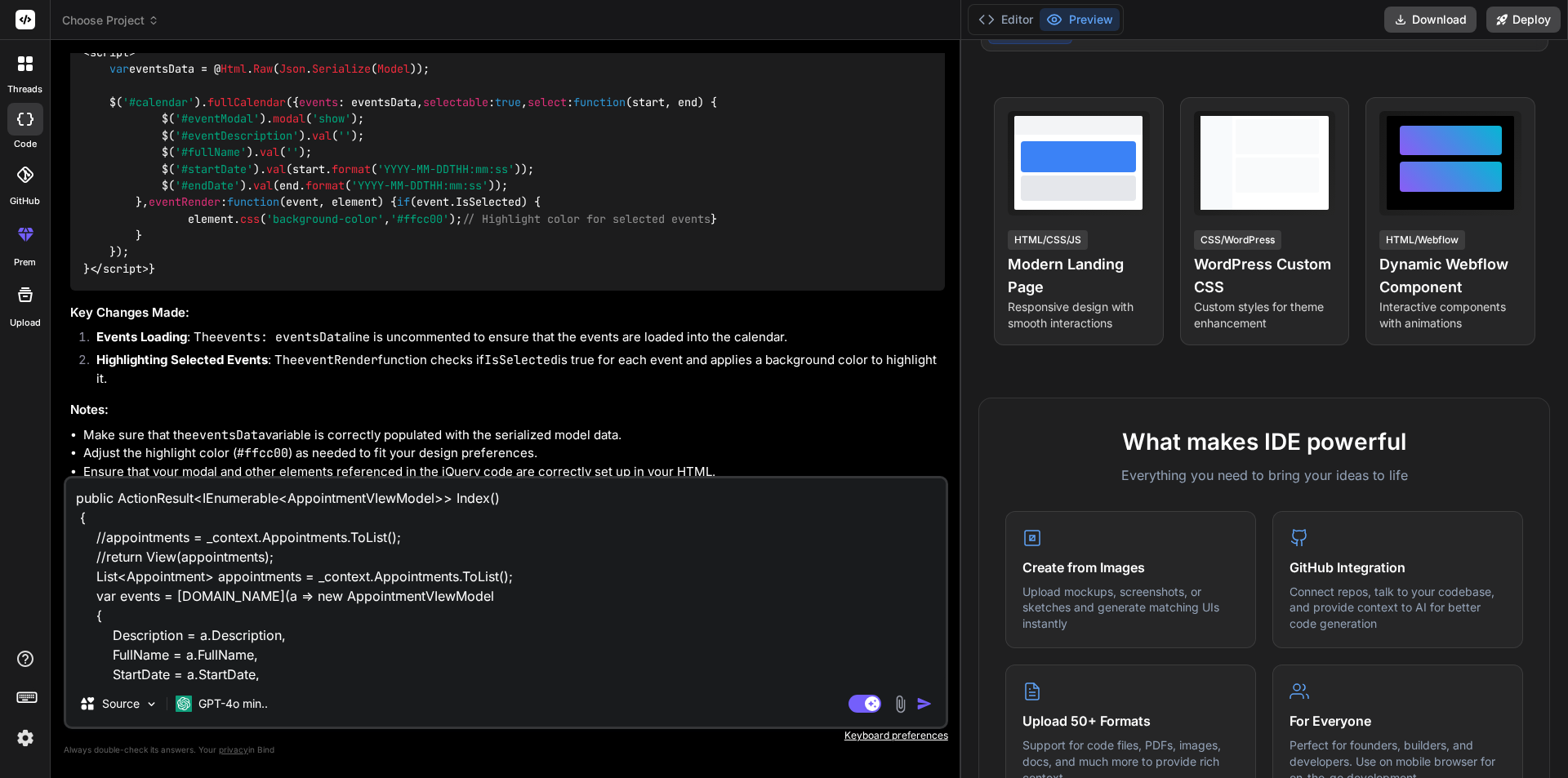
click at [477, 497] on textarea "public ActionResult<IEnumerable<AppointmentVIewModel>> Index() { //appointments…" at bounding box center [506, 579] width 880 height 202
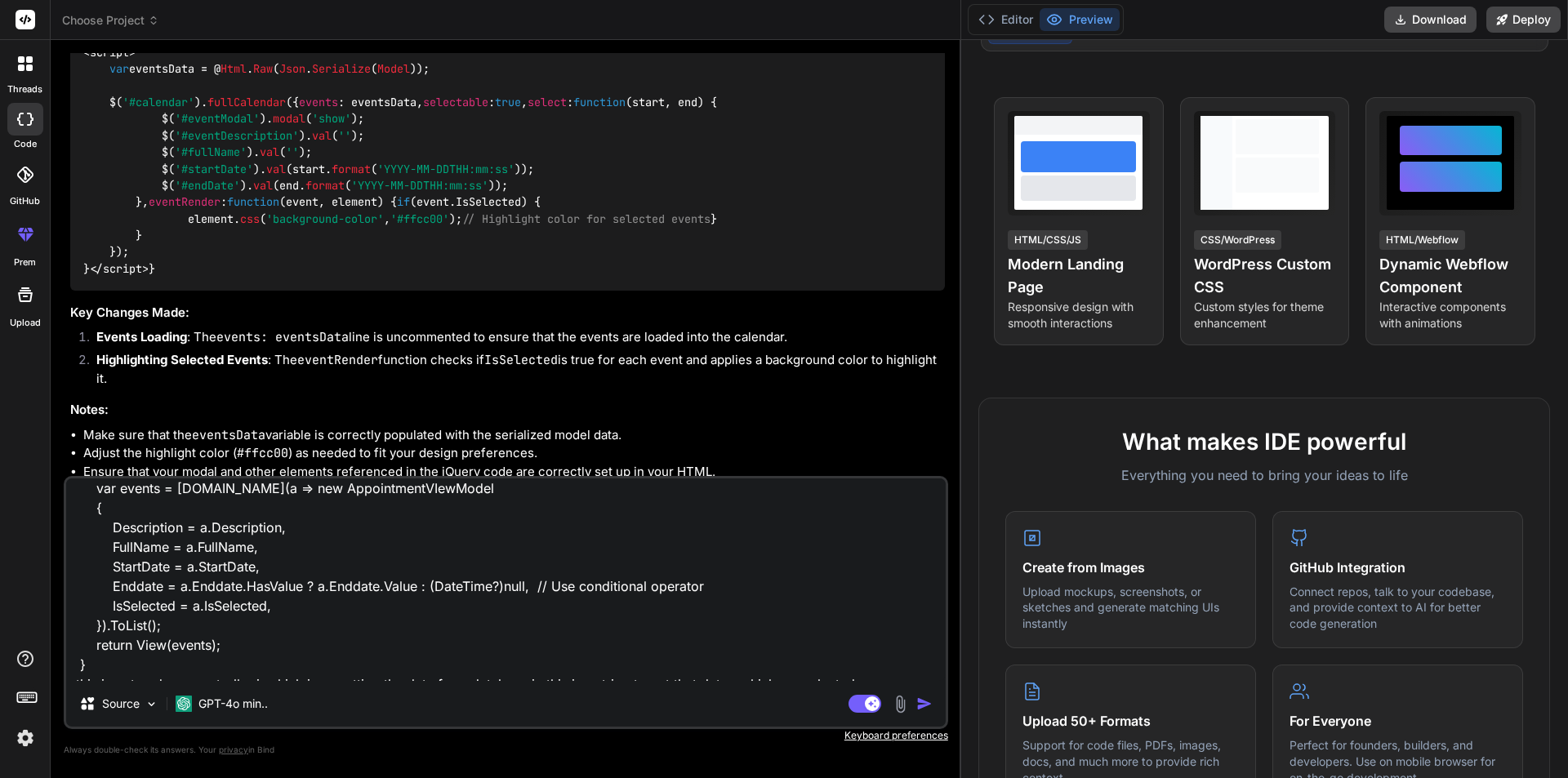
scroll to position [121, 0]
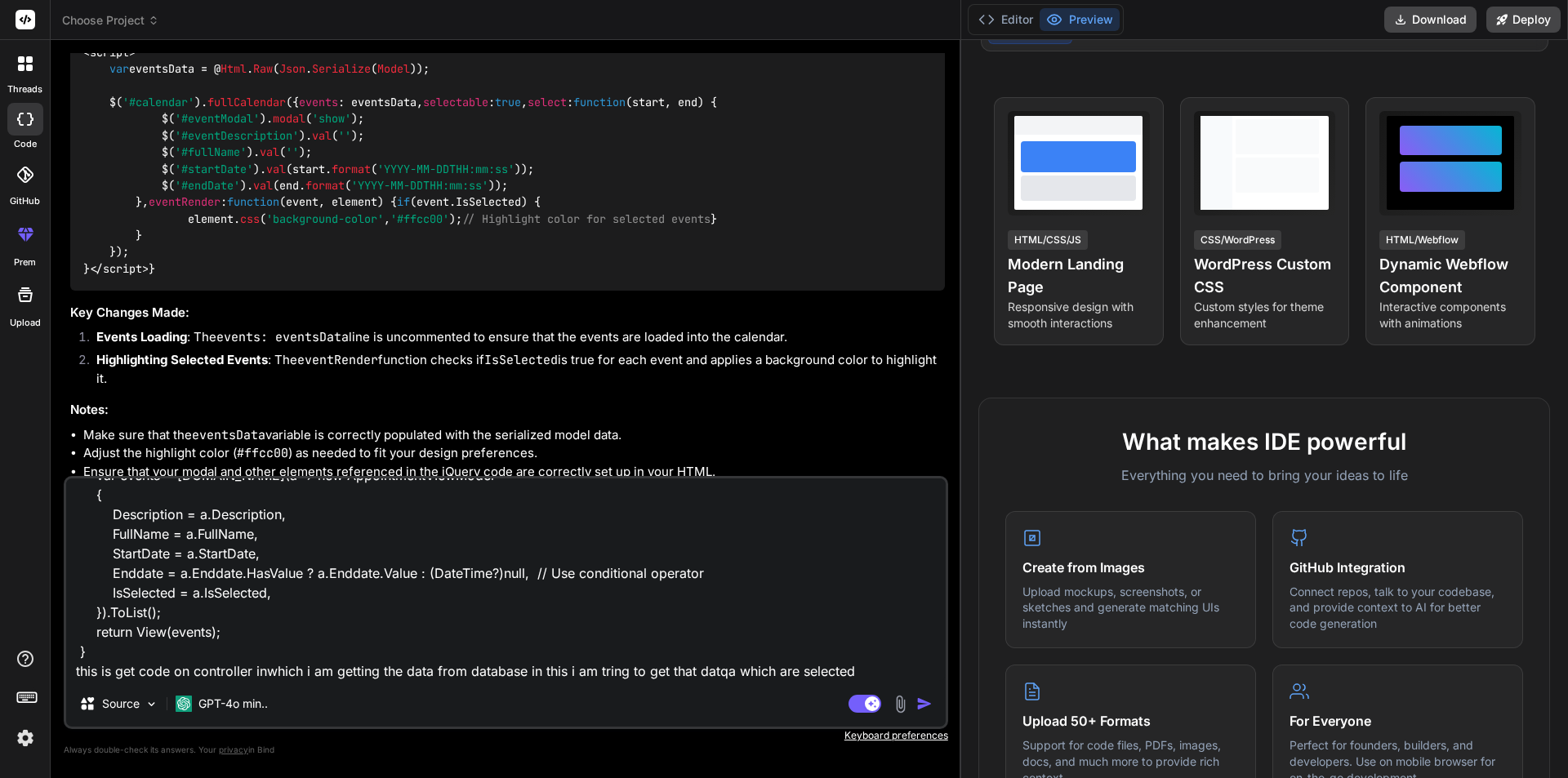
click at [730, 674] on textarea "public ActionResult<IEnumerable<AppointmentVIewModel>> Index() { //appointments…" at bounding box center [506, 579] width 880 height 202
click at [855, 681] on div "public ActionResult<IEnumerable<AppointmentVIewModel>> Index() { //appointments…" at bounding box center [505, 603] width 884 height 253
click at [863, 665] on textarea "public ActionResult<IEnumerable<AppointmentVIewModel>> Index() { //appointments…" at bounding box center [506, 579] width 880 height 202
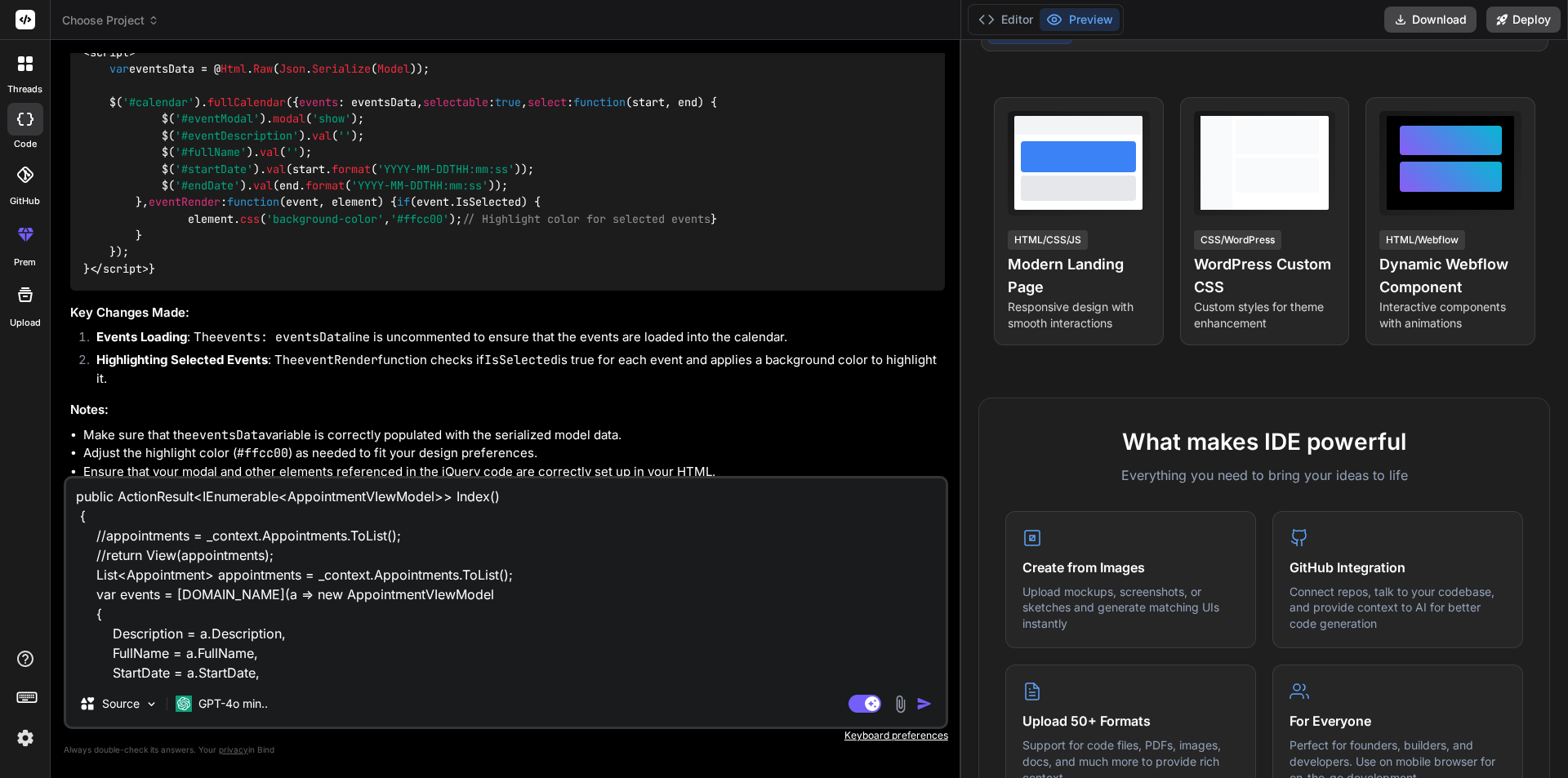
scroll to position [0, 0]
click at [75, 502] on textarea "public ActionResult<IEnumerable<AppointmentVIewModel>> Index() { //appointments…" at bounding box center [506, 579] width 880 height 202
paste textarea "<div id='calendar'></div> @section Scripts { <script src='[URL][DOMAIN_NAME]'><…"
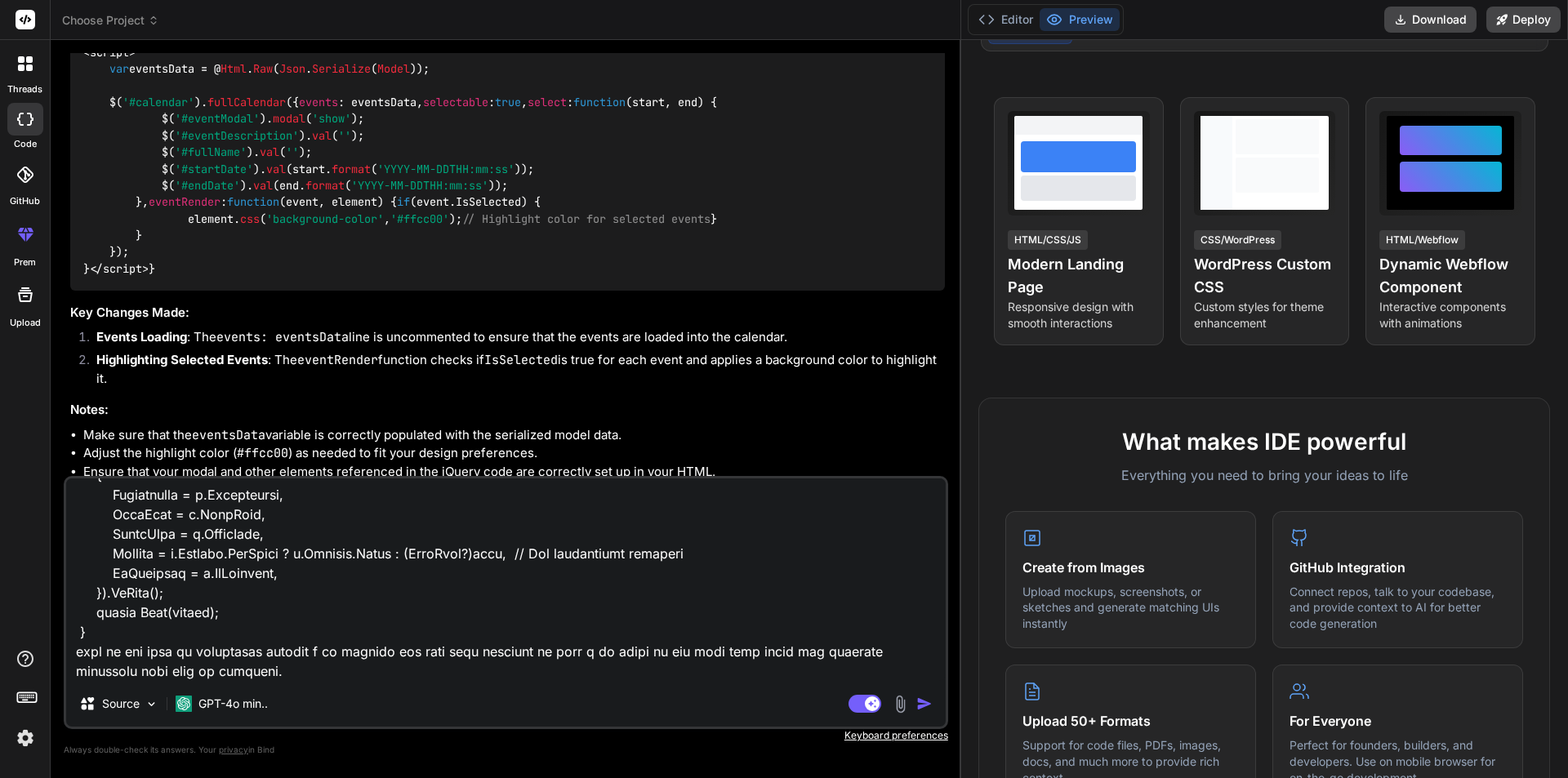
scroll to position [846, 0]
click at [922, 704] on img "button" at bounding box center [924, 703] width 16 height 16
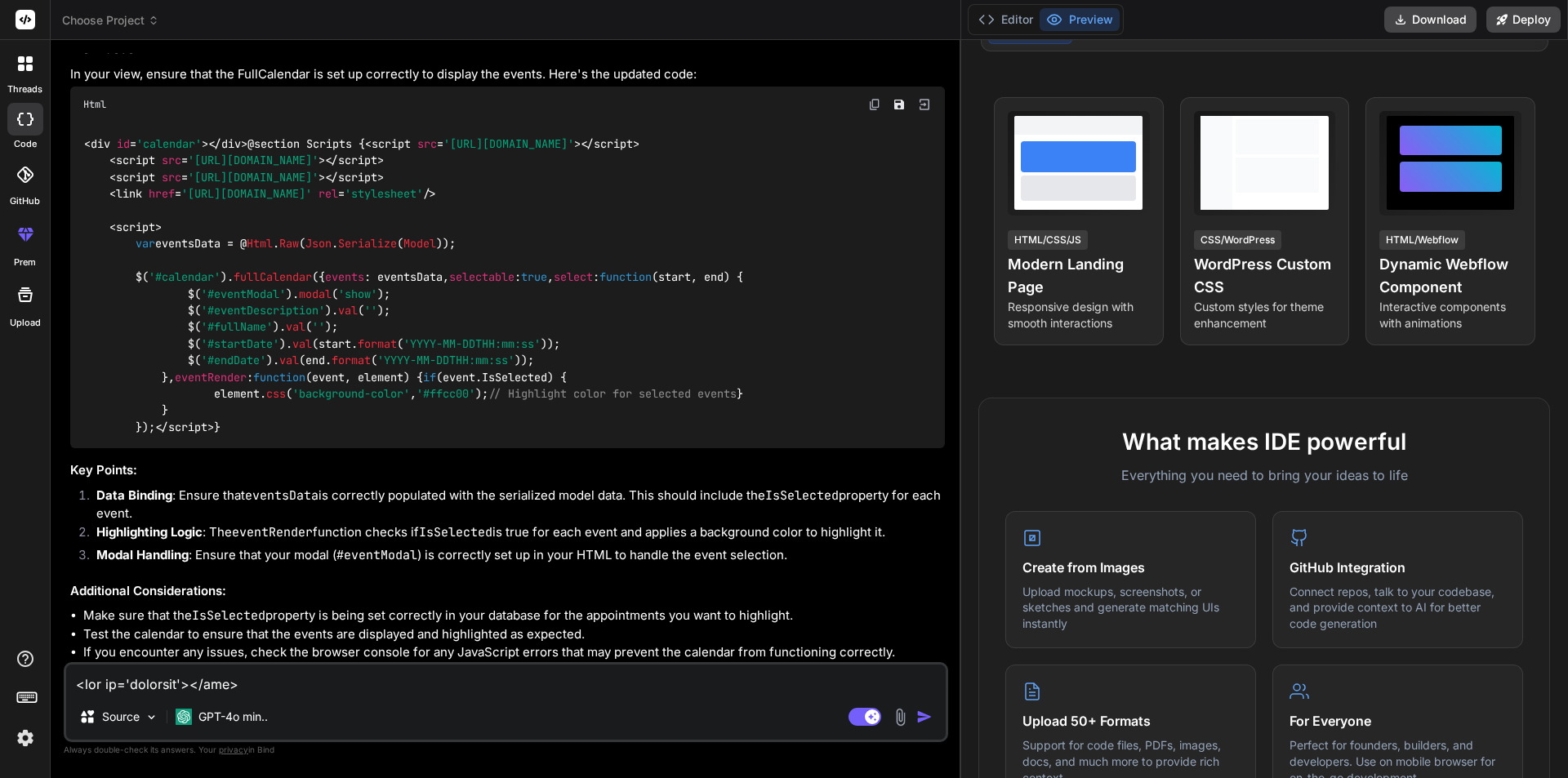
scroll to position [2822, 0]
click at [875, 111] on img at bounding box center [874, 104] width 13 height 13
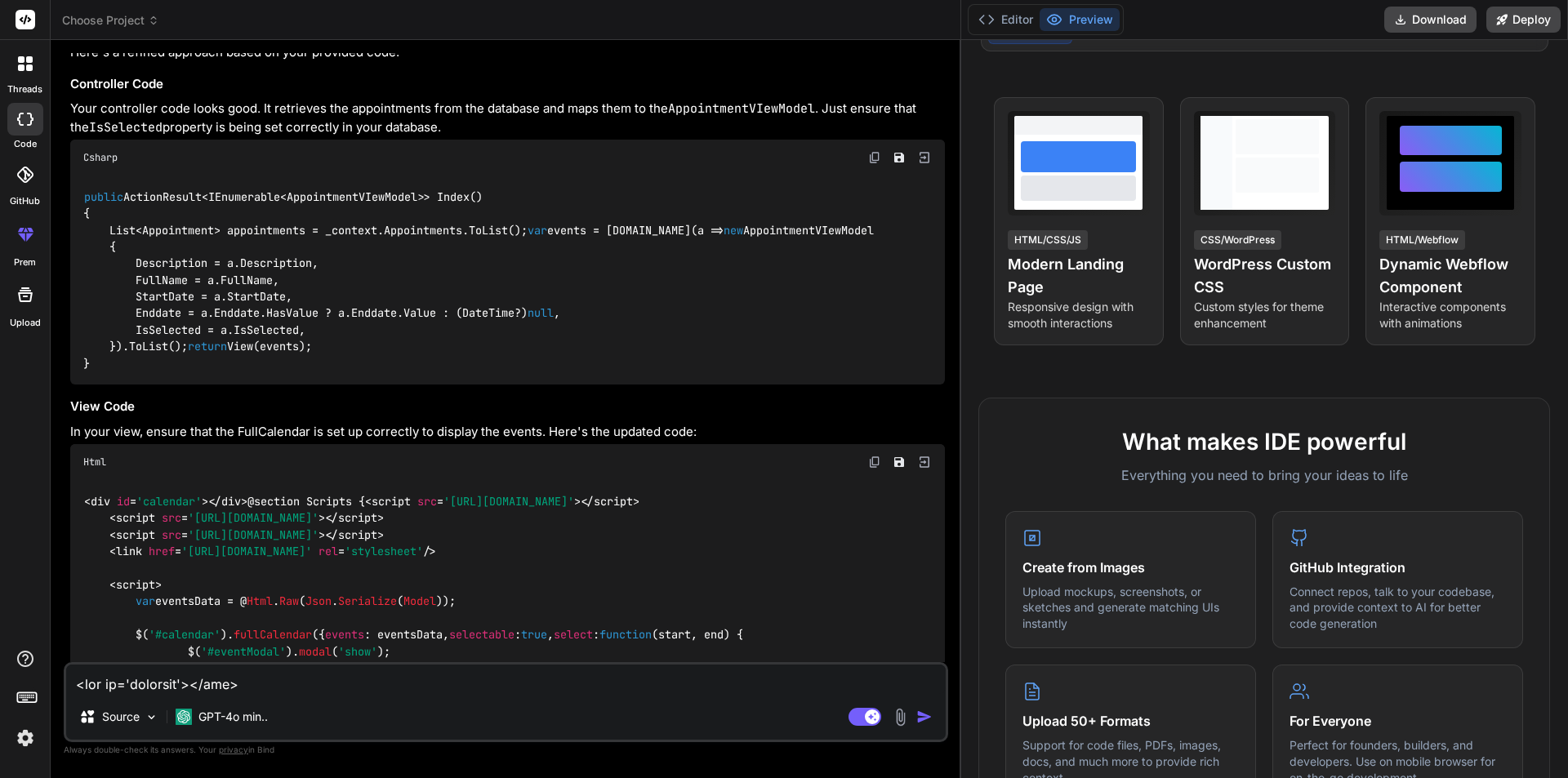
scroll to position [2251, 0]
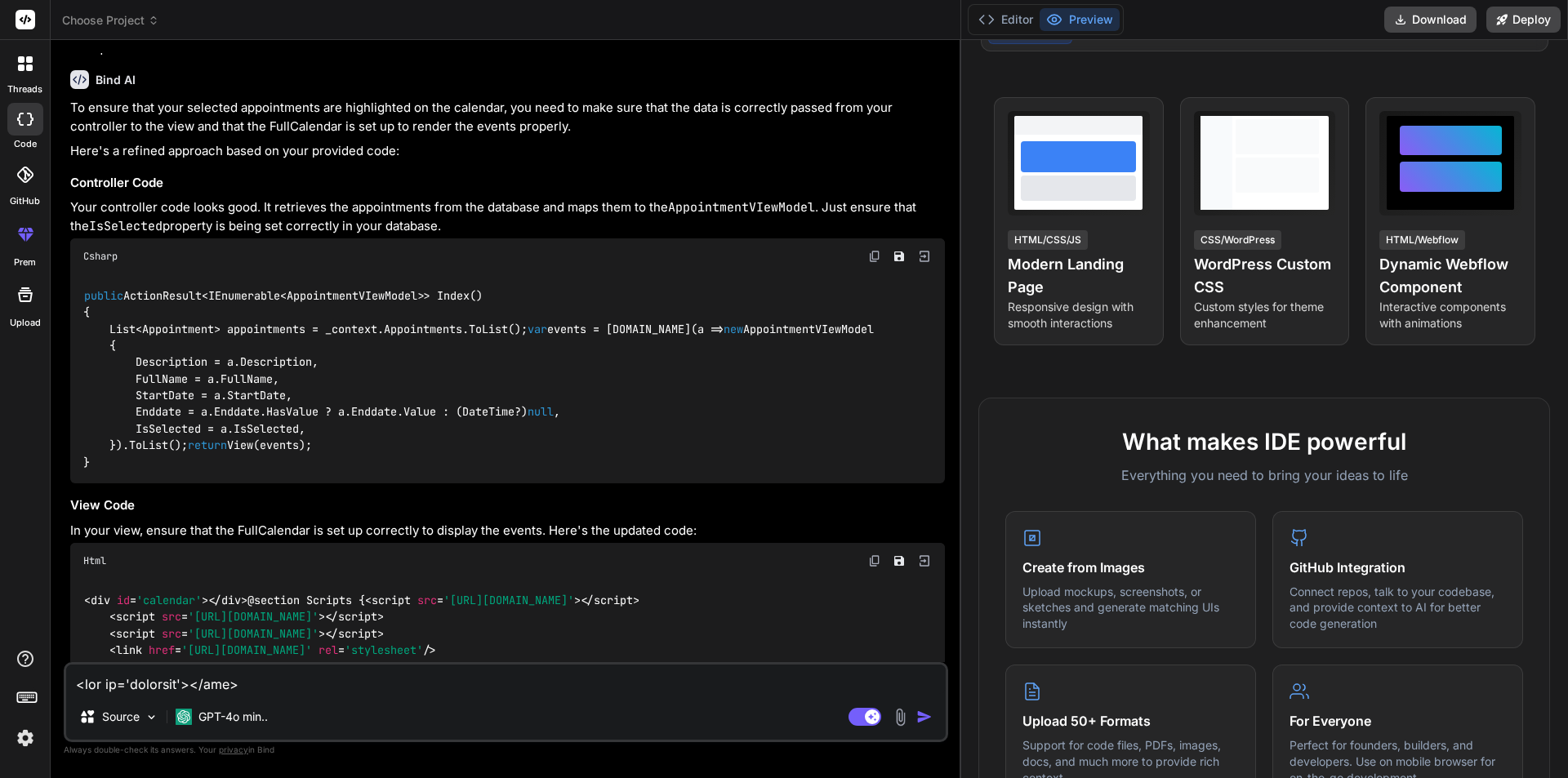
click at [875, 263] on img at bounding box center [874, 256] width 13 height 13
click at [269, 683] on textarea at bounding box center [506, 679] width 880 height 30
paste textarea "<div id='calendar'></div> @section Scripts { <script src='[URL][DOMAIN_NAME]'><…"
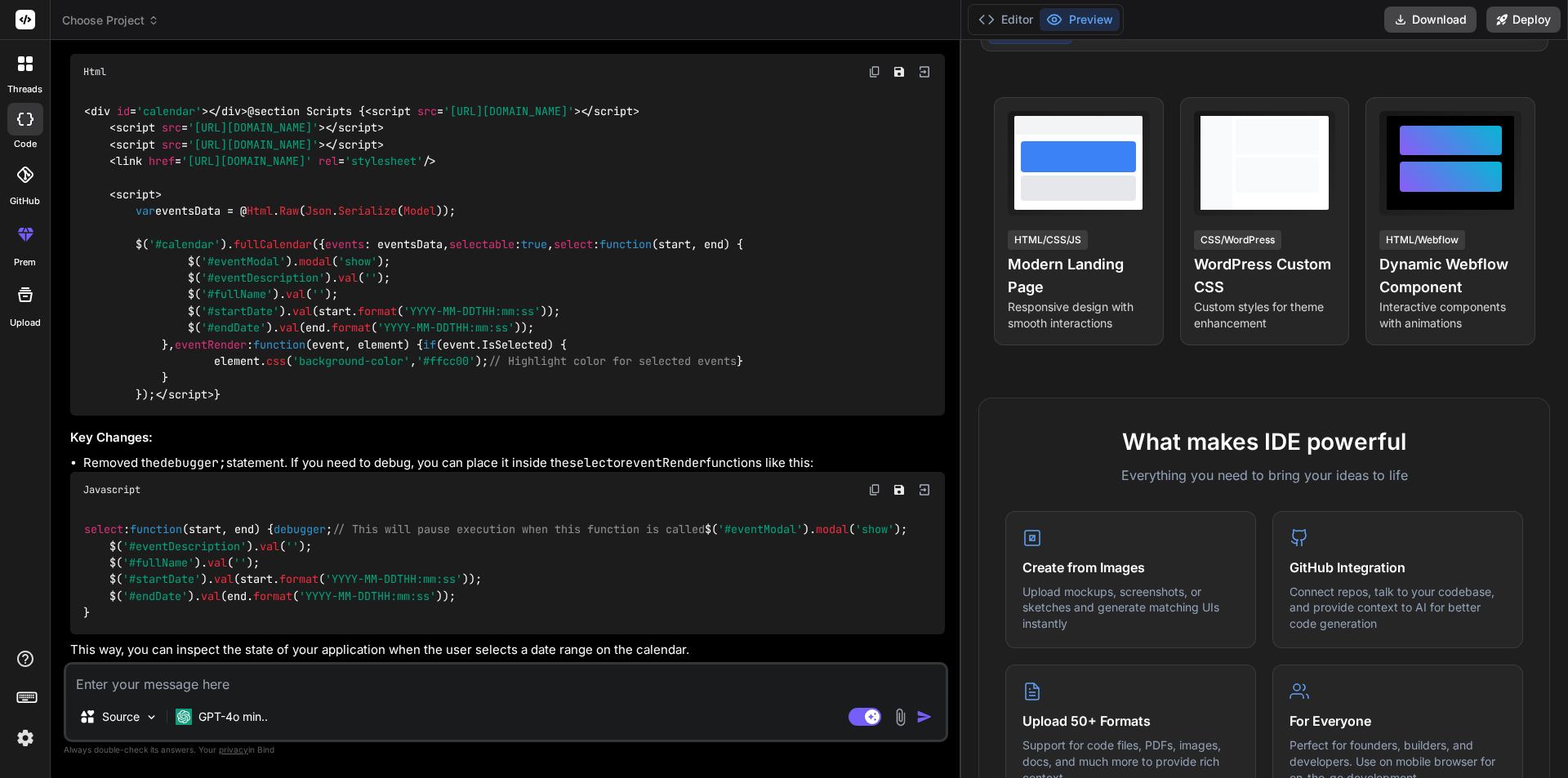
scroll to position [3922, 0]
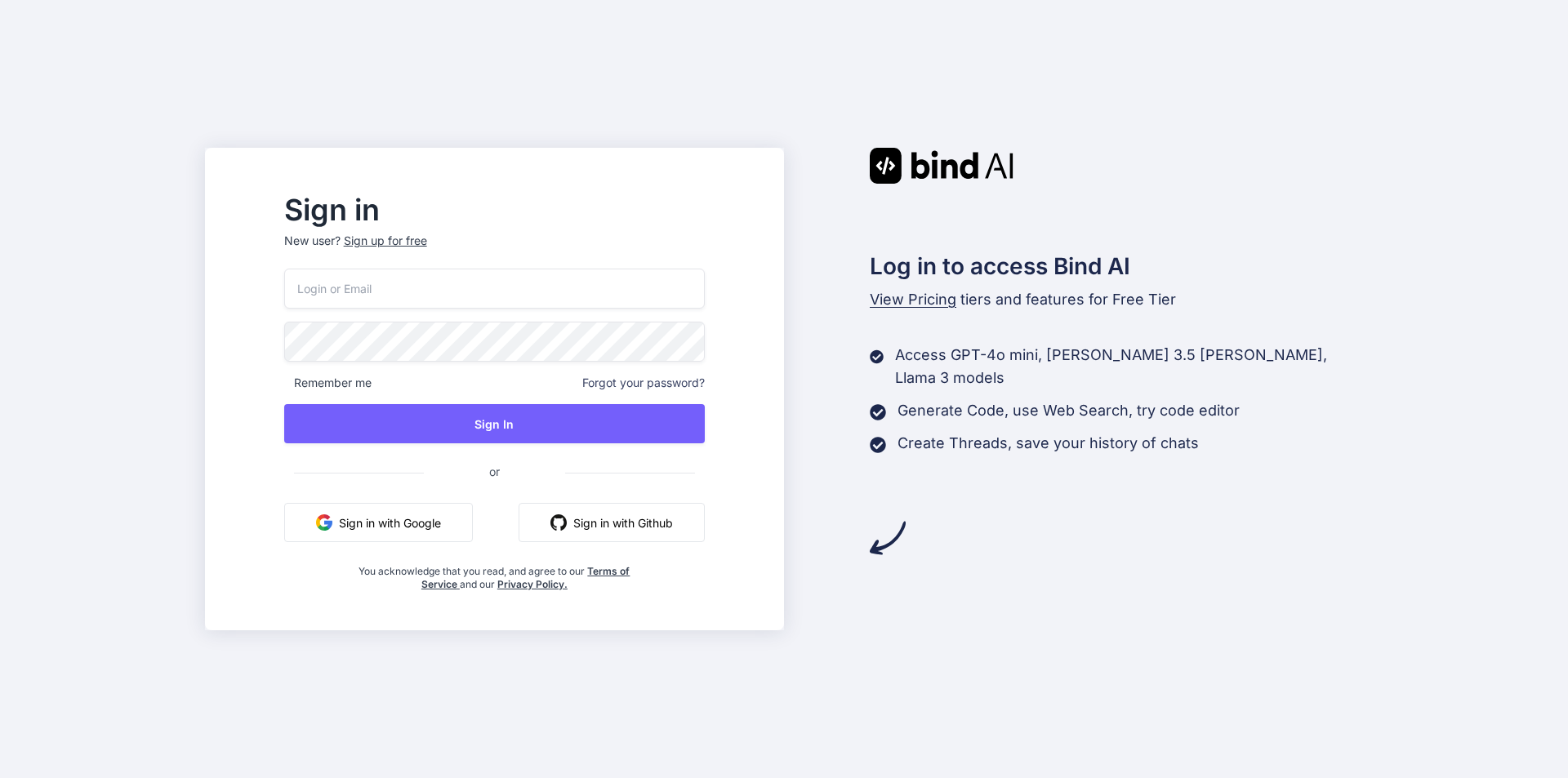
click at [414, 290] on input "email" at bounding box center [494, 288] width 420 height 40
type input "d"
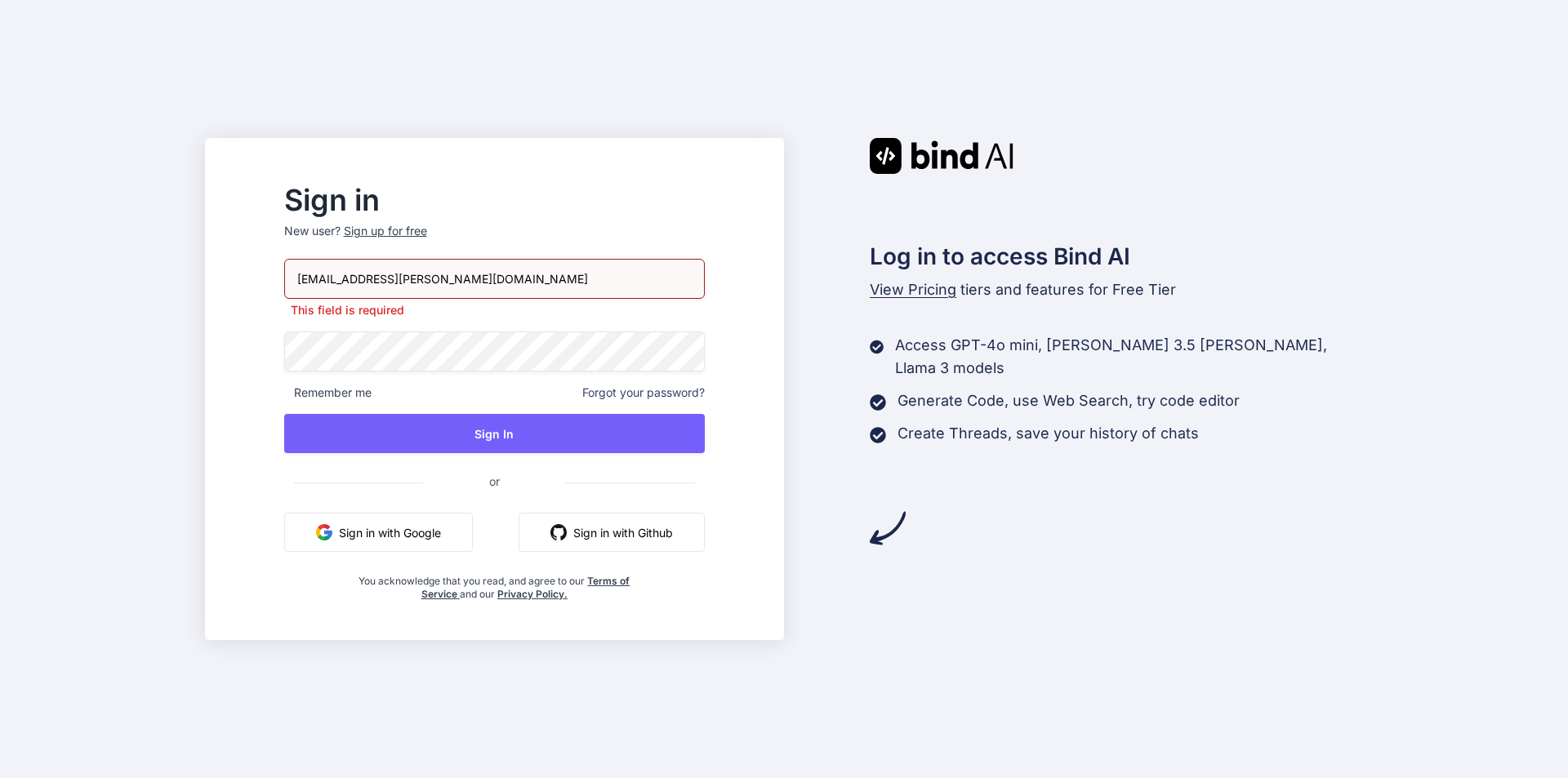
type input "Audianna.Mcknight@VertexInbox.com"
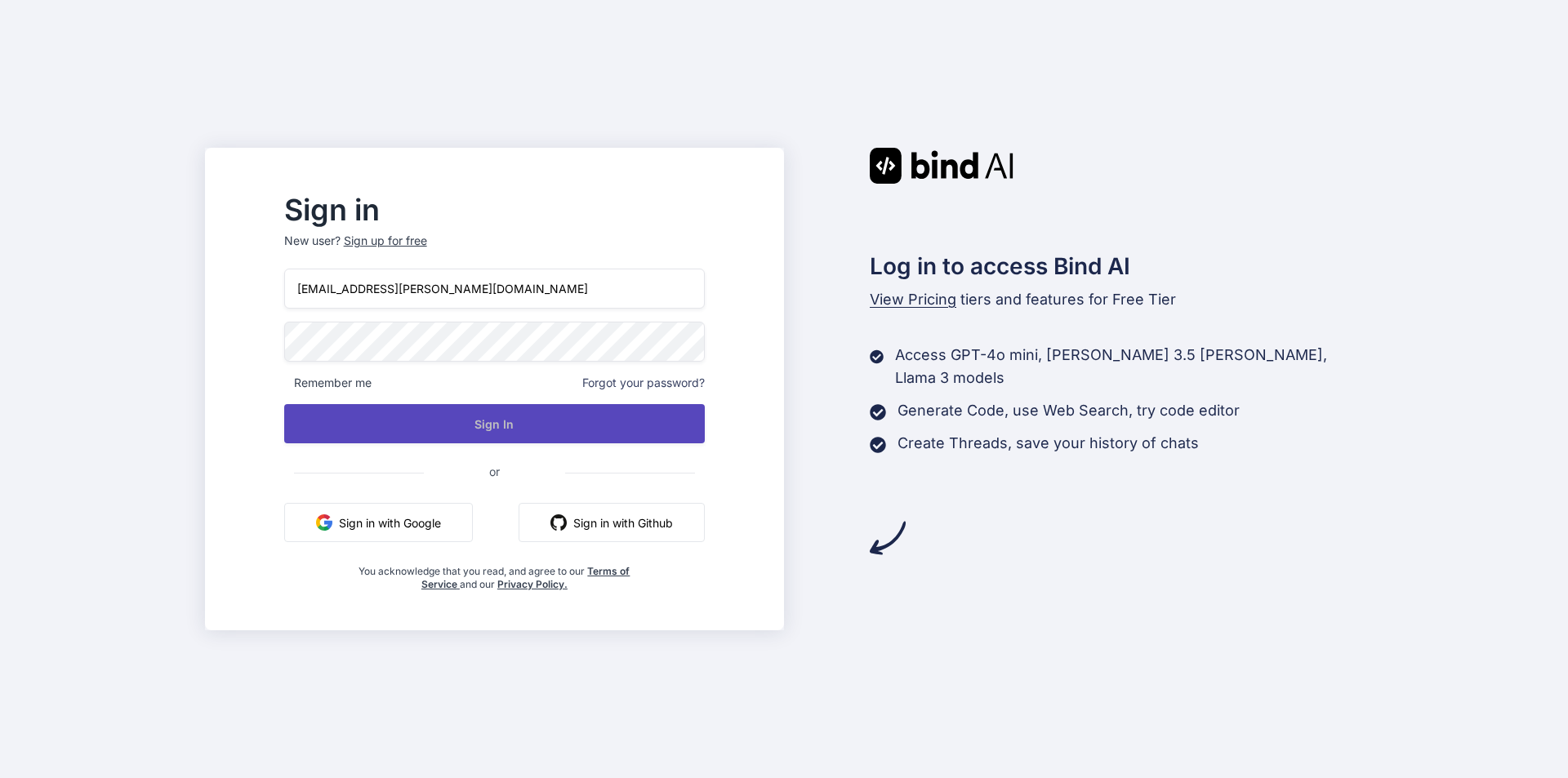
click at [584, 428] on button "Sign In" at bounding box center [494, 424] width 420 height 39
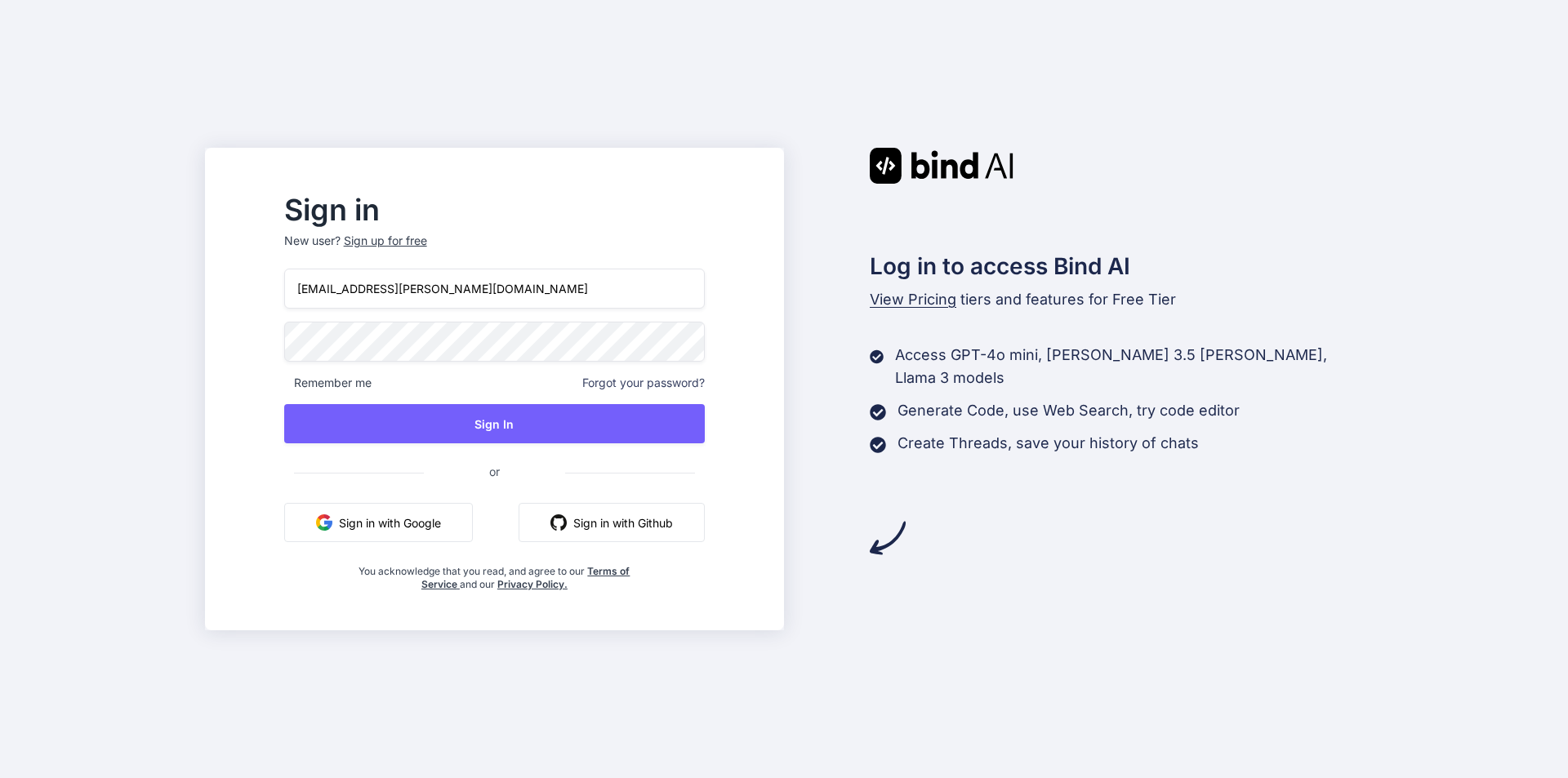
click at [337, 288] on input "Audianna.Mcknight@VertexInbox.com" at bounding box center [494, 288] width 420 height 40
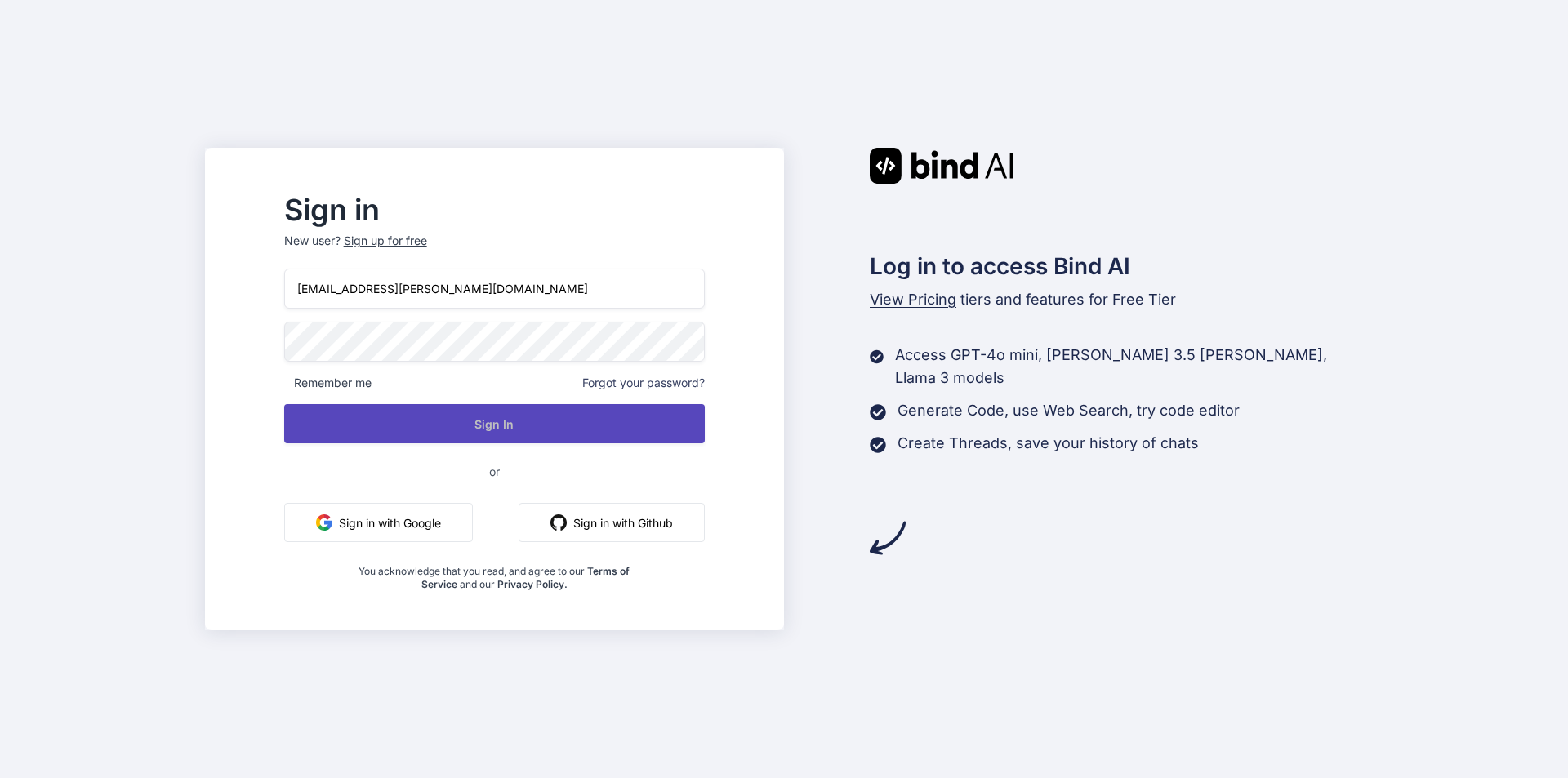
click at [582, 422] on button "Sign In" at bounding box center [494, 424] width 420 height 39
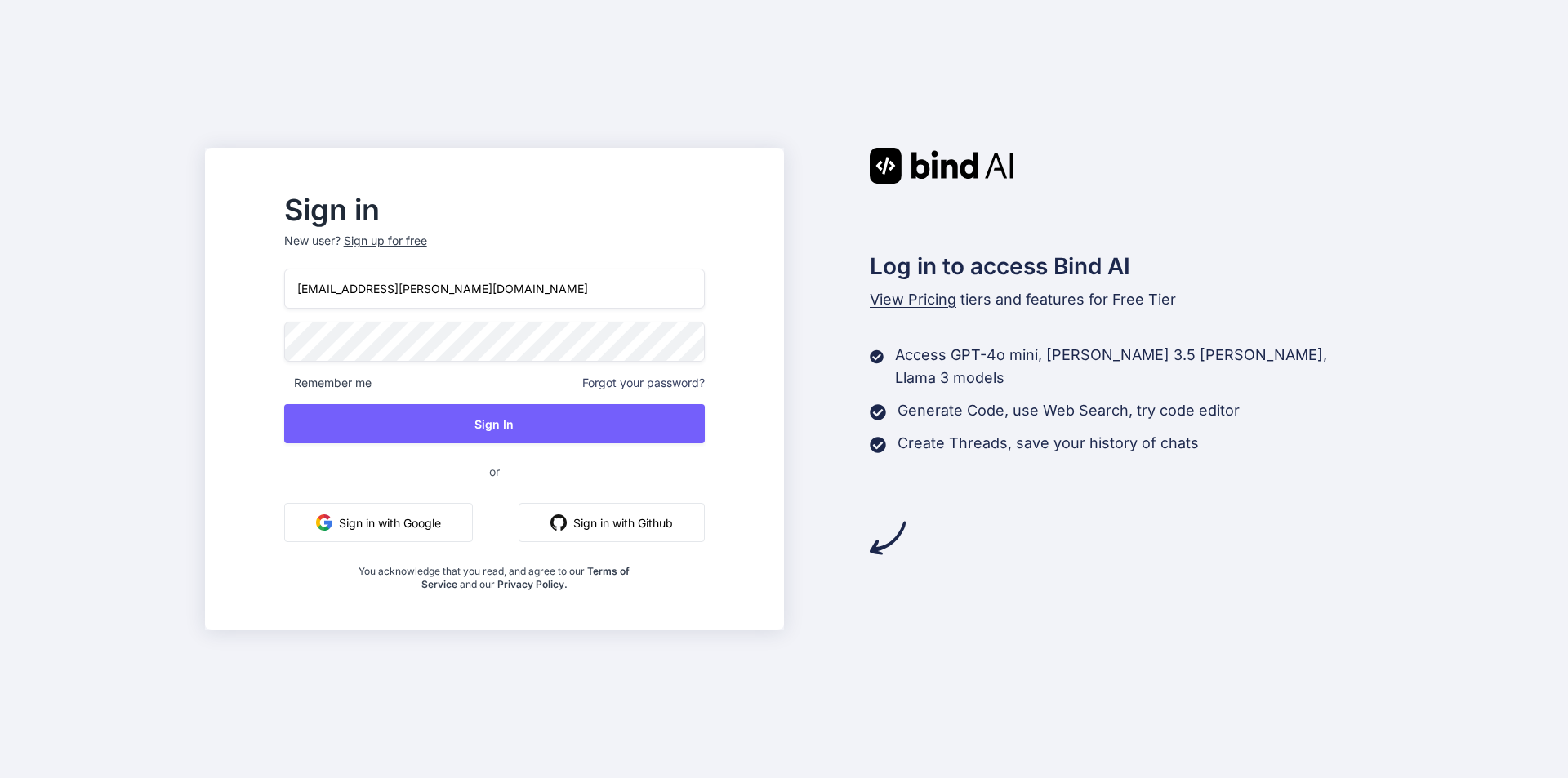
click at [554, 289] on input "Audianna.Mcknight@VertexInbox.com" at bounding box center [494, 288] width 420 height 40
click at [418, 243] on div "Sign up for free" at bounding box center [386, 240] width 83 height 16
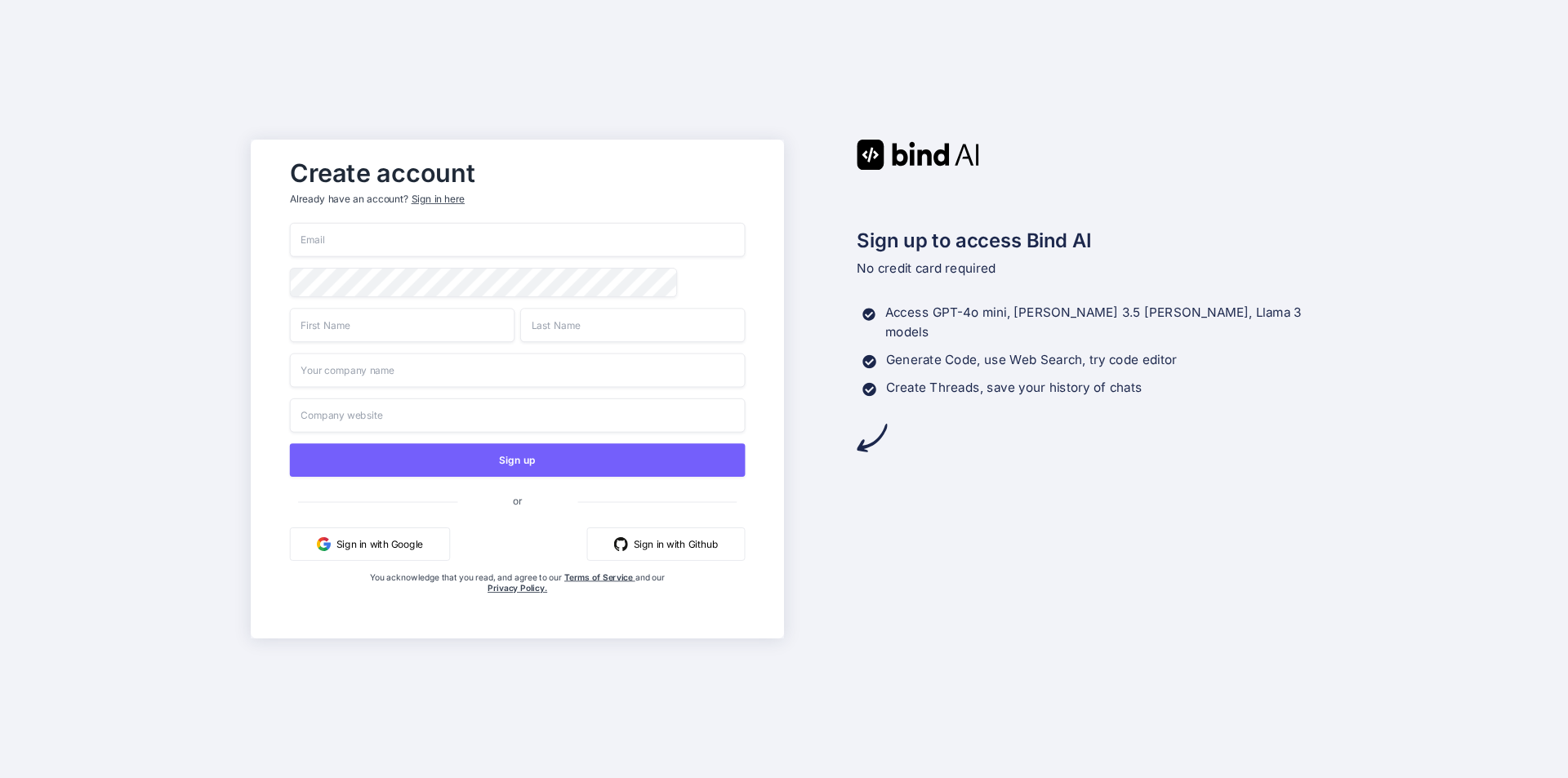
click at [479, 251] on input "email" at bounding box center [517, 240] width 455 height 34
paste input "bat64214@aminating.com"
type input "bat64214@aminating.com"
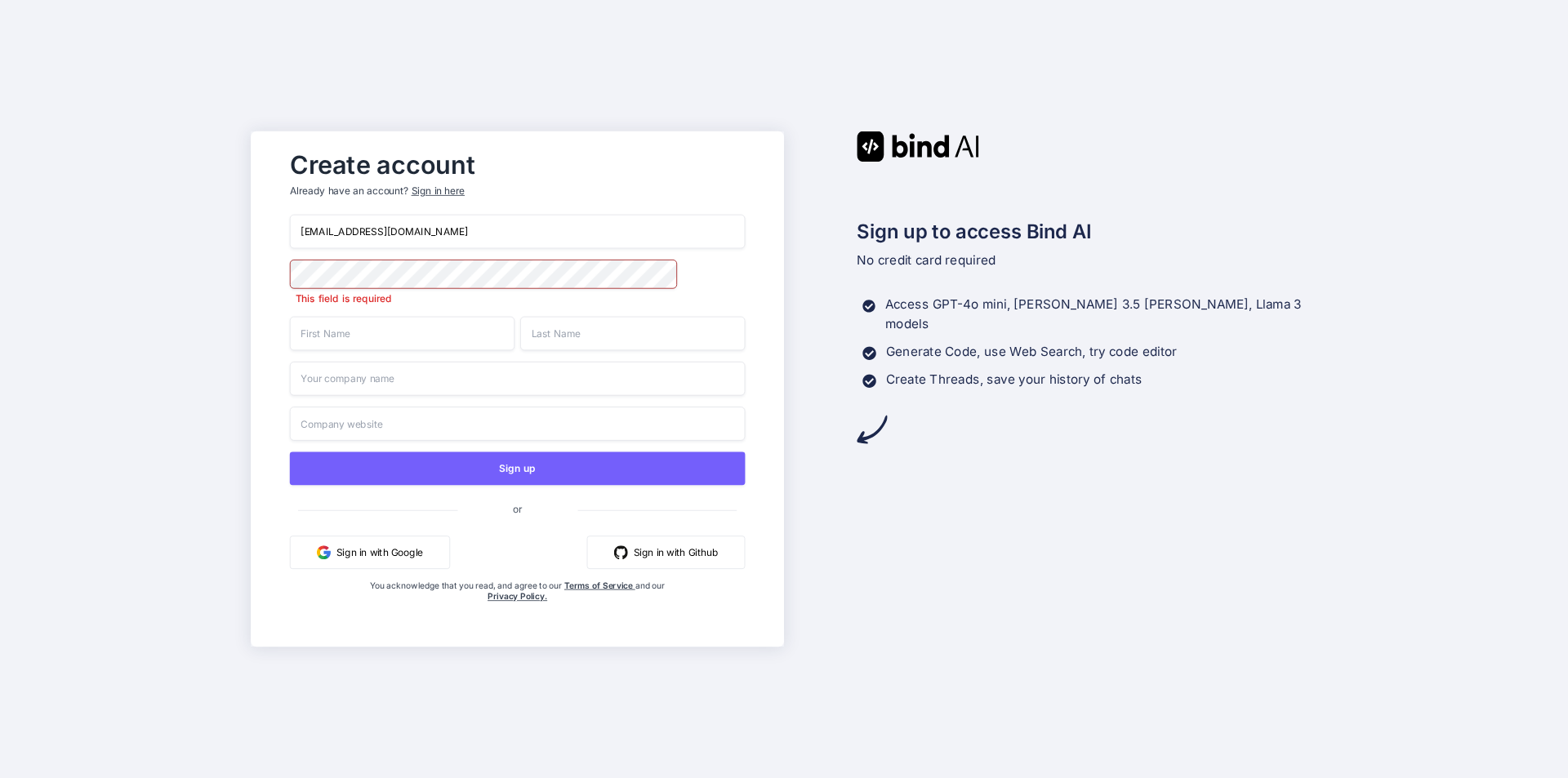
click at [398, 336] on input "text" at bounding box center [402, 334] width 224 height 34
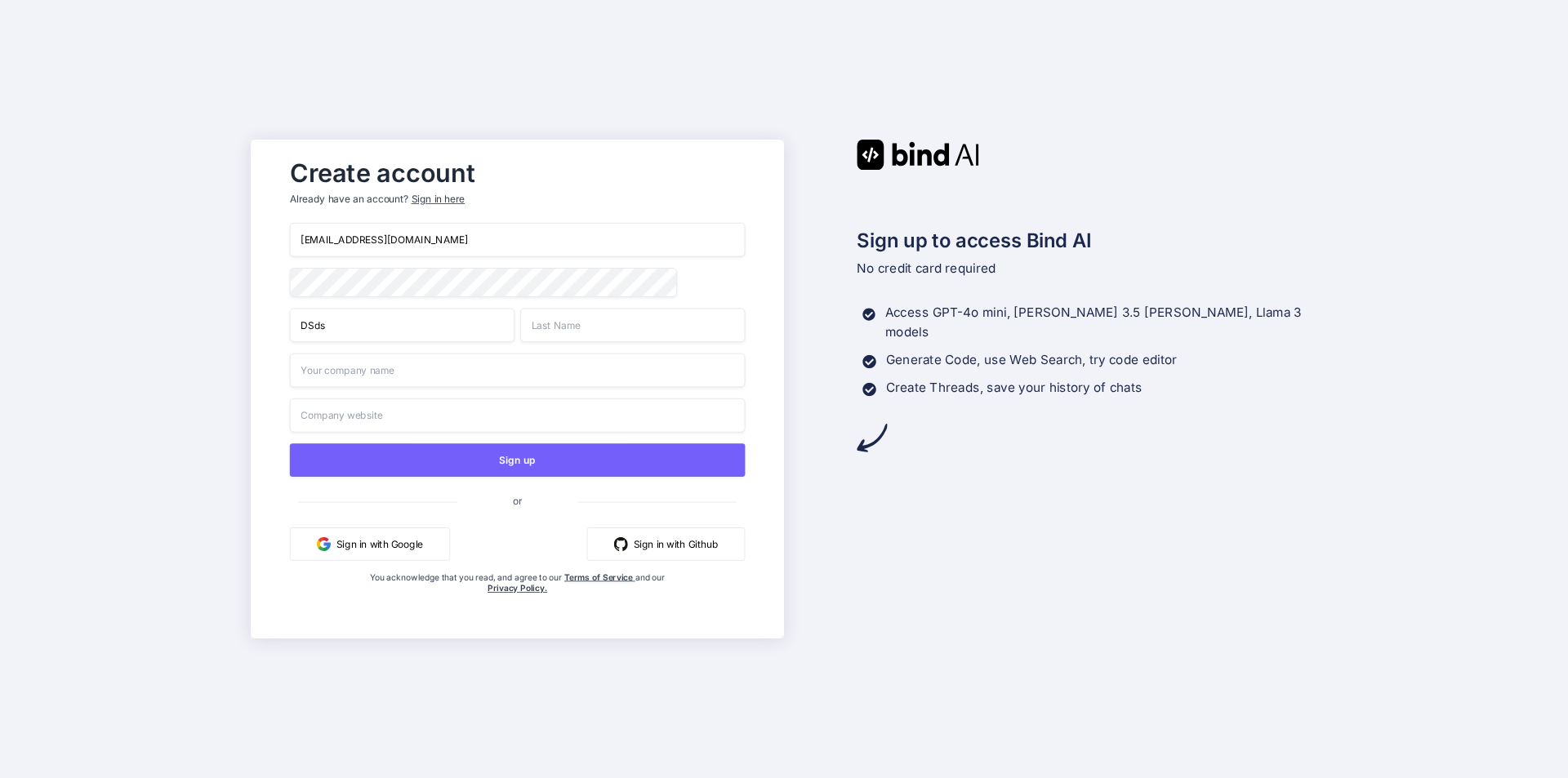
type input "DSds"
click at [583, 327] on input "text" at bounding box center [632, 324] width 224 height 34
type input "Saasds"
click at [435, 372] on input "text" at bounding box center [517, 370] width 455 height 34
type input "Sdsds"
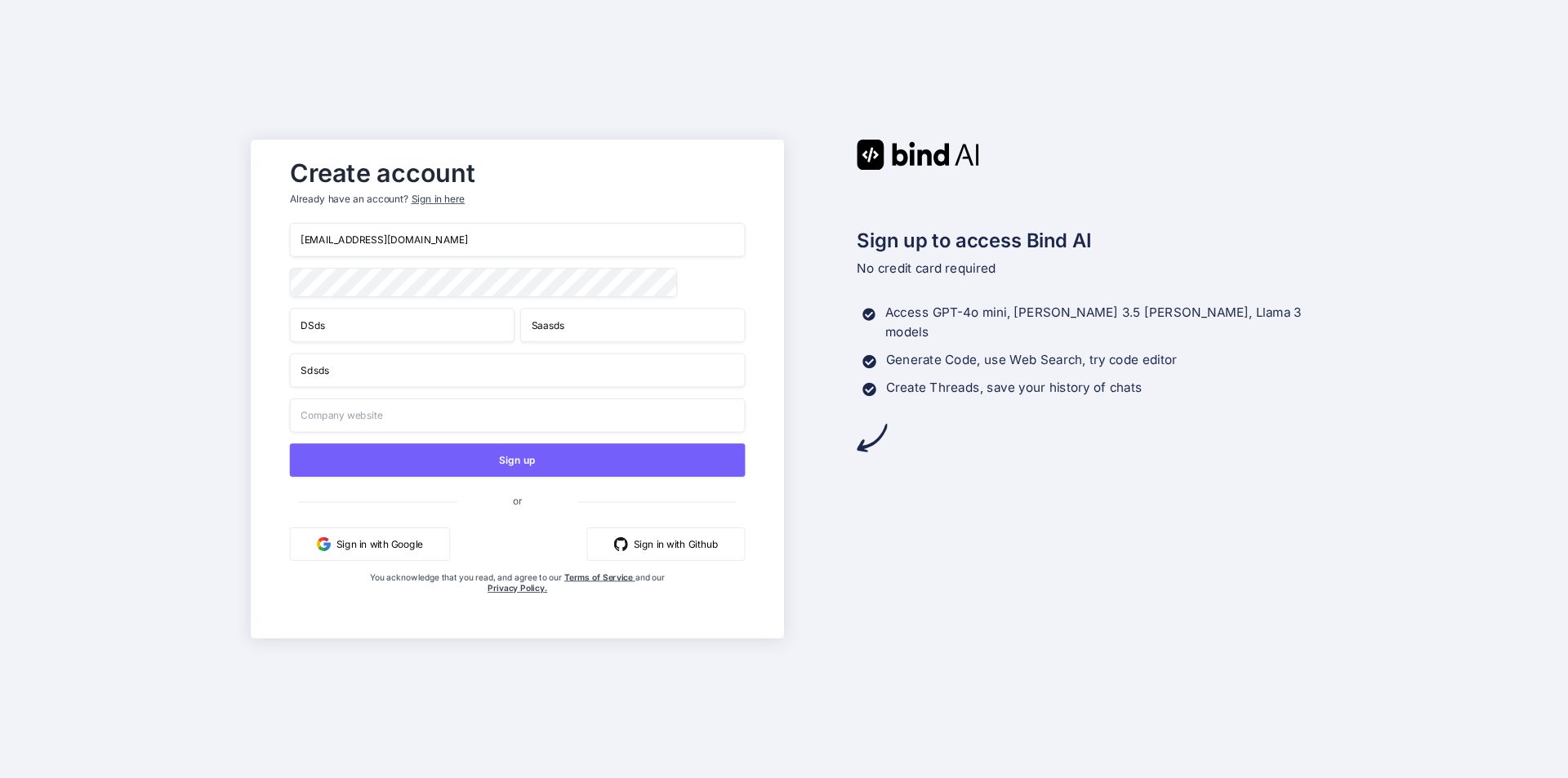
click at [435, 416] on input "text" at bounding box center [517, 415] width 455 height 34
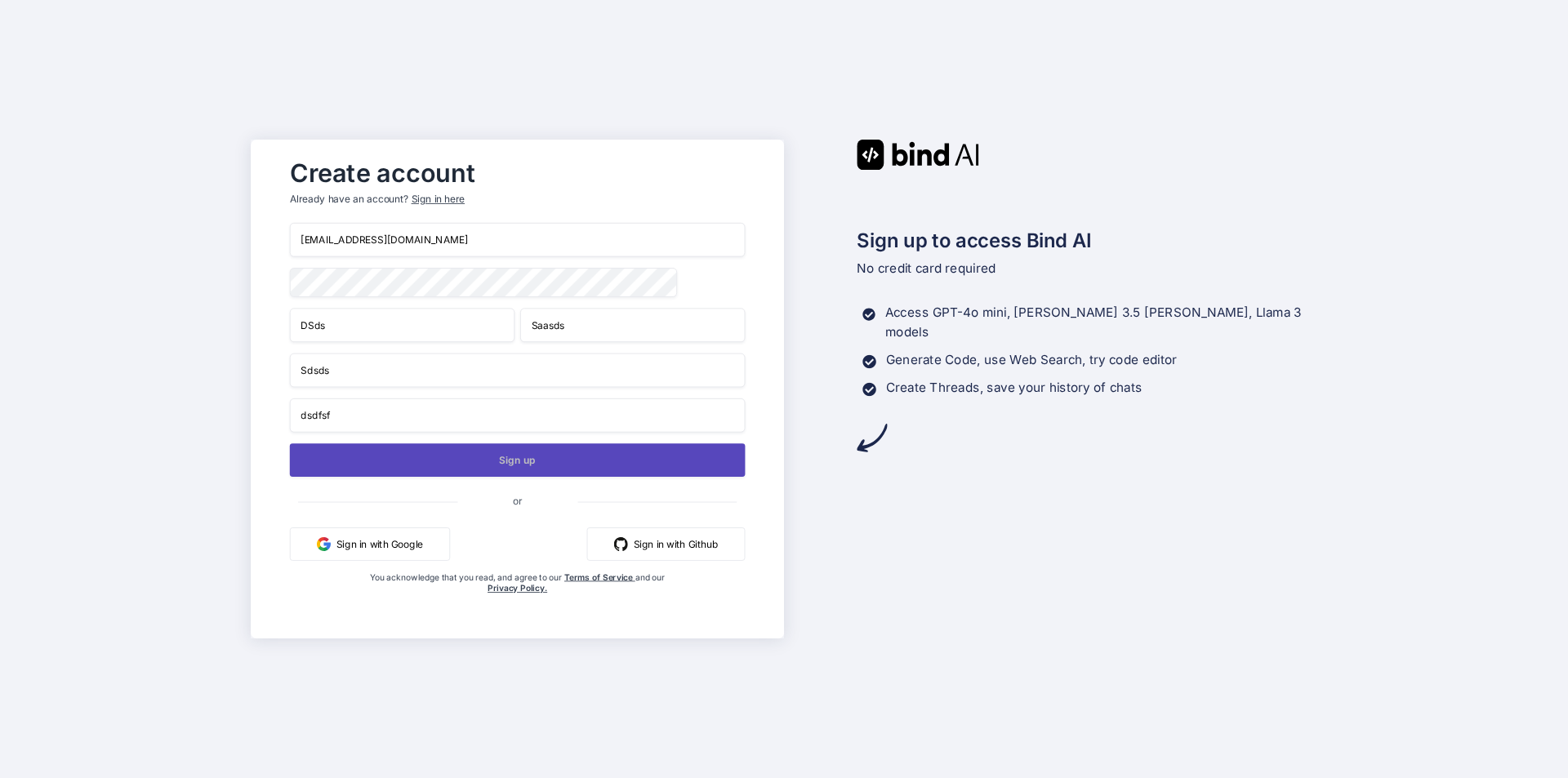
type input "dsdfsf"
click at [482, 460] on button "Sign up" at bounding box center [517, 459] width 455 height 33
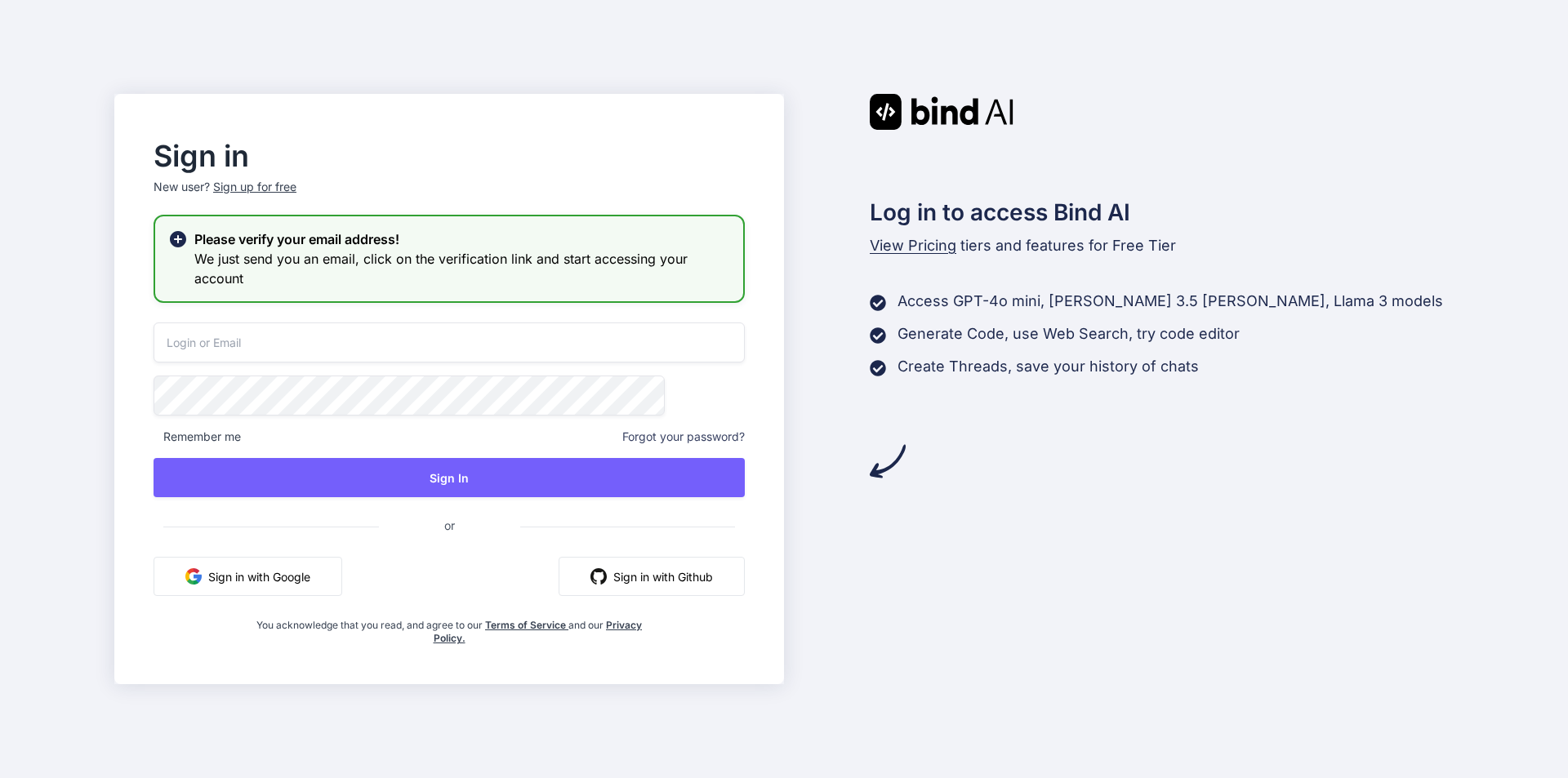
click at [536, 351] on input "email" at bounding box center [449, 342] width 591 height 40
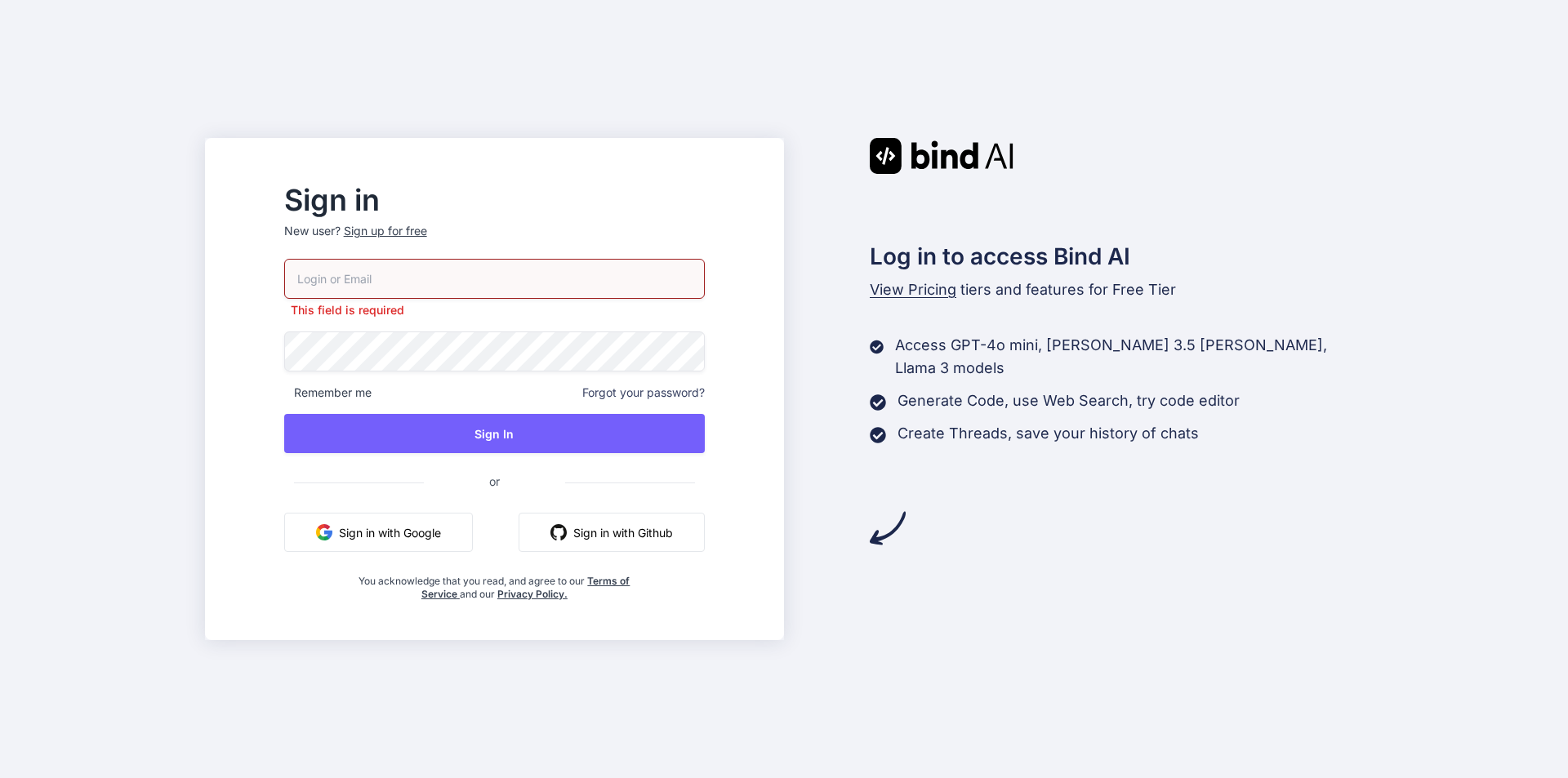
click at [453, 279] on input "email" at bounding box center [494, 279] width 420 height 40
paste input "bat64214@aminating.com"
type input "bat64214@aminating.com"
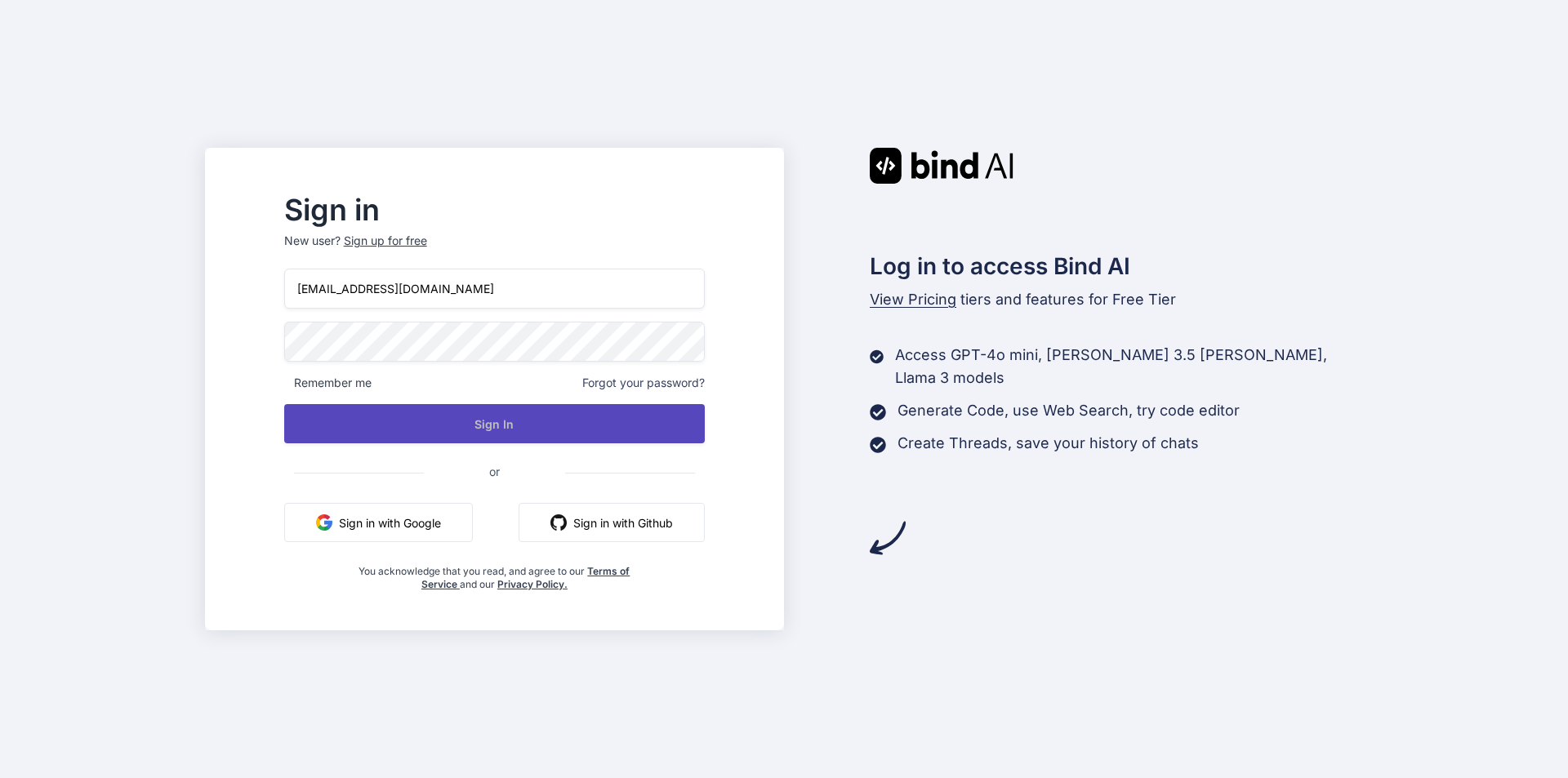
click at [397, 432] on button "Sign In" at bounding box center [494, 424] width 420 height 39
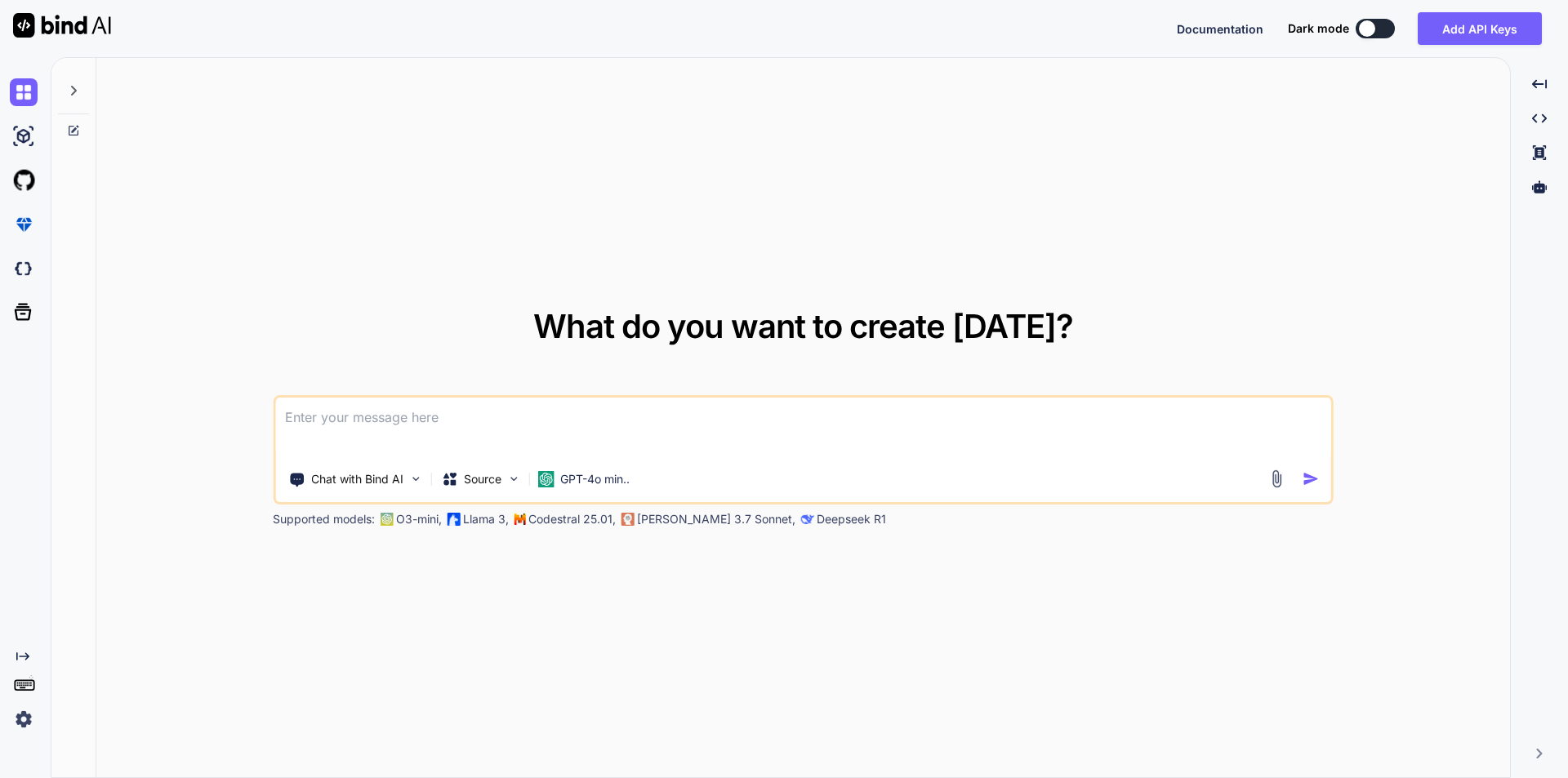
type textarea "x"
